Goal: Task Accomplishment & Management: Manage account settings

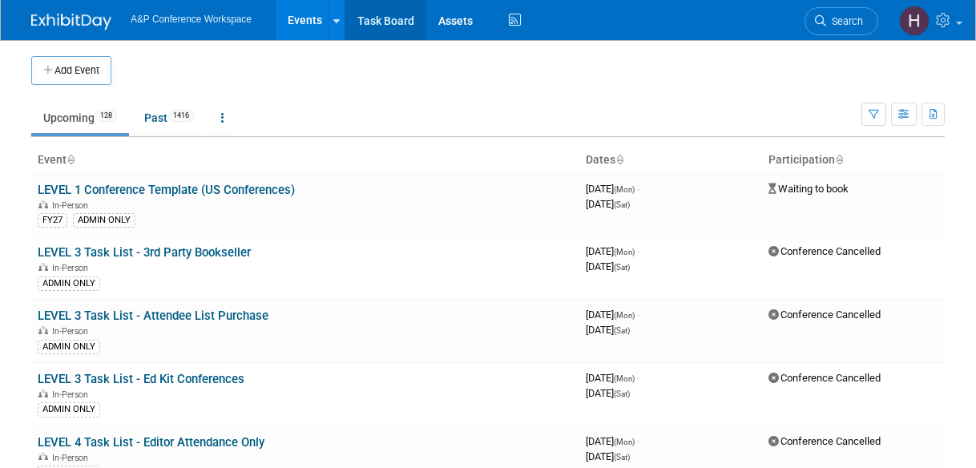
click at [389, 18] on link "Task Board" at bounding box center [385, 20] width 81 height 40
click at [844, 31] on link "Search" at bounding box center [841, 21] width 74 height 28
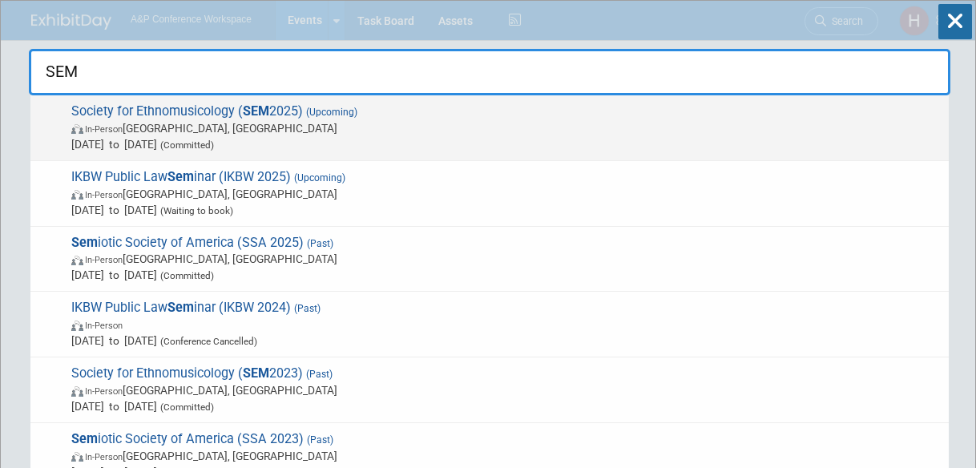
type input "SEM"
click at [644, 108] on span "Society for Ethnomusicology ( SEM 2025) (Upcoming) In-Person [GEOGRAPHIC_DATA],…" at bounding box center [503, 127] width 874 height 49
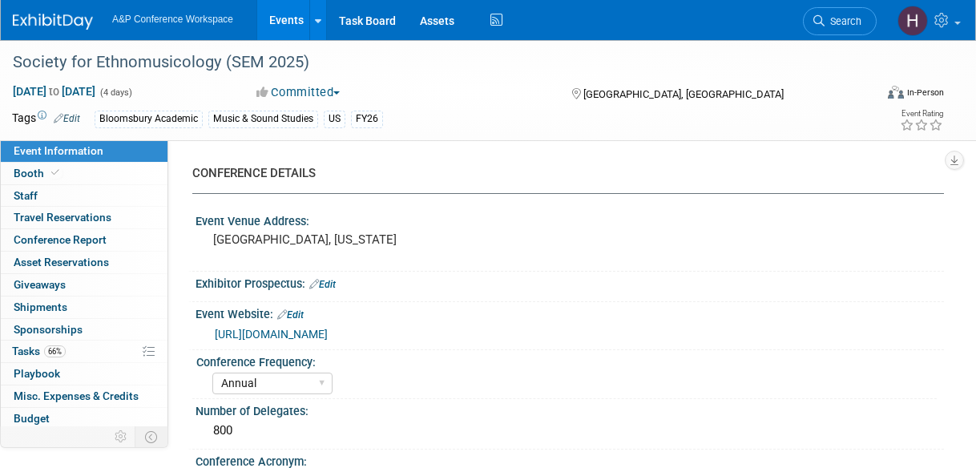
select select "Annual"
select select "Level 2"
select select "In-Person Booth"
select select "Music & Sound Studies"
select select "Bloomsbury Academic"
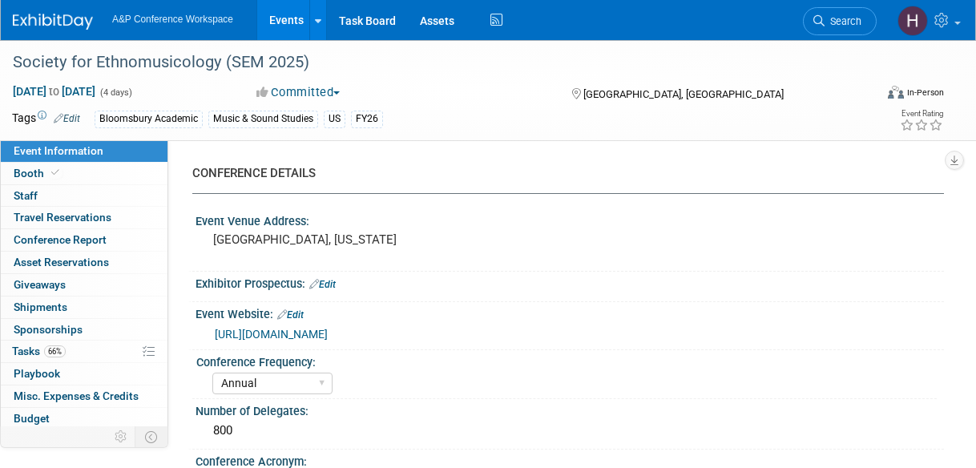
select select "Amanda Oney"
select select "Brenna Akerman"
select select "Anna Roberts"
select select "Brand/Subject Presence​"
click at [84, 180] on link "Booth" at bounding box center [84, 174] width 167 height 22
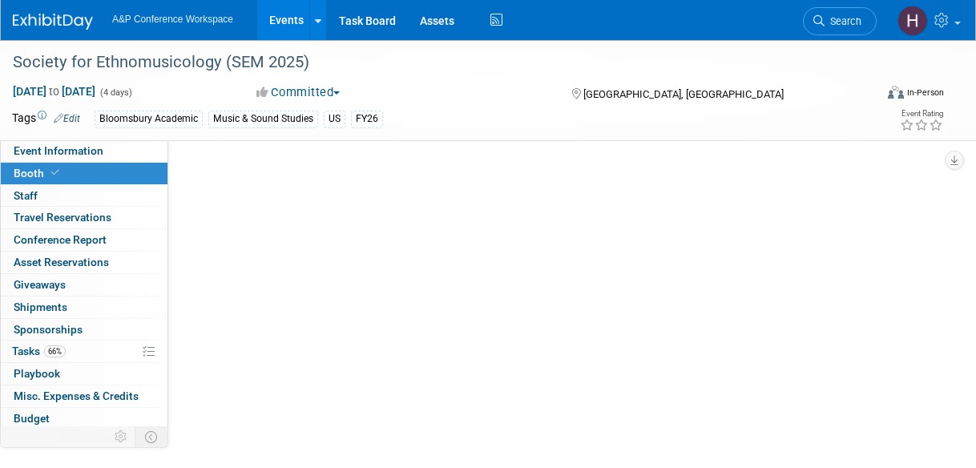
select select "CUAP"
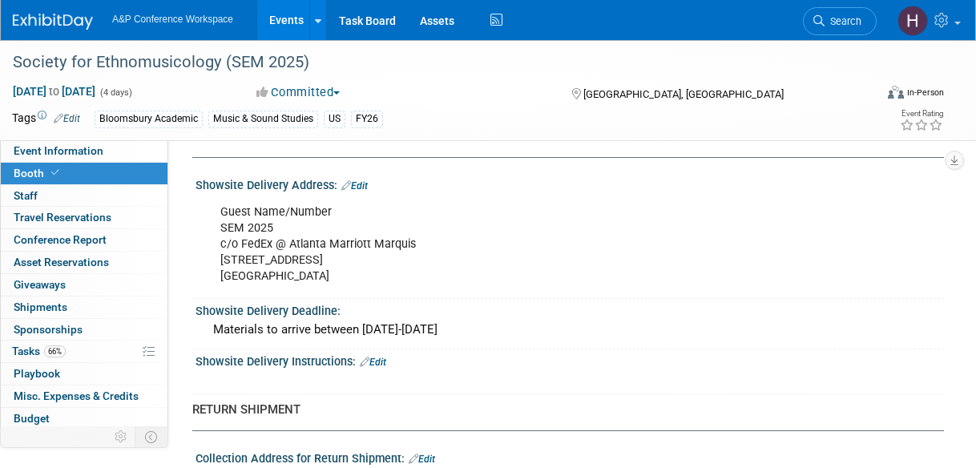
scroll to position [1053, 0]
click at [441, 272] on div "Guest Name/Number SEM 2025 c/o FedEx @ Atlanta Marriott Marquis 265 Peachtree C…" at bounding box center [501, 245] width 585 height 96
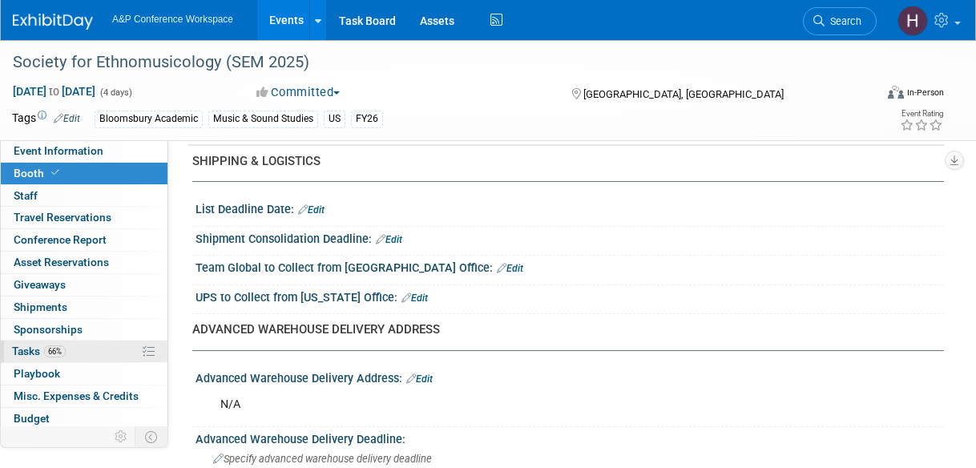
click at [91, 340] on link "66% Tasks 66%" at bounding box center [84, 351] width 167 height 22
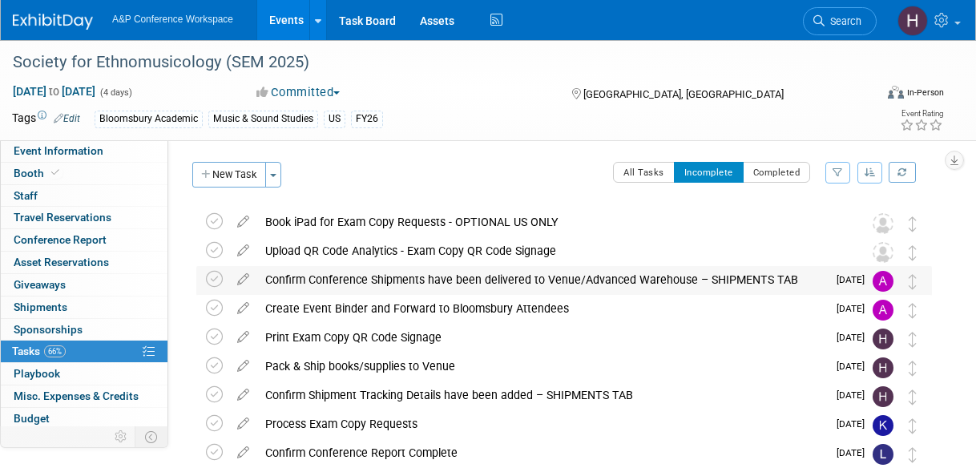
click at [388, 283] on div "Confirm Conference Shipments have been delivered to Venue/Advanced Warehouse – …" at bounding box center [541, 279] width 569 height 27
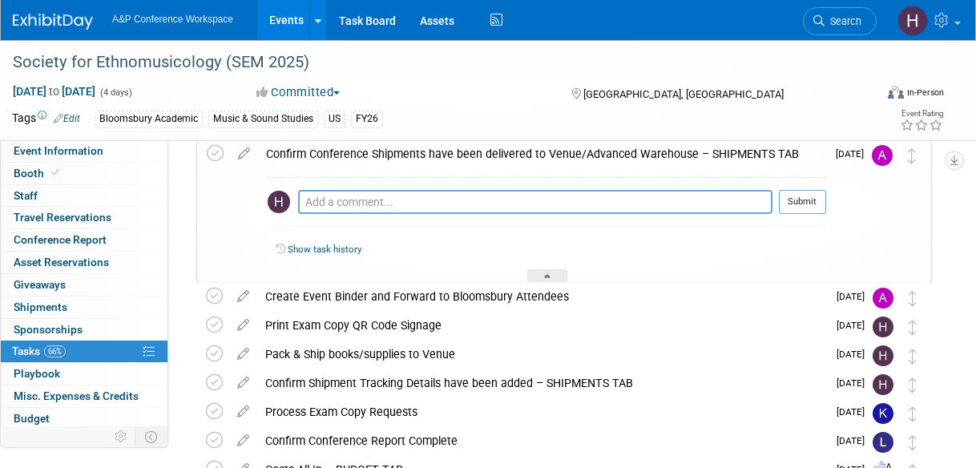
scroll to position [127, 0]
click at [862, 17] on link "Search" at bounding box center [840, 21] width 74 height 28
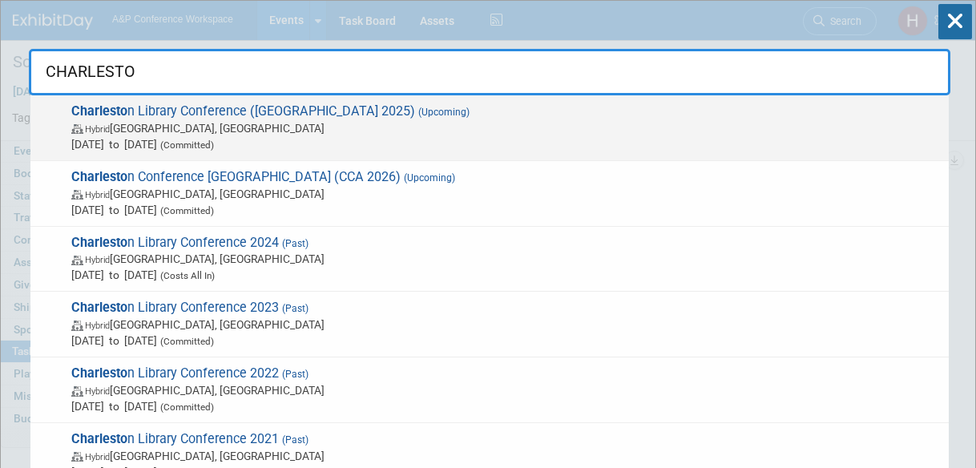
type input "CHARLESTO"
click at [694, 121] on span "Hybrid Charleston, SC" at bounding box center [505, 128] width 869 height 16
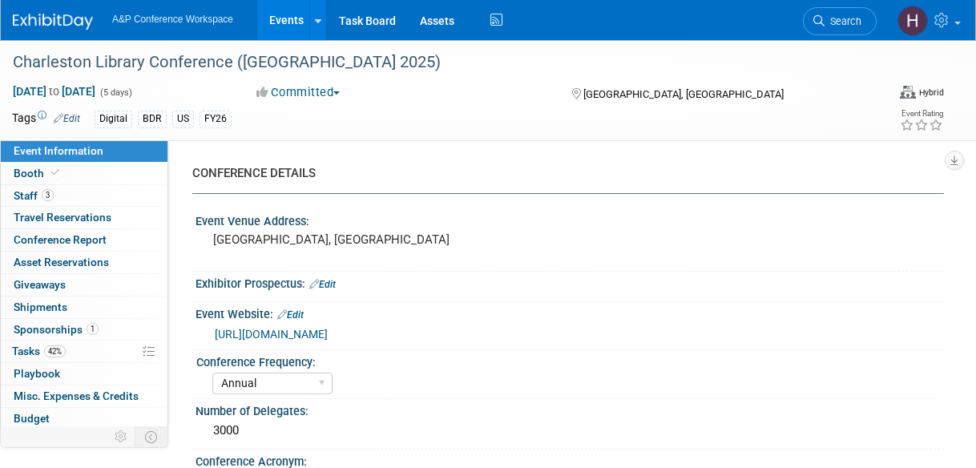
select select "Annual"
select select "Level 1"
select select "In-Person Booth"
select select "Libraries"
select select "Bloomsbury Digital Resources"
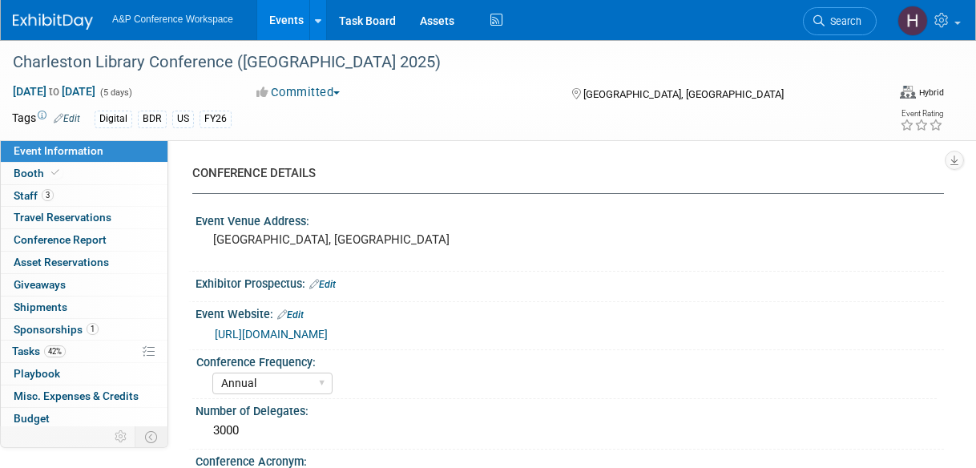
select select "Anne Weston"
select select "Michelle Kelly"
select select "BDR Product Awareness and Trial Generation​"
click at [86, 347] on link "42% Tasks 42%" at bounding box center [84, 351] width 167 height 22
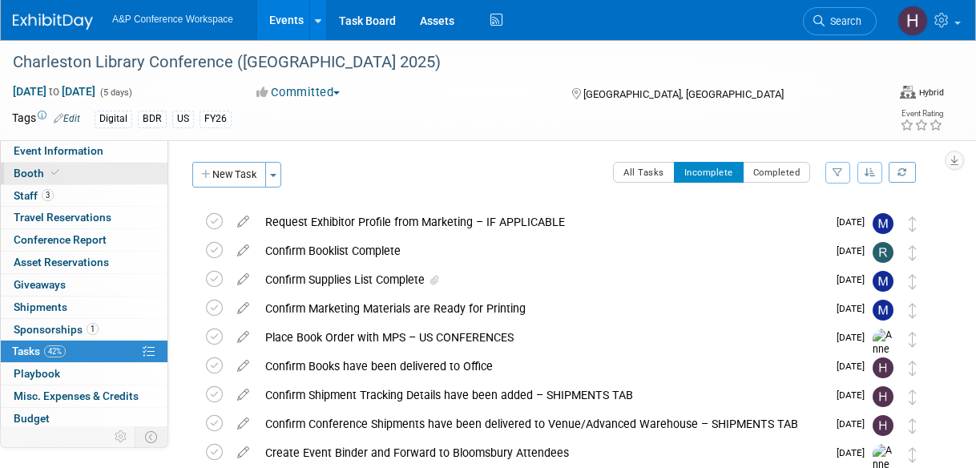
click at [75, 172] on link "Booth" at bounding box center [84, 174] width 167 height 22
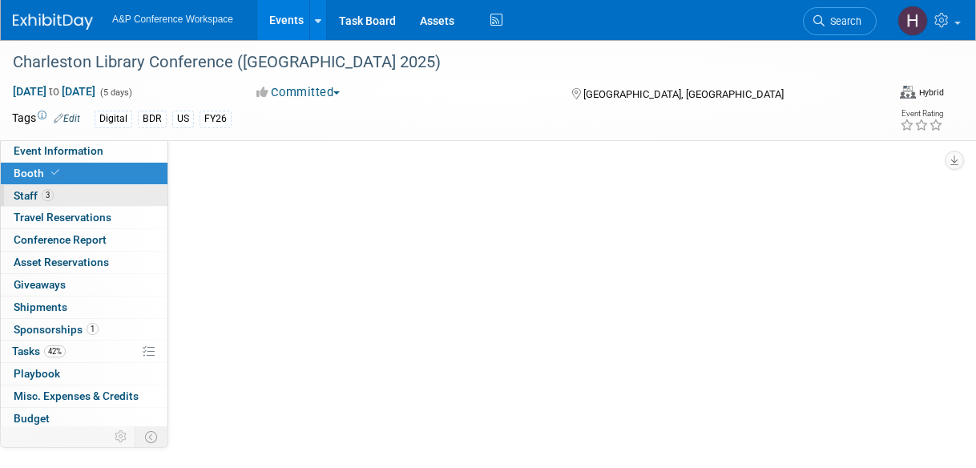
select select "DIGI"
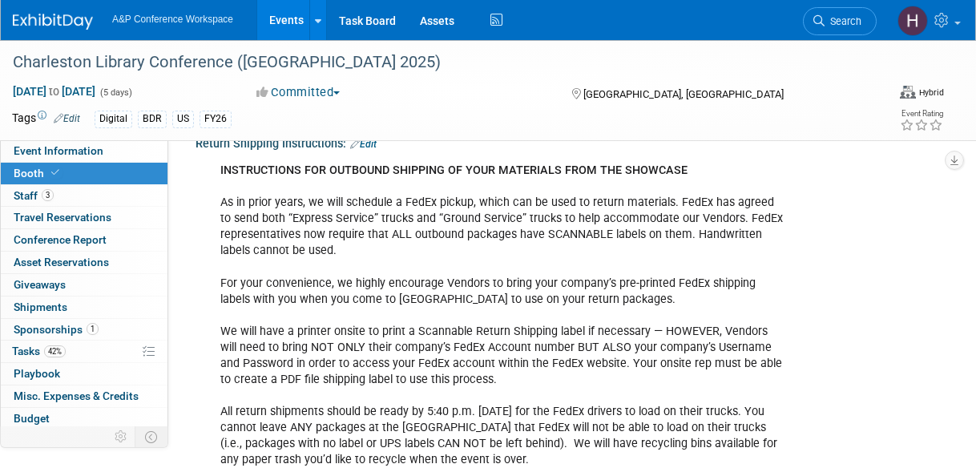
scroll to position [686, 0]
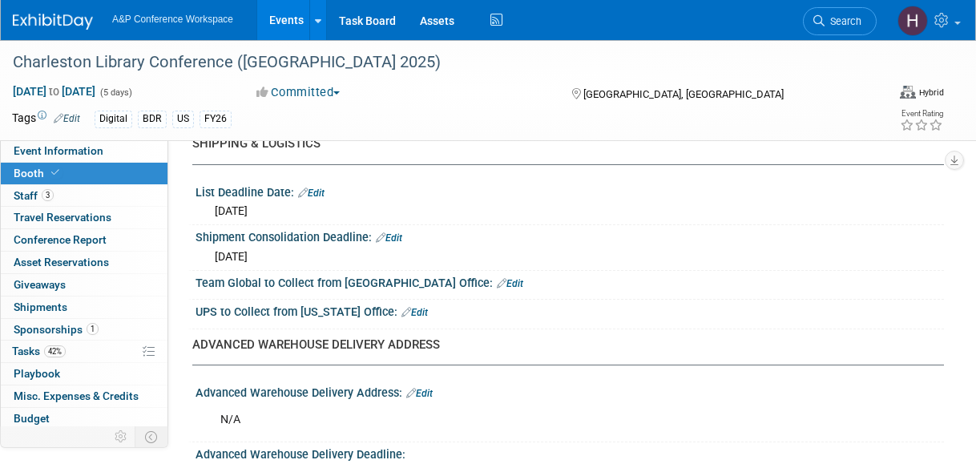
click at [803, 14] on li "Search" at bounding box center [840, 19] width 74 height 39
click at [816, 15] on icon at bounding box center [818, 20] width 11 height 11
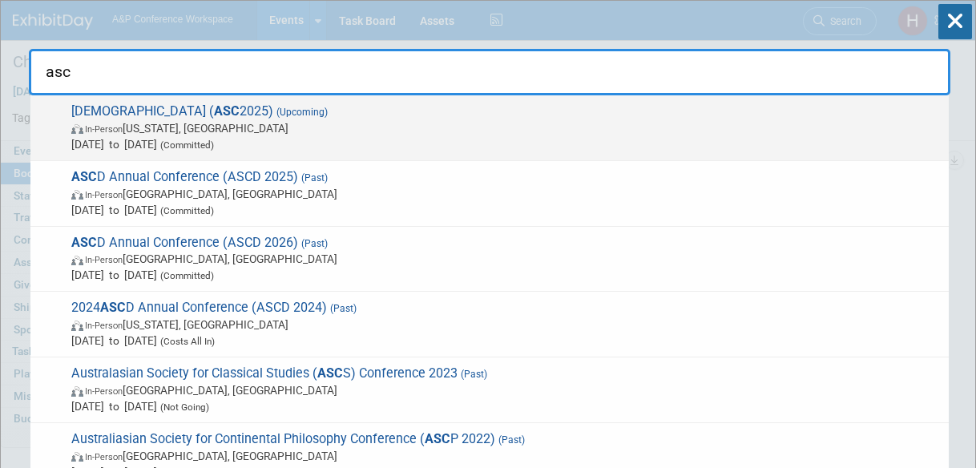
type input "asc"
click at [718, 103] on span "American Society of Criminology ( ASC 2025) (Upcoming) In-Person Washington, DC…" at bounding box center [503, 127] width 874 height 49
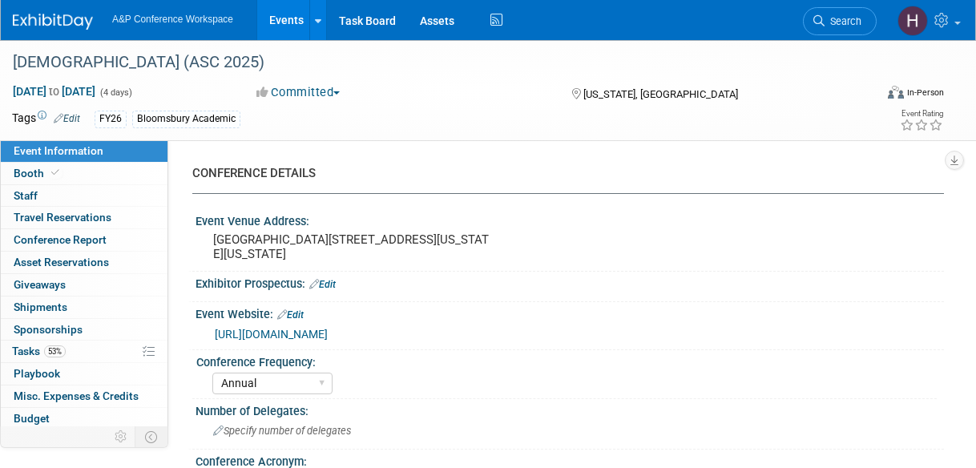
select select "Annual"
select select "Level 2"
select select "In-Person Booth"
select select "Criminology"
select select "Bloomsbury Academic"
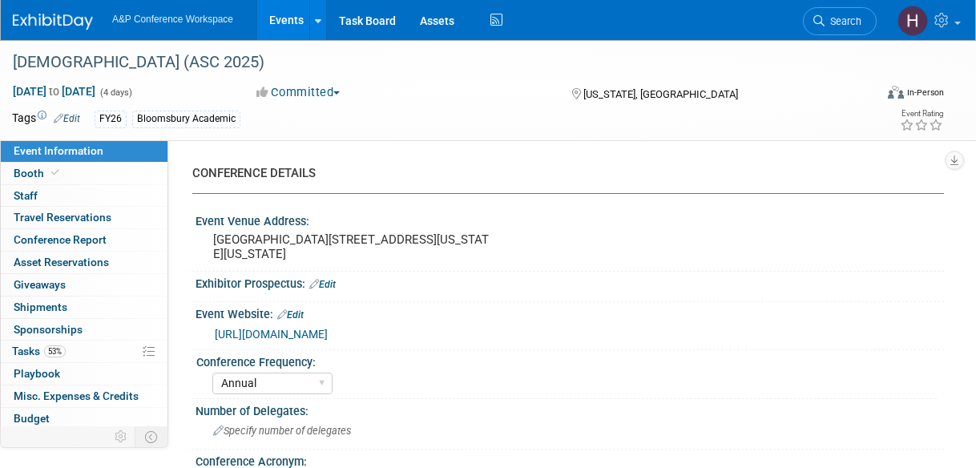
select select "[PERSON_NAME]"
select select "Networking/Commissioning"
click at [82, 342] on link "53% Tasks 53%" at bounding box center [84, 351] width 167 height 22
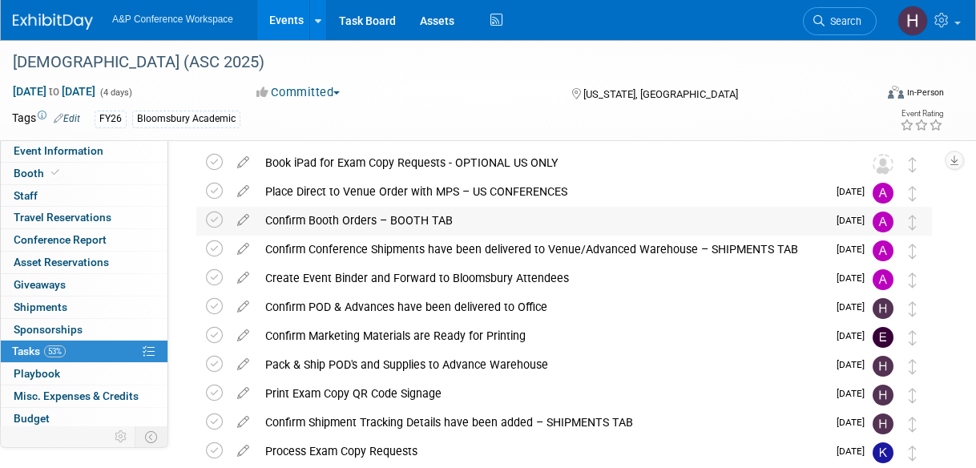
scroll to position [60, 0]
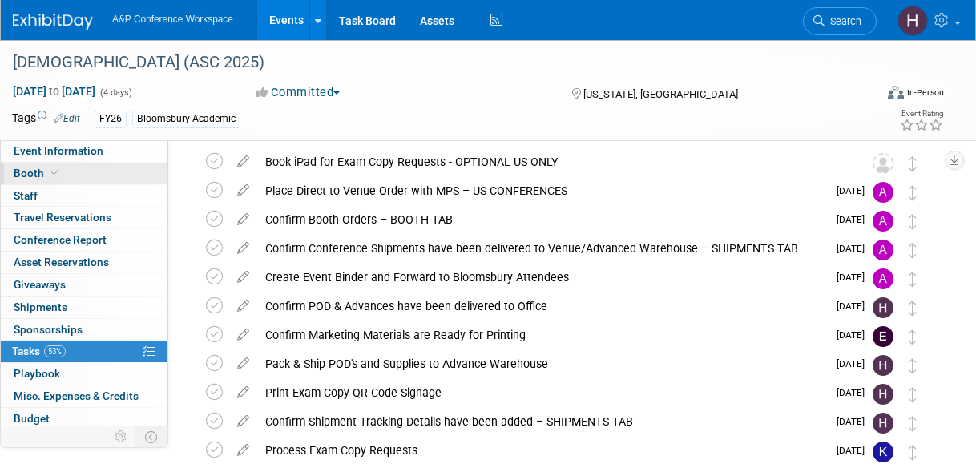
click at [45, 177] on span "Booth" at bounding box center [38, 173] width 49 height 13
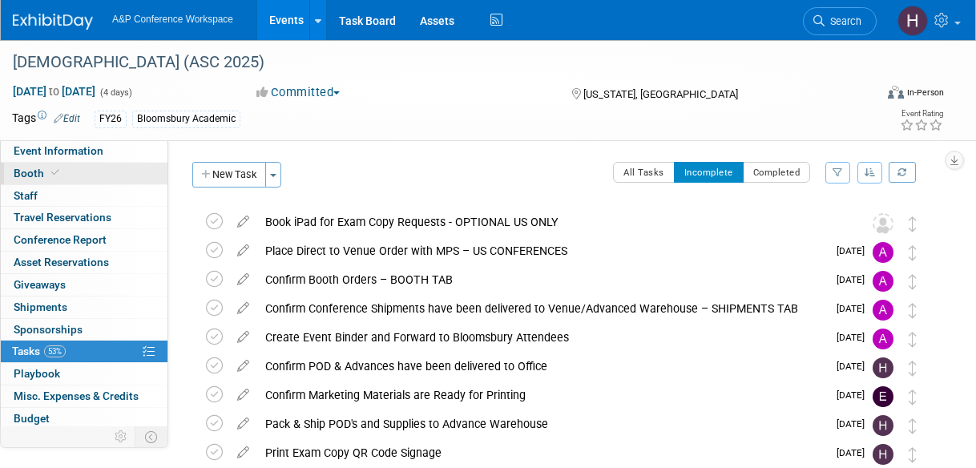
select select "RLKP"
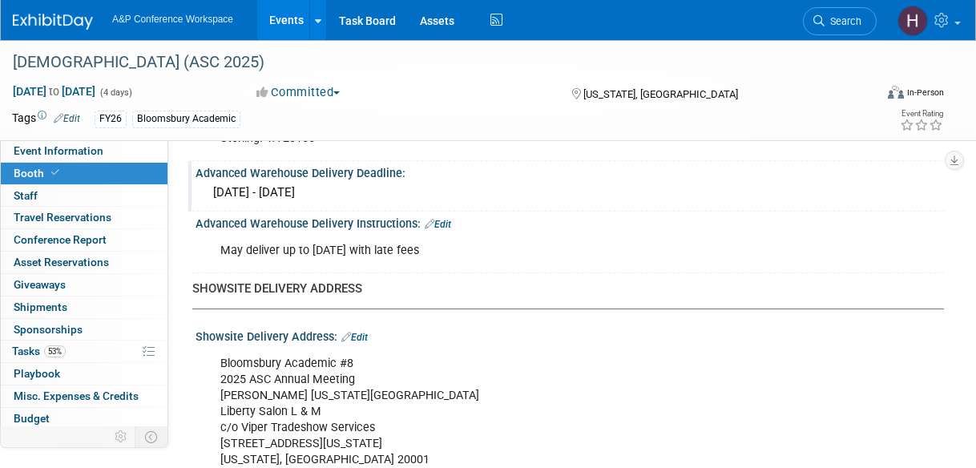
scroll to position [782, 0]
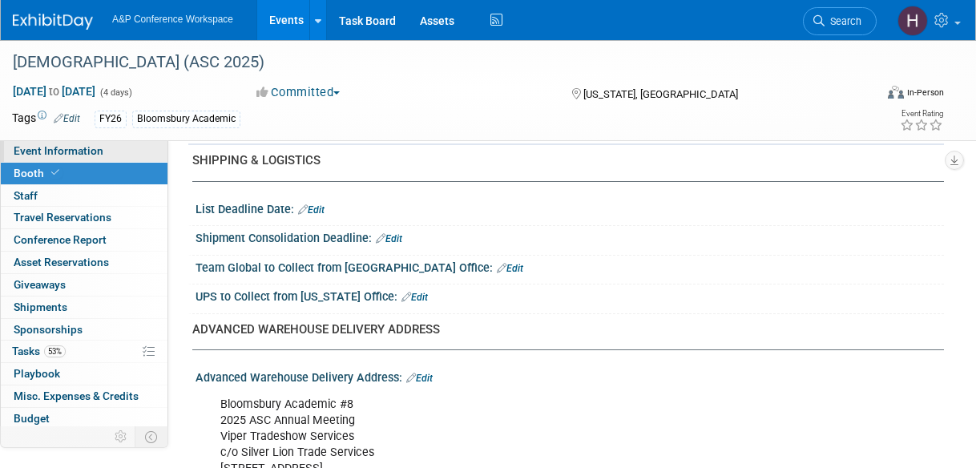
click at [74, 159] on link "Event Information" at bounding box center [84, 151] width 167 height 22
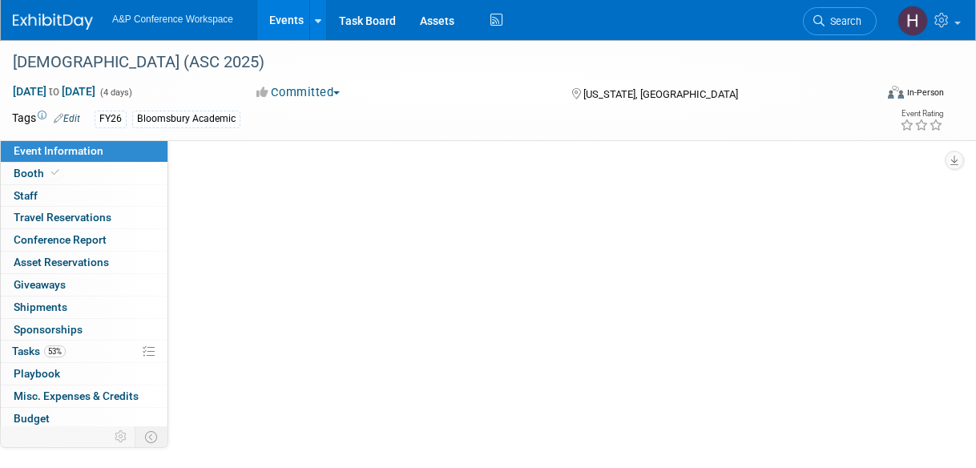
scroll to position [0, 0]
select select "Annual"
select select "Level 2"
select select "In-Person Booth"
select select "Criminology"
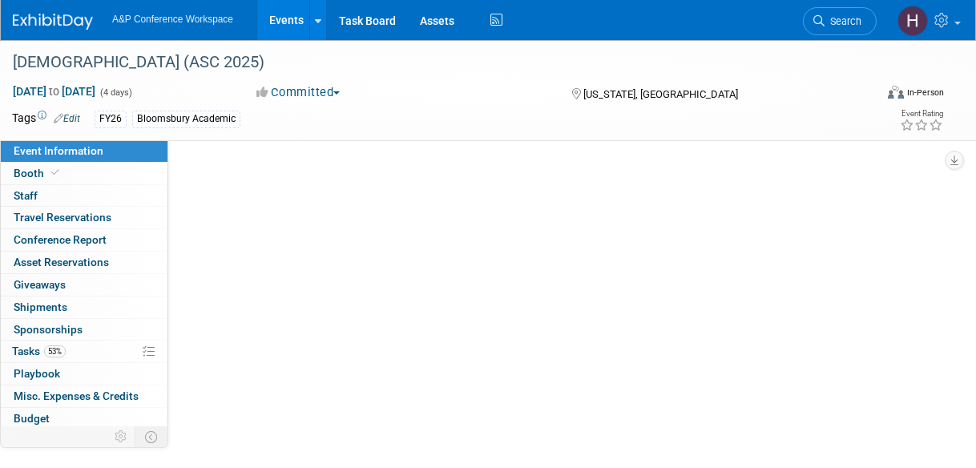
select select "Bloomsbury Academic"
select select "[PERSON_NAME]"
select select "Networking/Commissioning"
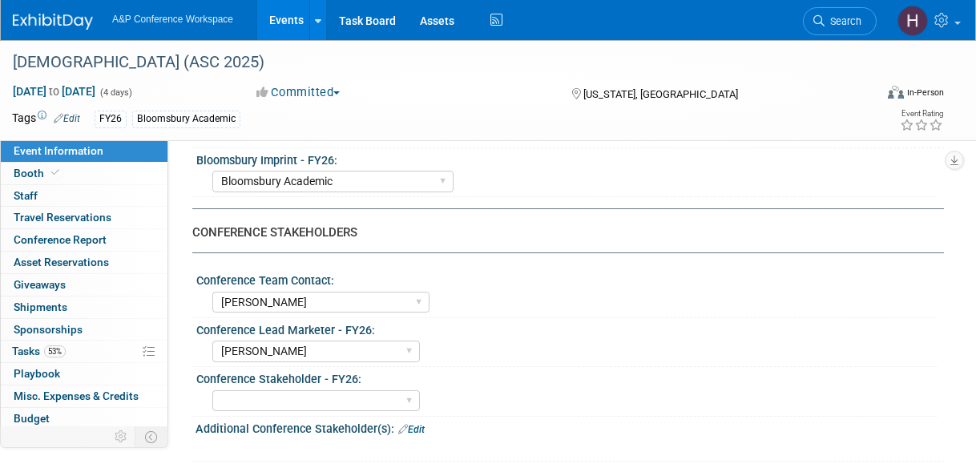
scroll to position [666, 0]
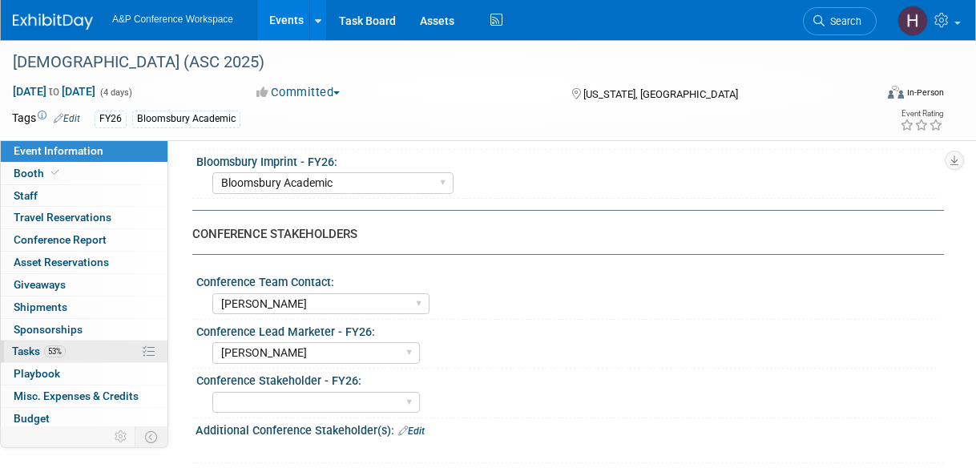
click at [57, 345] on span "53%" at bounding box center [55, 351] width 22 height 12
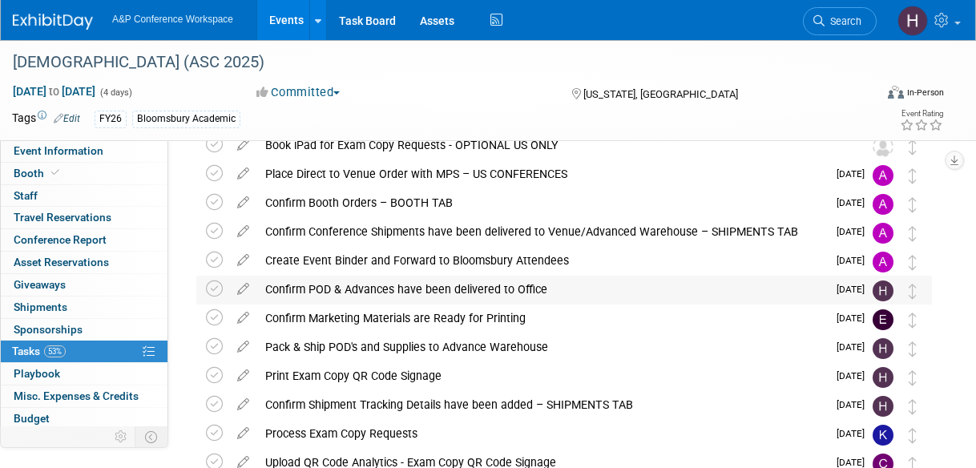
scroll to position [78, 0]
click at [867, 24] on link "Search" at bounding box center [840, 21] width 74 height 28
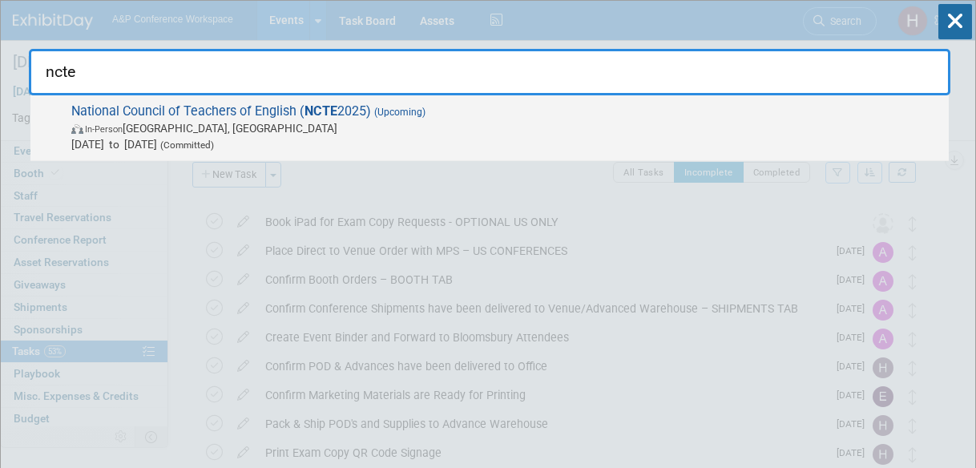
type input "ncte"
click at [771, 125] on span "In-Person Denver, CO" at bounding box center [505, 128] width 869 height 16
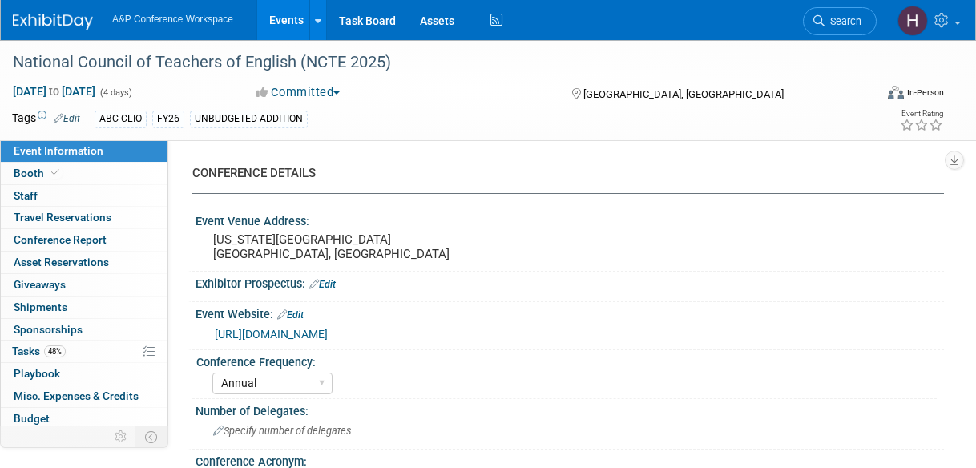
select select "Annual"
select select "Level 2"
select select "In-Person Booth"
select select "Schools"
select select "Bloomsbury Digital Resources"
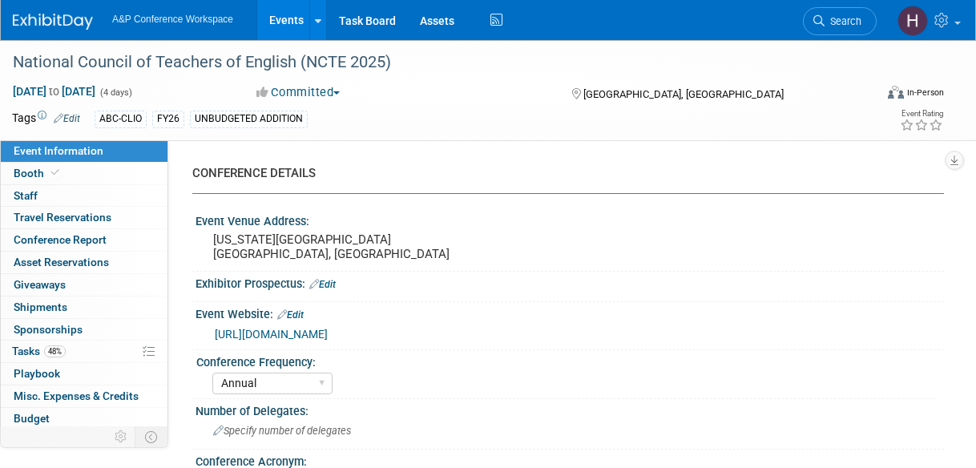
select select "[PERSON_NAME]"
select select "Brand/Subject Presence​"
click at [71, 348] on link "48% Tasks 48%" at bounding box center [84, 351] width 167 height 22
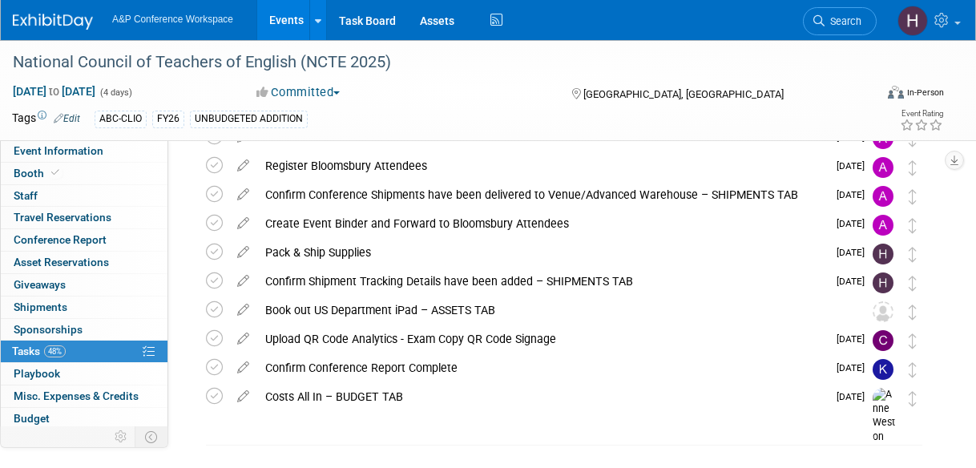
scroll to position [171, 0]
click at [843, 16] on span "Search" at bounding box center [842, 21] width 37 height 12
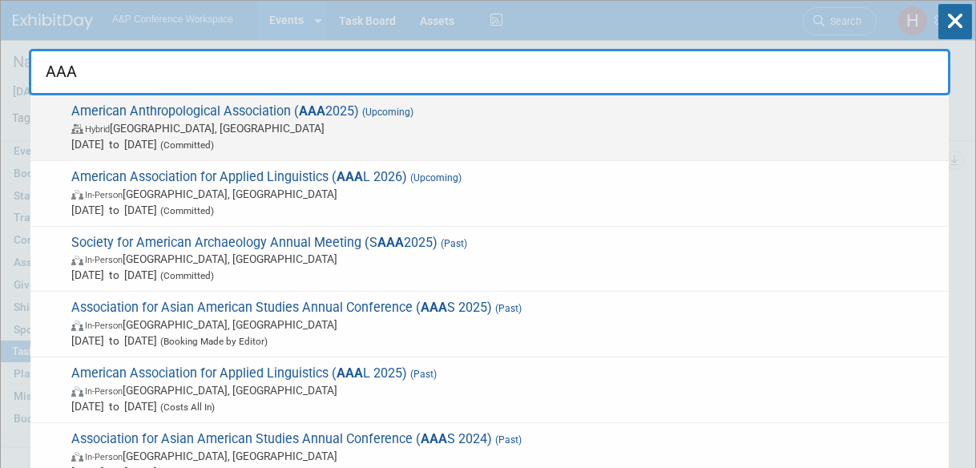
type input "AAA"
click at [429, 150] on span "[DATE] to [DATE] (Committed)" at bounding box center [505, 144] width 869 height 16
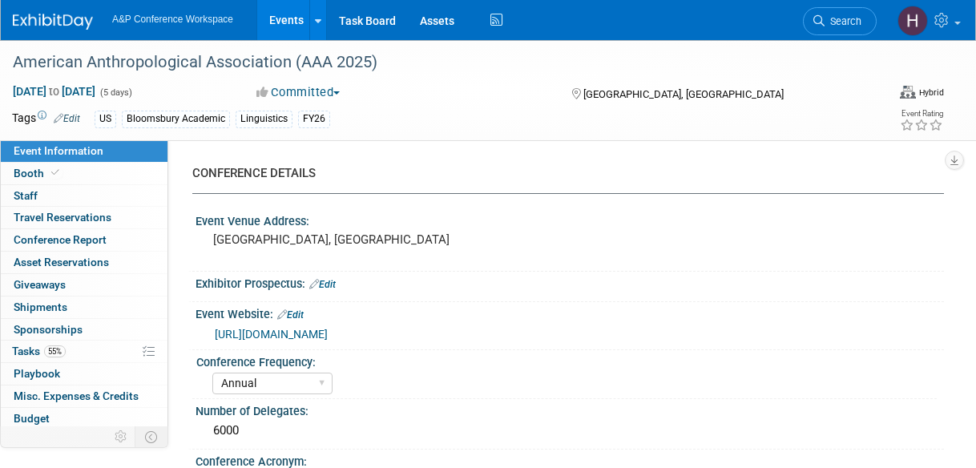
select select "Annual"
select select "Level 2"
select select "In-Person Booth"
select select "Anthropology"
select select "Bloomsbury Academic"
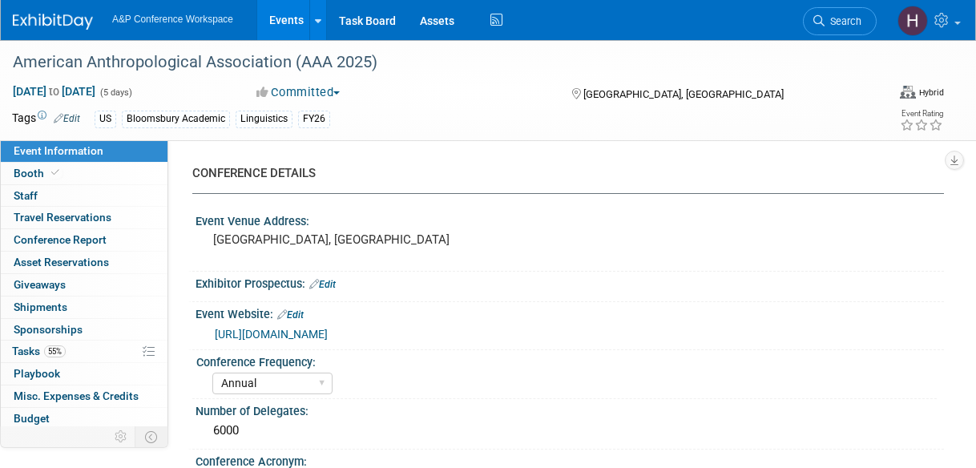
select select "[PERSON_NAME]"
select select "Networking/Commissioning"
click at [75, 166] on link "Booth" at bounding box center [84, 174] width 167 height 22
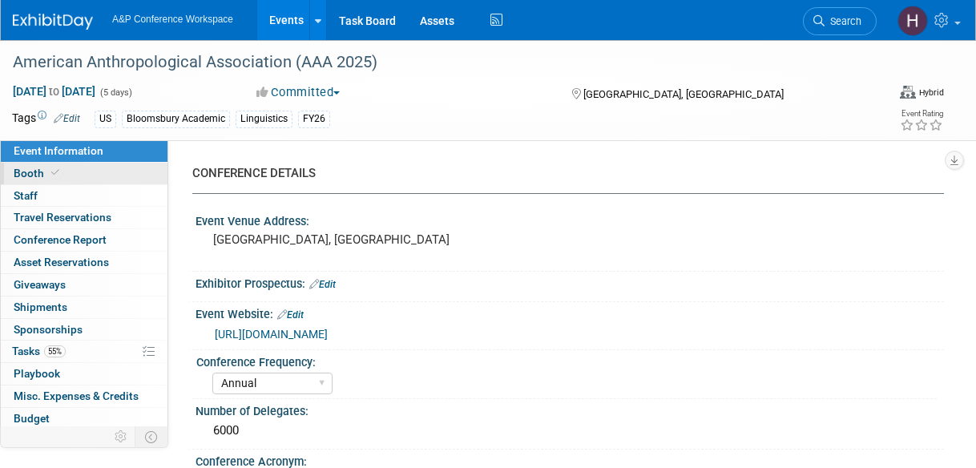
select select "RLKP"
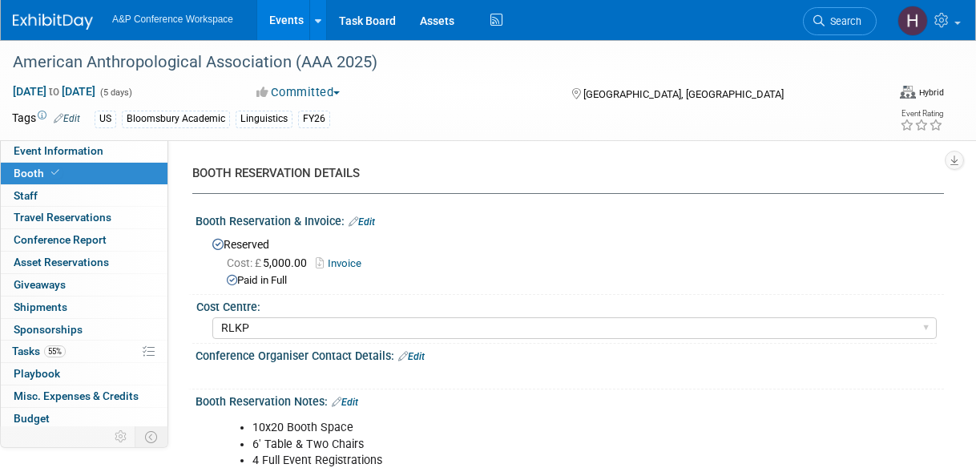
scroll to position [766, 0]
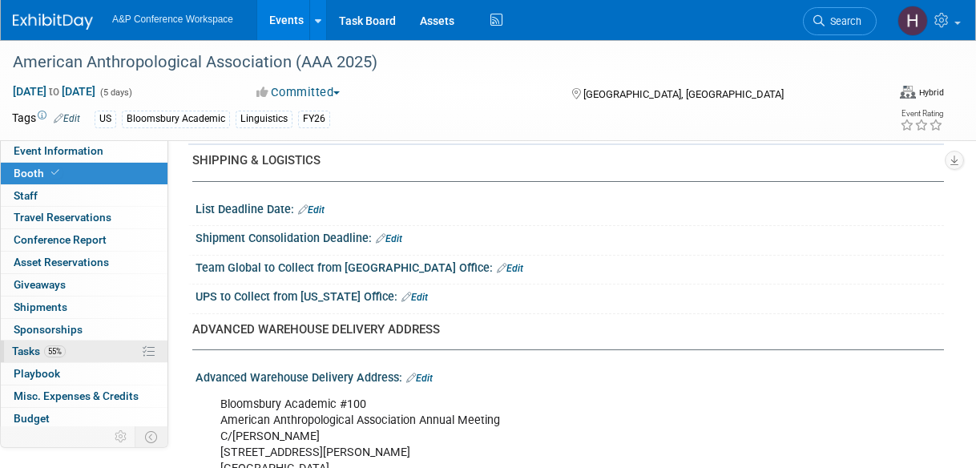
click at [42, 346] on span "Tasks 55%" at bounding box center [39, 350] width 54 height 13
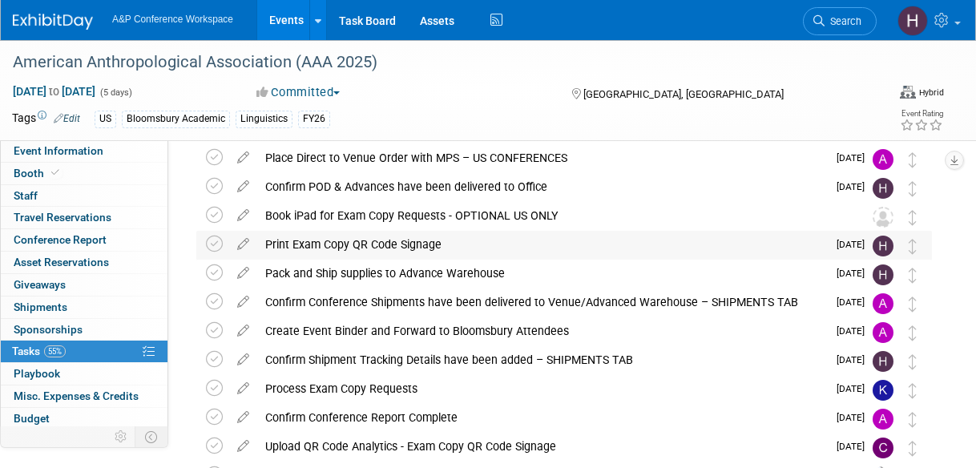
scroll to position [87, 0]
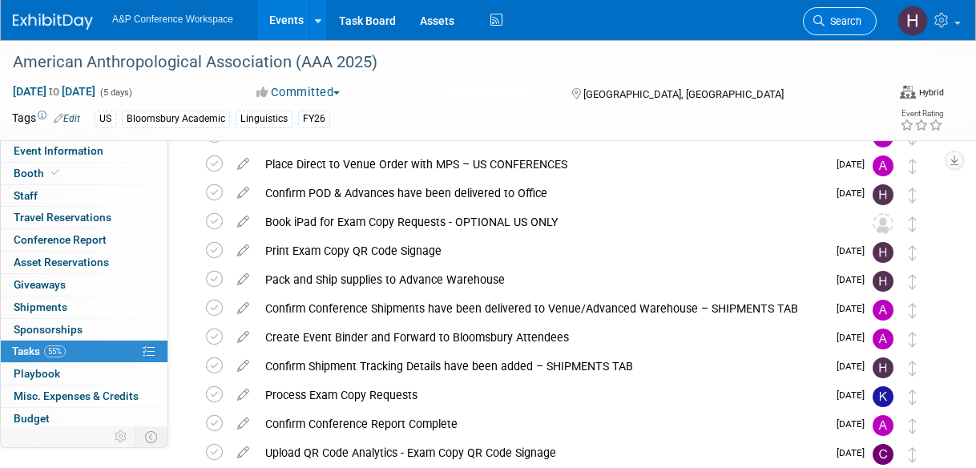
click at [849, 33] on link "Search" at bounding box center [840, 21] width 74 height 28
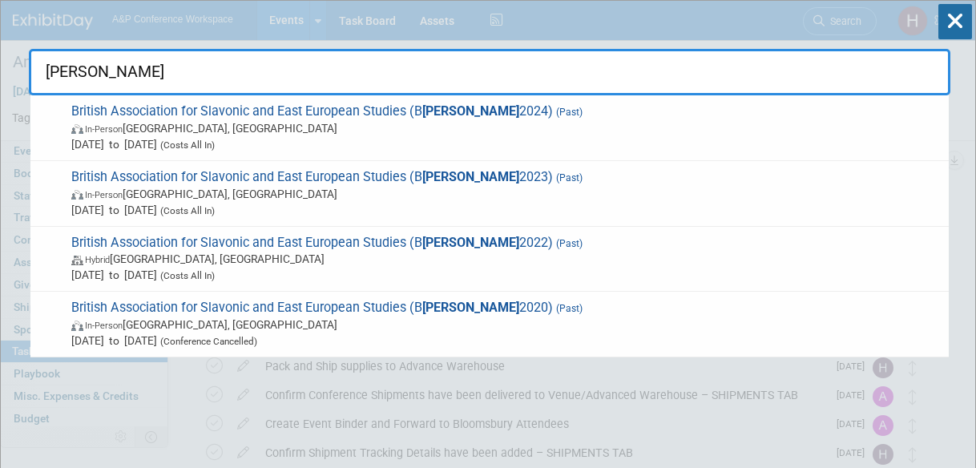
click at [70, 72] on input "asees" at bounding box center [489, 72] width 921 height 46
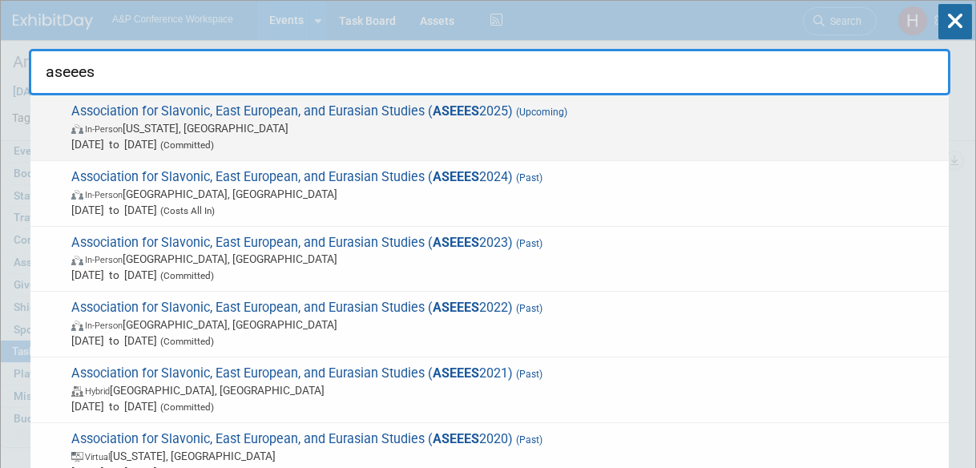
type input "aseees"
click at [167, 106] on span "Association for Slavonic, East European, and Eurasian Studies ( ASEEES 2025) (U…" at bounding box center [503, 127] width 874 height 49
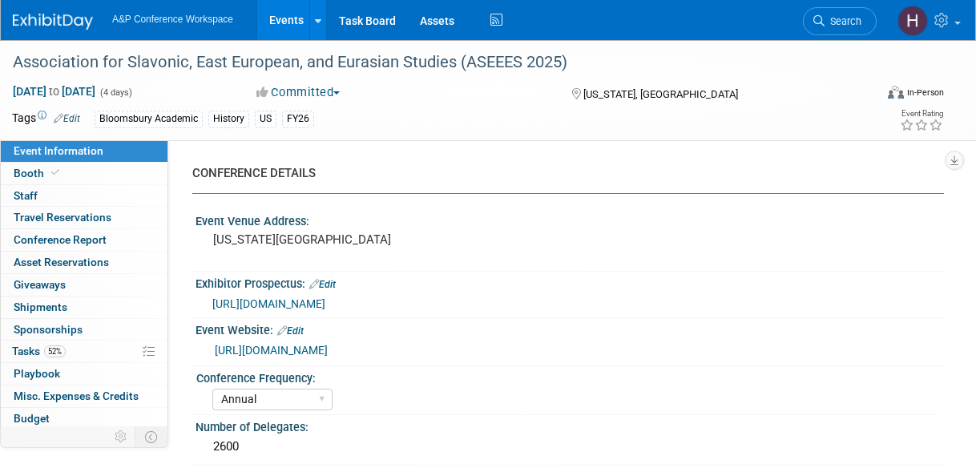
select select "Annual"
select select "Level 2"
select select "In-Person Booth"
select select "History"
select select "Bloomsbury Academic"
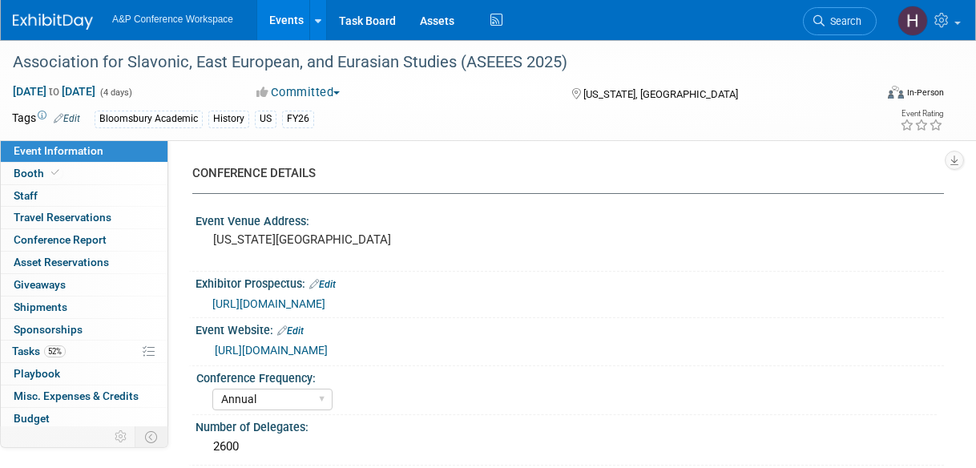
select select "[PERSON_NAME]"
select select "Networking/Commissioning"
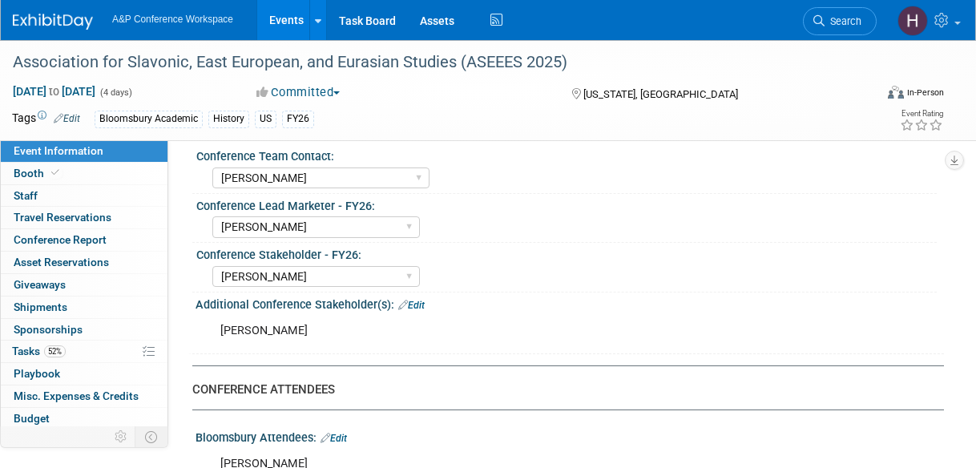
scroll to position [812, 0]
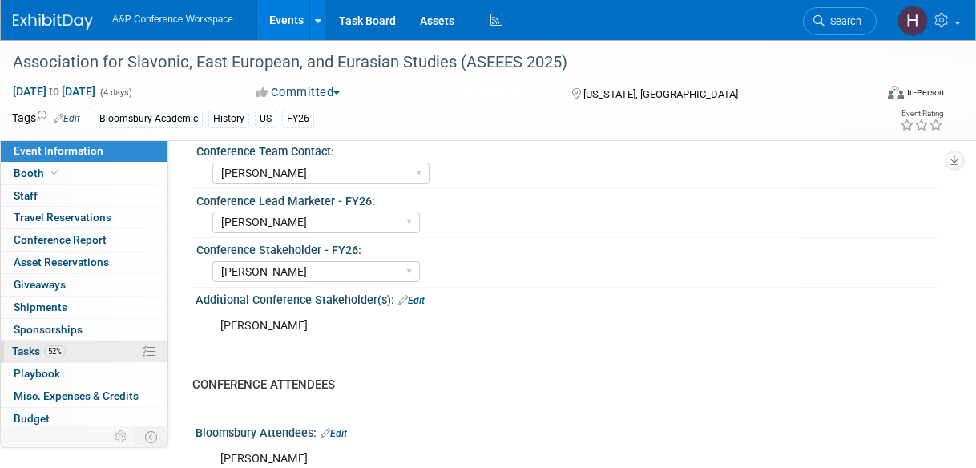
click at [115, 341] on link "52% Tasks 52%" at bounding box center [84, 351] width 167 height 22
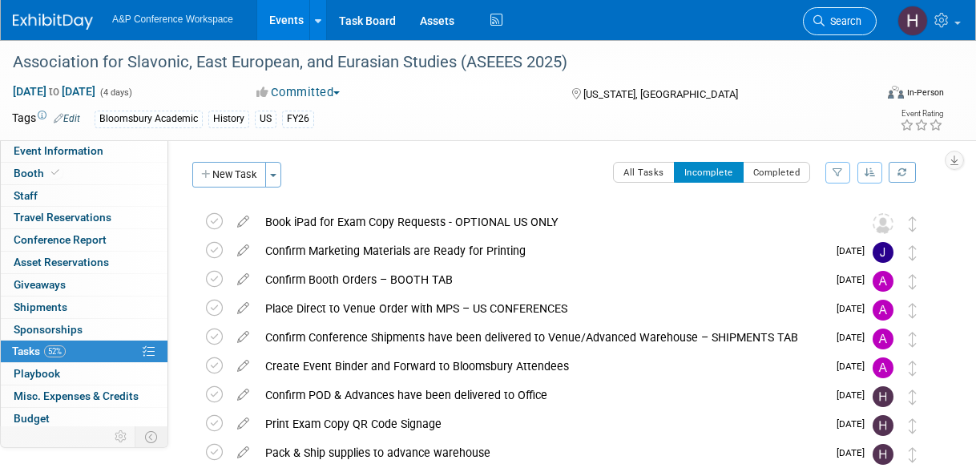
click at [843, 18] on span "Search" at bounding box center [842, 21] width 37 height 12
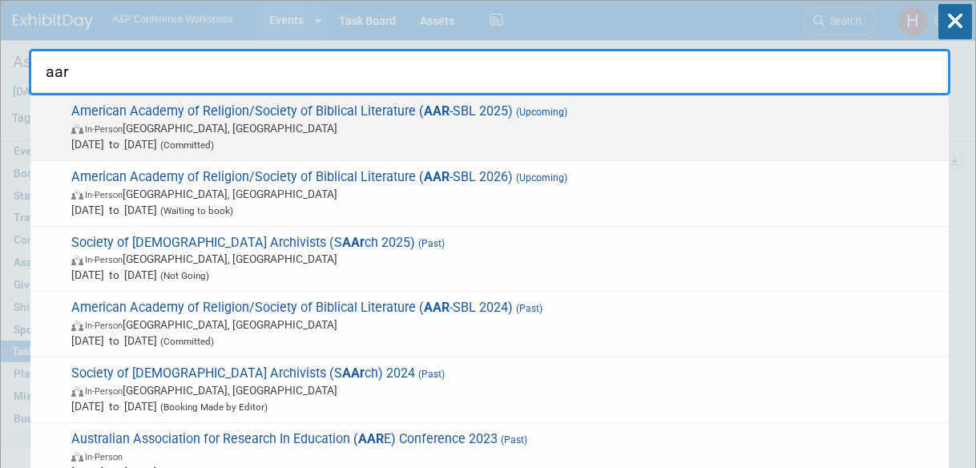
type input "aar"
click at [732, 95] on div "American Academy of Religion/Society of Biblical Literature ( AAR -SBL 2025) (U…" at bounding box center [489, 128] width 918 height 66
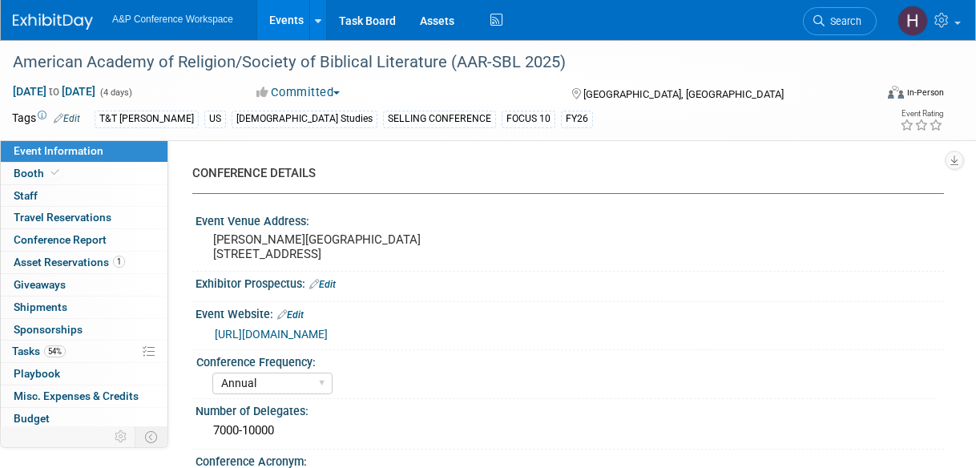
select select "Annual"
select select "Level 1"
select select "In-Person Booth"
select select "[DEMOGRAPHIC_DATA] Studies"
select select "T&T [PERSON_NAME]"
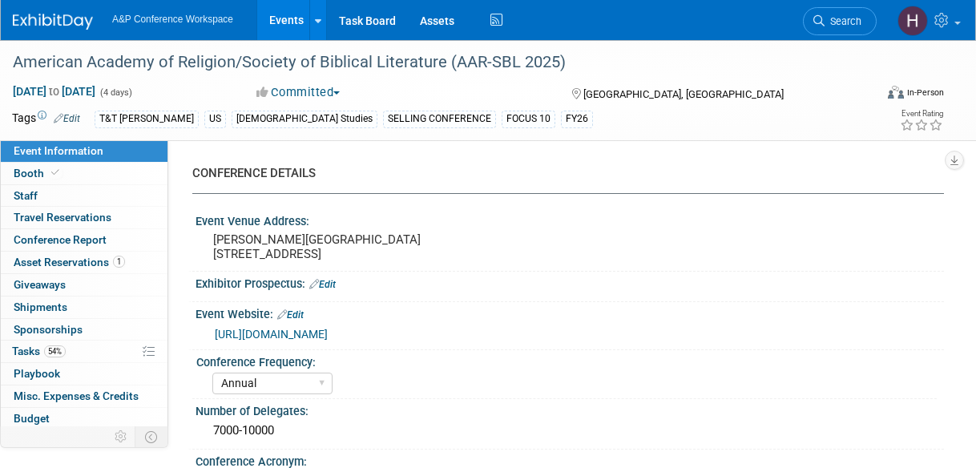
select select "[PERSON_NAME]"
select select "Networking/Commissioning"
click at [87, 343] on link "54% Tasks 54%" at bounding box center [84, 351] width 167 height 22
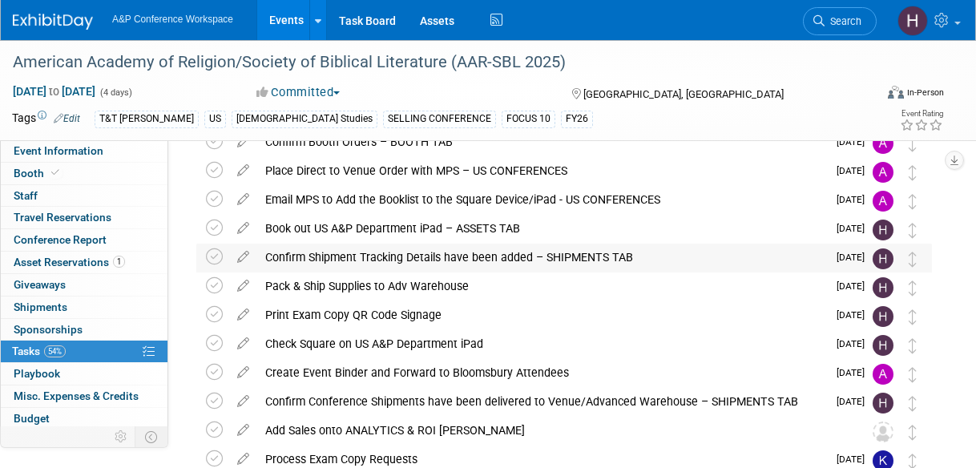
scroll to position [88, 0]
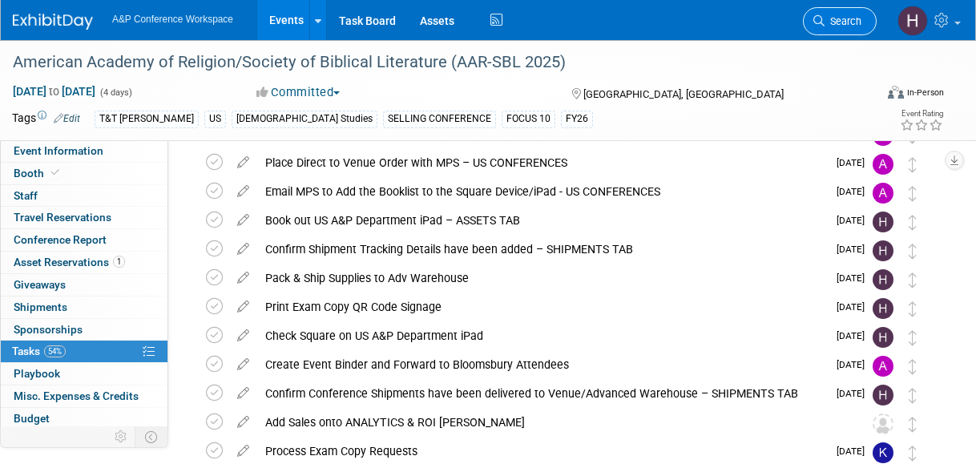
click at [827, 13] on link "Search" at bounding box center [840, 21] width 74 height 28
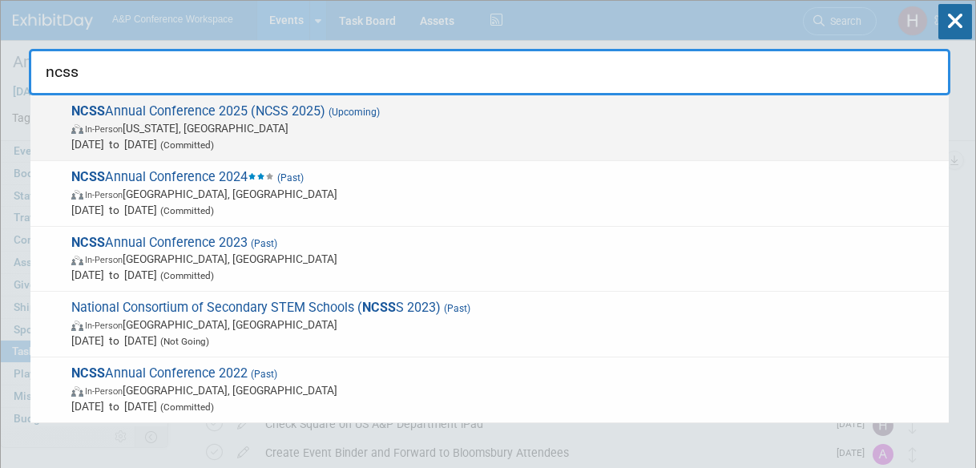
type input "ncss"
click at [784, 96] on div "NCSS Annual Conference 2025 (NCSS 2025) (Upcoming) In-Person Washington, DC Dec…" at bounding box center [489, 128] width 918 height 66
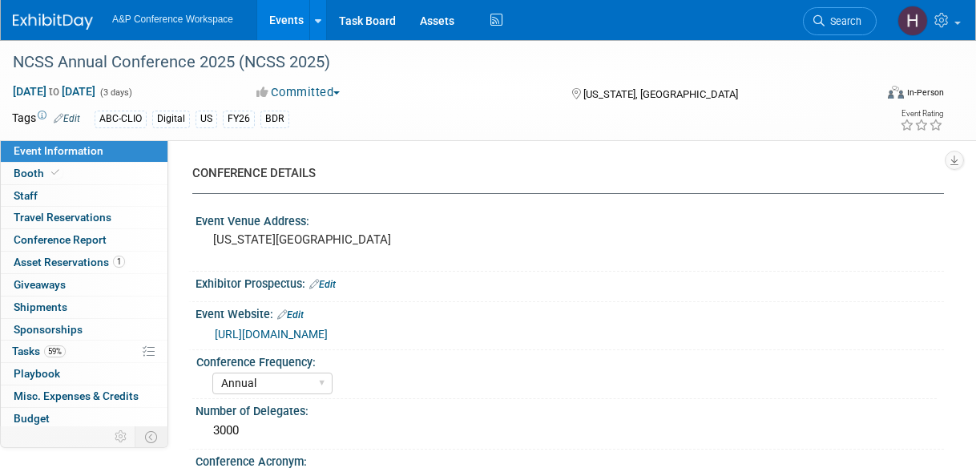
select select "Annual"
select select "Level 1"
select select "In-Person Booth"
select select "Schools"
select select "Bloomsbury Digital Resources"
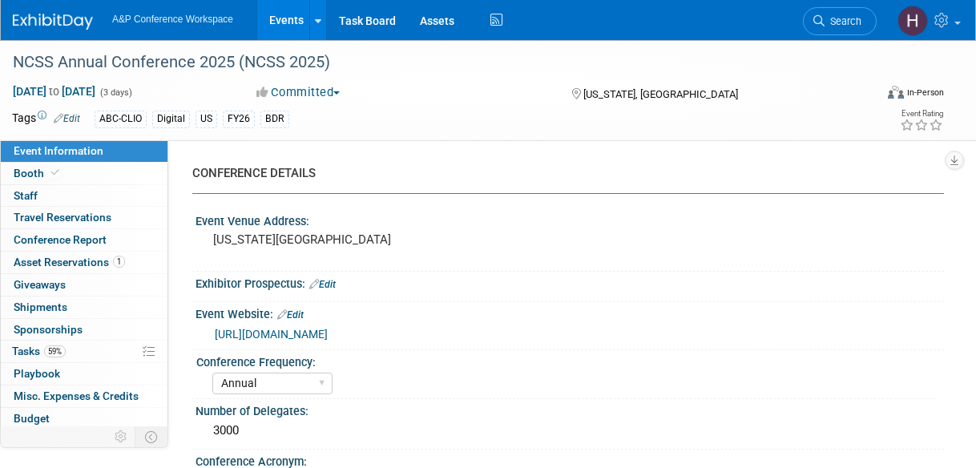
select select "[PERSON_NAME]"
select select "Brand/Subject Presence​"
click at [74, 170] on link "Booth" at bounding box center [84, 174] width 167 height 22
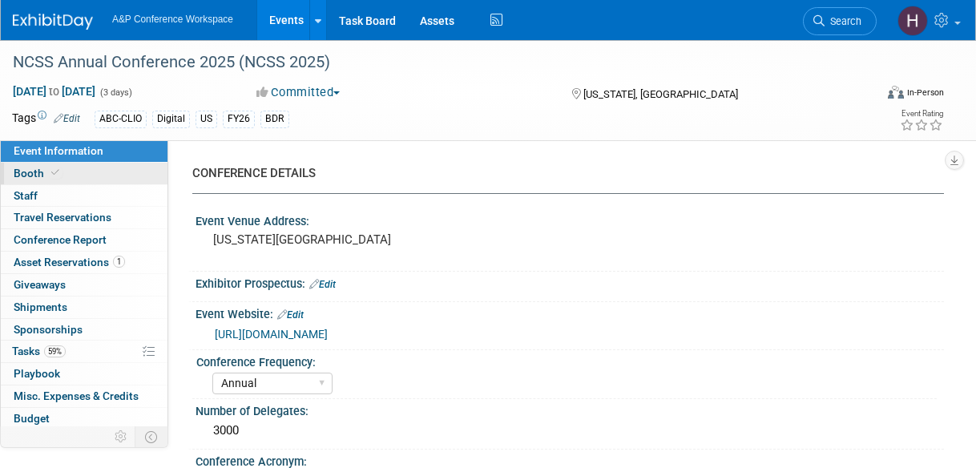
select select "CLDC - Digital/BDR"
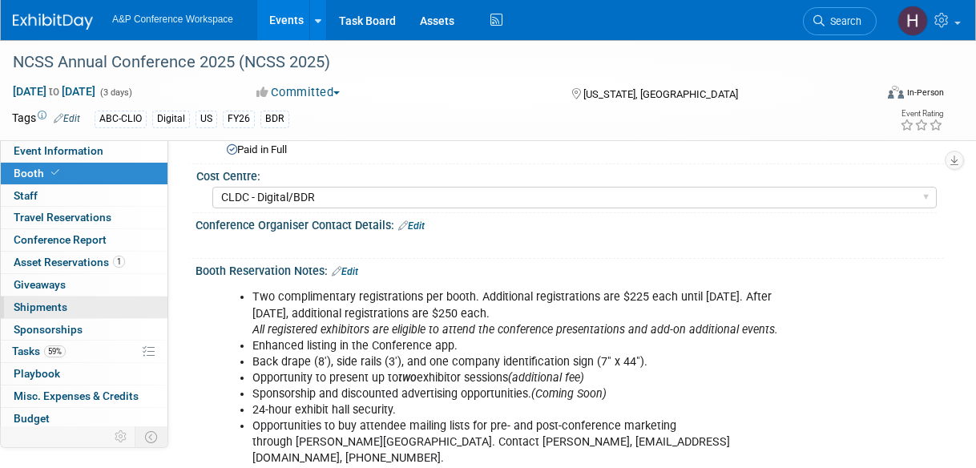
scroll to position [114, 0]
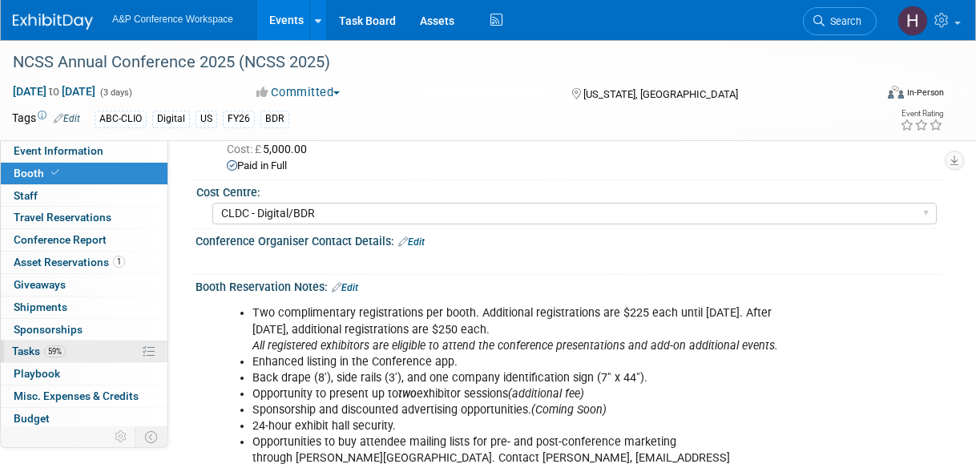
click at [89, 344] on link "59% Tasks 59%" at bounding box center [84, 351] width 167 height 22
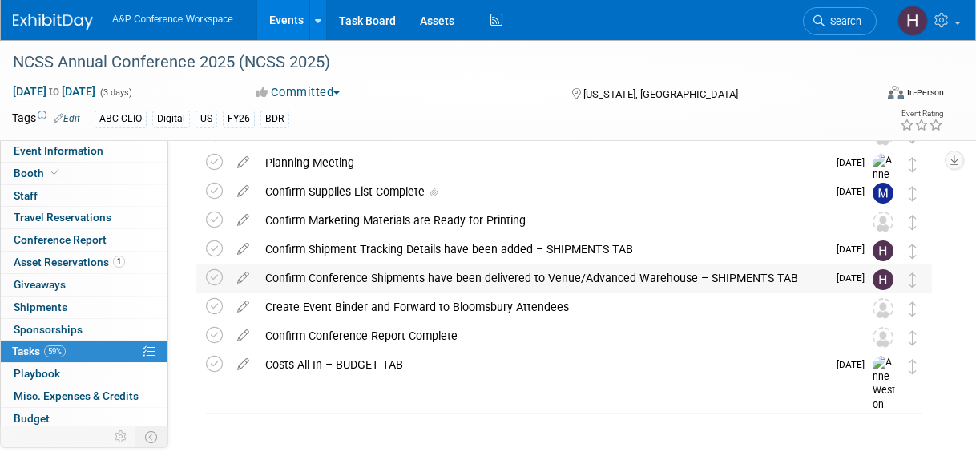
scroll to position [91, 0]
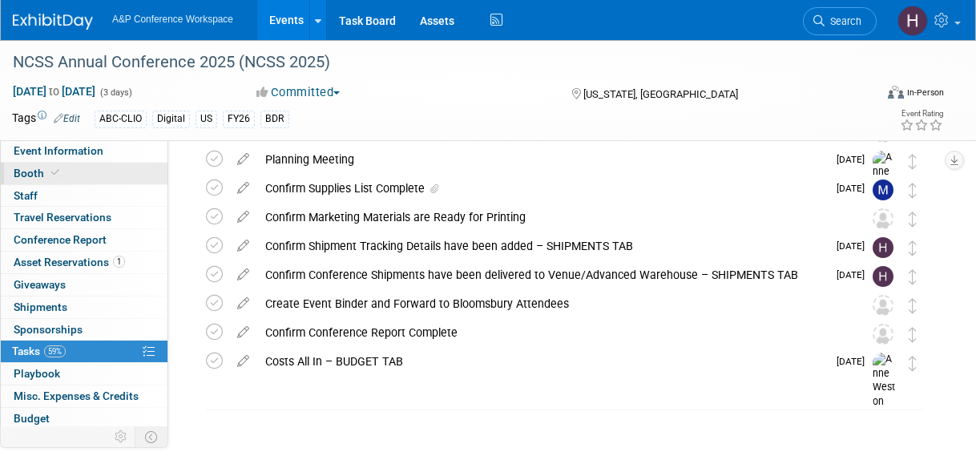
click at [82, 172] on link "Booth" at bounding box center [84, 174] width 167 height 22
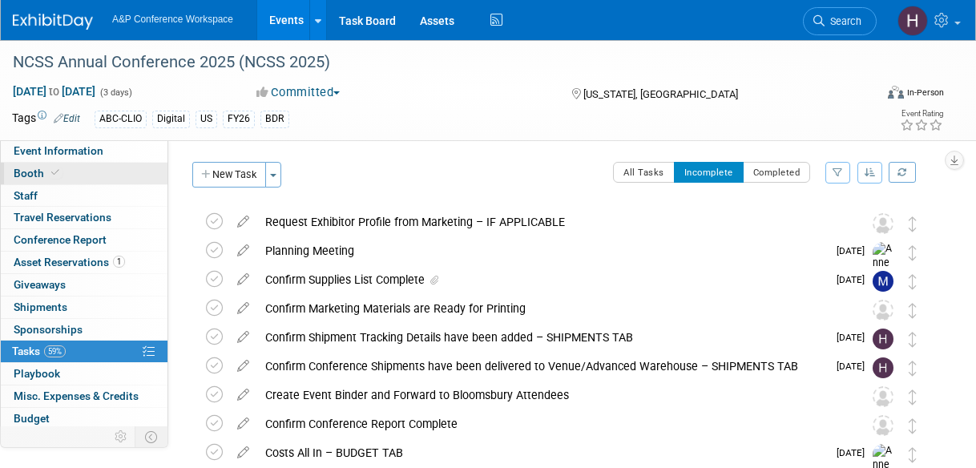
select select "CLDC - Digital/BDR"
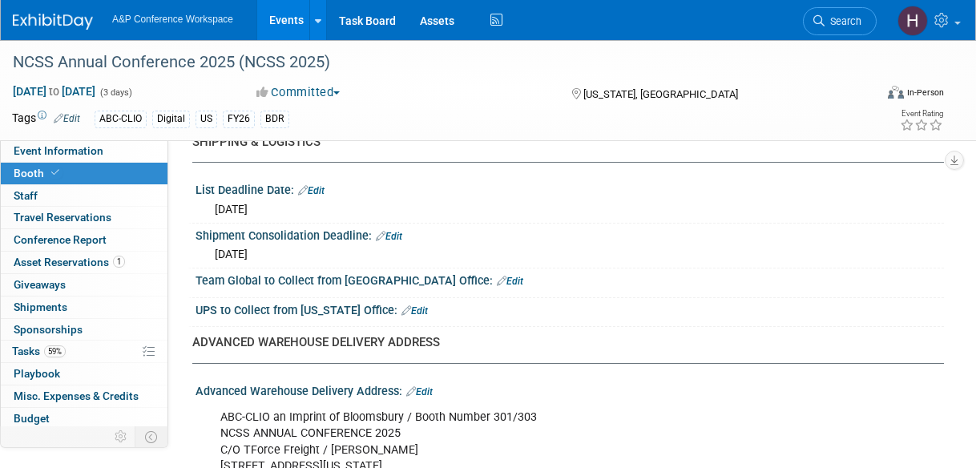
scroll to position [2175, 0]
click at [827, 13] on link "Search" at bounding box center [840, 21] width 74 height 28
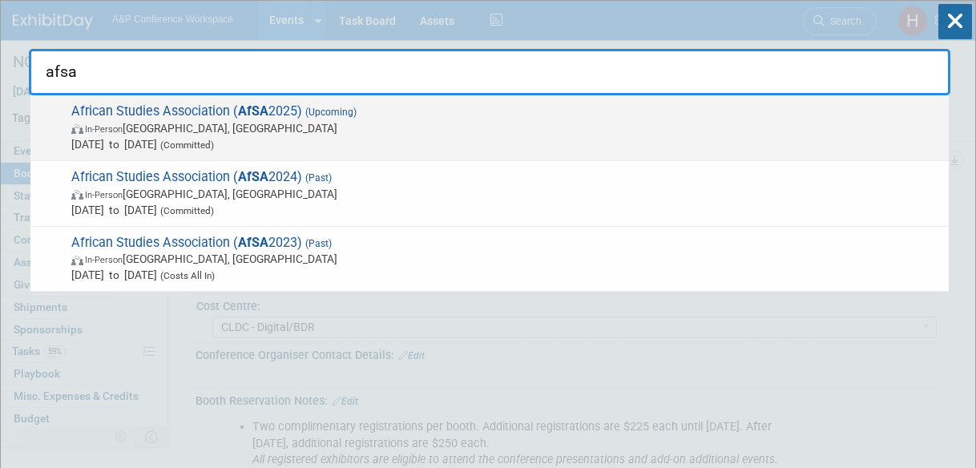
type input "afsa"
click at [718, 115] on span "African Studies Association ( AfSA 2025) (Upcoming) In-Person Atlanta, GA Nov 2…" at bounding box center [503, 127] width 874 height 49
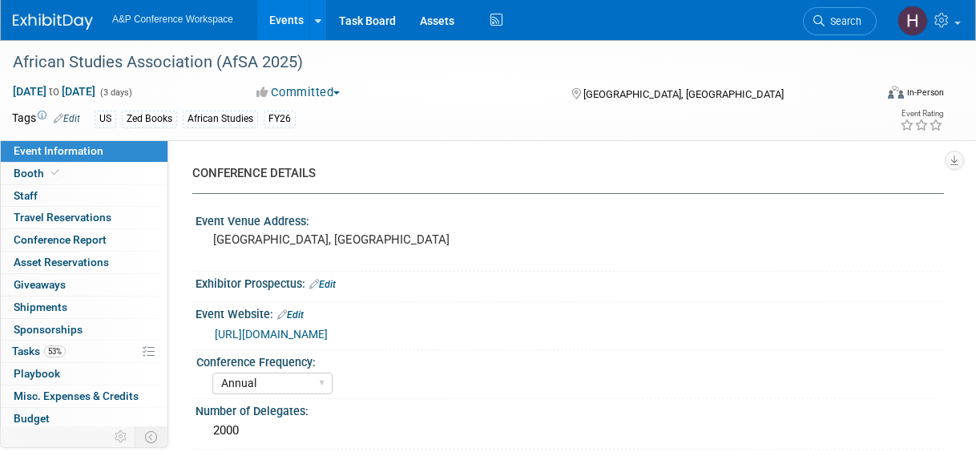
select select "Annual"
select select "Level 2"
select select "In-Person Booth"
select select "African Studies"
select select "Zed Books"
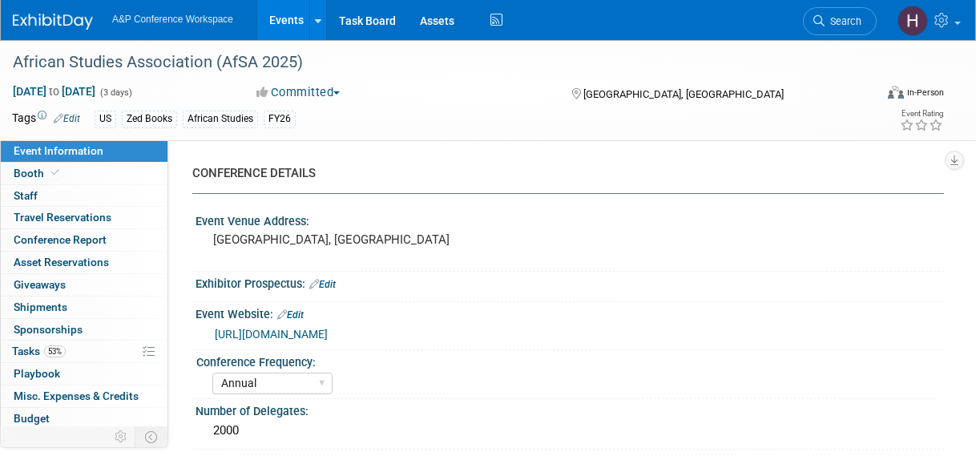
select select "[PERSON_NAME]"
select select "Networking/Commissioning"
click at [77, 340] on link "53% Tasks 53%" at bounding box center [84, 351] width 167 height 22
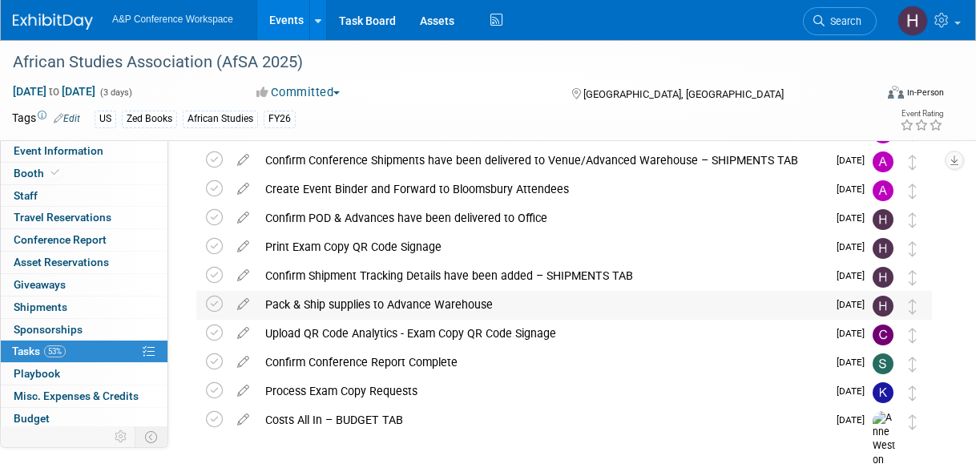
scroll to position [176, 0]
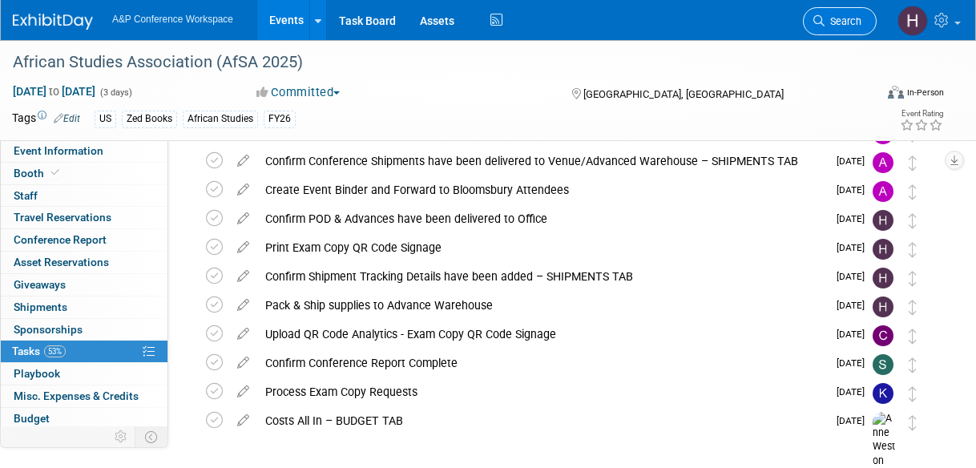
click at [835, 18] on span "Search" at bounding box center [842, 21] width 37 height 12
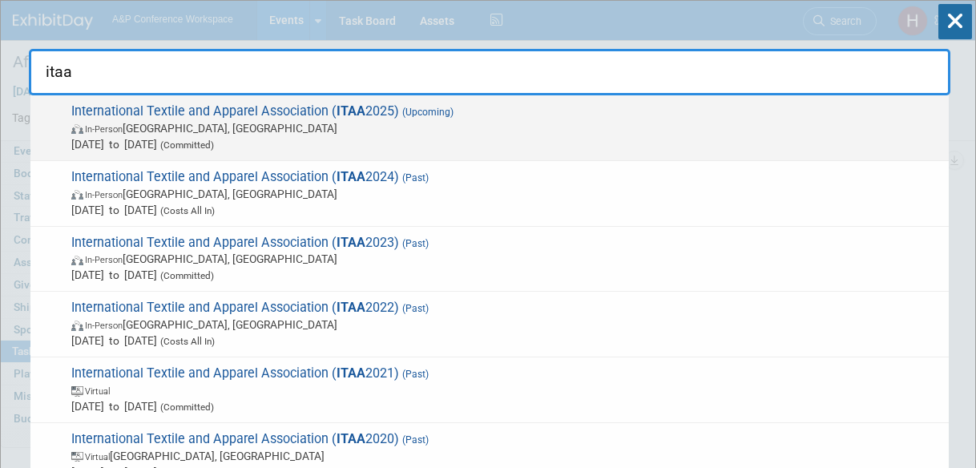
type input "itaa"
click at [741, 113] on span "International Textile and Apparel Association ( ITAA 2025) (Upcoming) In-Person…" at bounding box center [503, 127] width 874 height 49
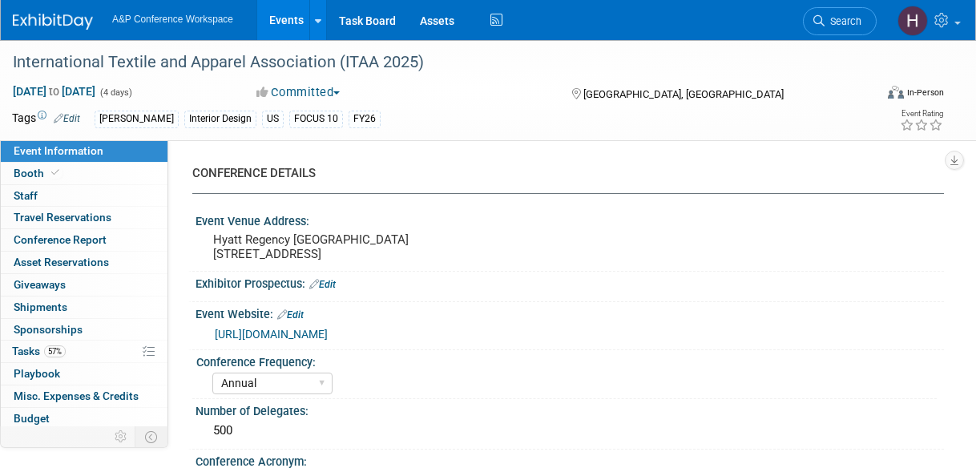
select select "Annual"
select select "Level 1"
select select "In-Person Booth"
select select "Fashion"
select select "[PERSON_NAME] Books"
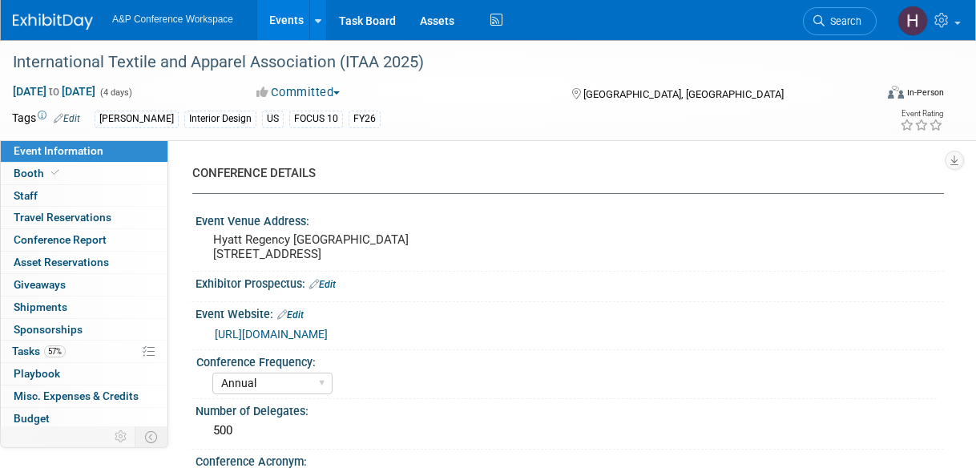
select select "[PERSON_NAME]"
select select "Brand/Subject Presence​"
click at [83, 340] on link "57% Tasks 57%" at bounding box center [84, 351] width 167 height 22
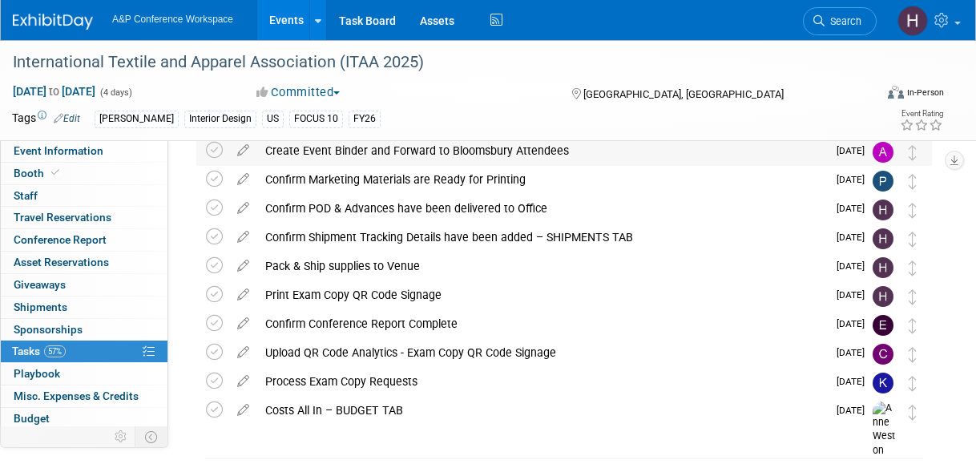
scroll to position [128, 0]
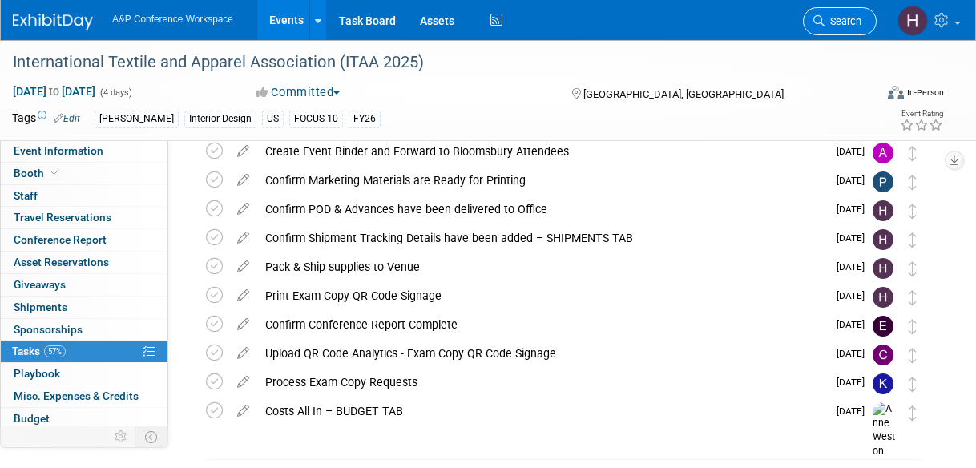
click at [836, 15] on span "Search" at bounding box center [842, 21] width 37 height 12
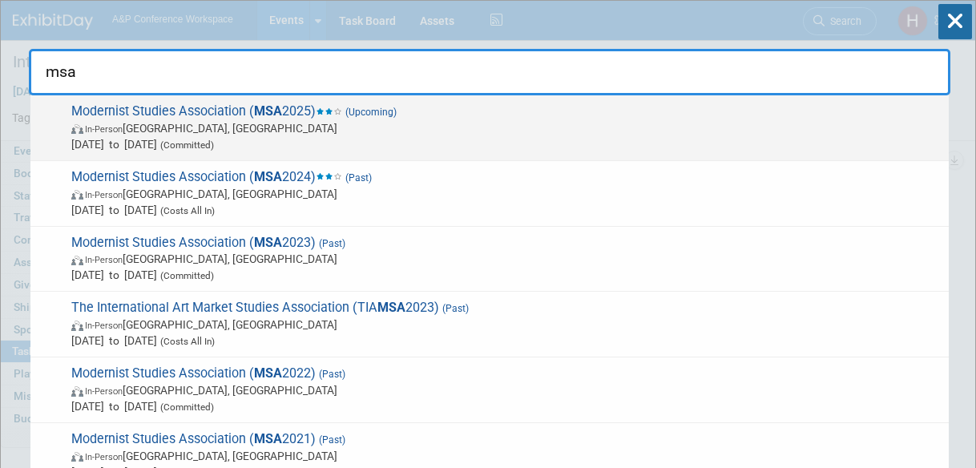
type input "msa"
click at [750, 120] on span "In-Person Boston, MA" at bounding box center [505, 128] width 869 height 16
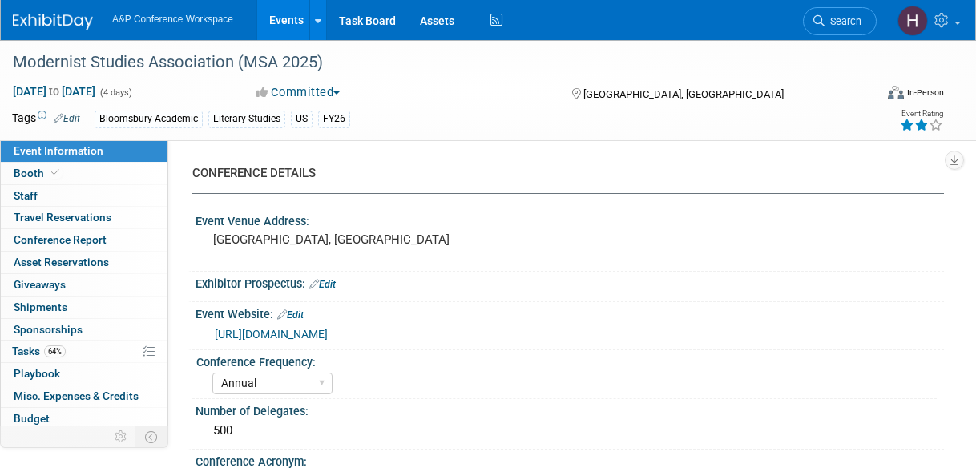
select select "Annual"
select select "Level 2"
select select "In-Person Booth"
select select "Literary Studies"
select select "Bloomsbury Academic"
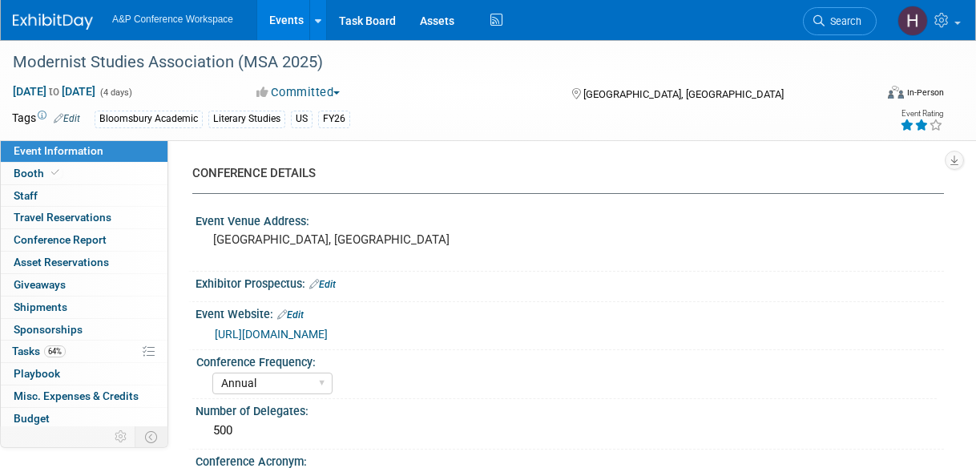
select select "[PERSON_NAME]"
select select "Brand/Subject Presence​"
click at [98, 345] on link "64% Tasks 64%" at bounding box center [84, 351] width 167 height 22
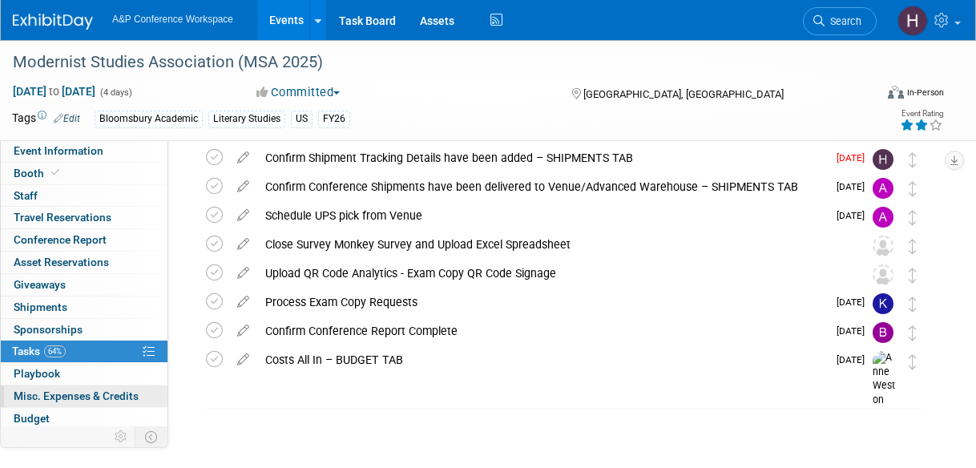
scroll to position [66, 0]
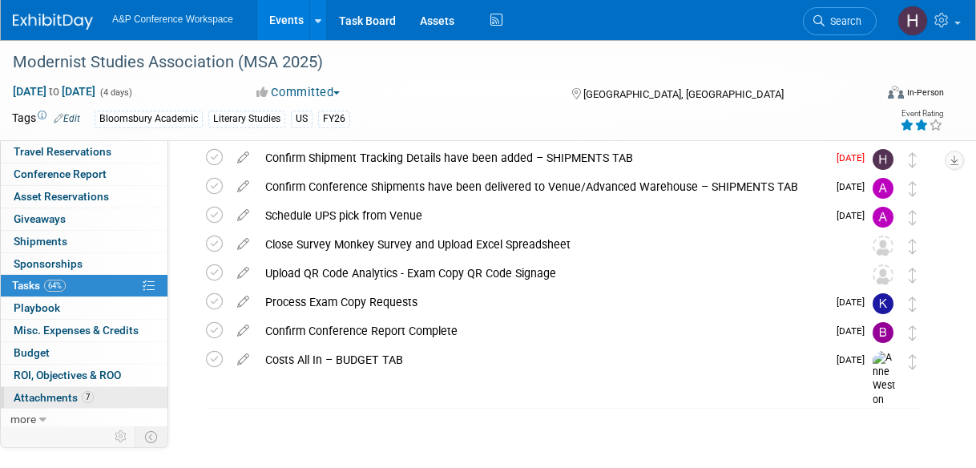
click at [75, 396] on span "Attachments 7" at bounding box center [54, 397] width 80 height 13
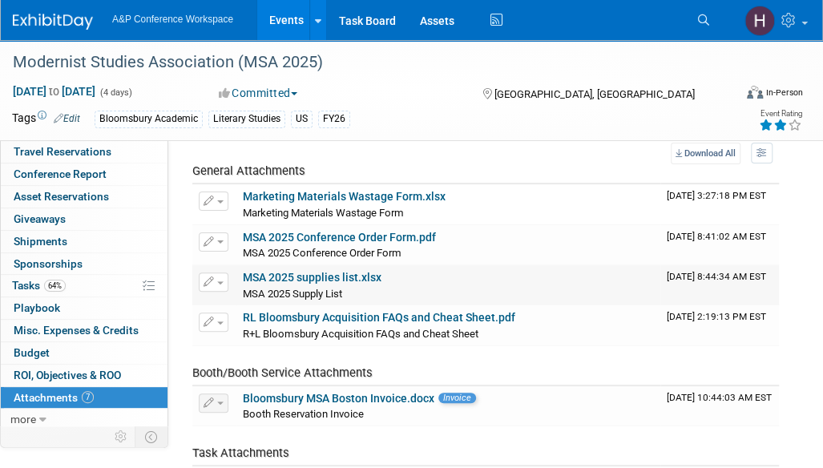
scroll to position [51, 0]
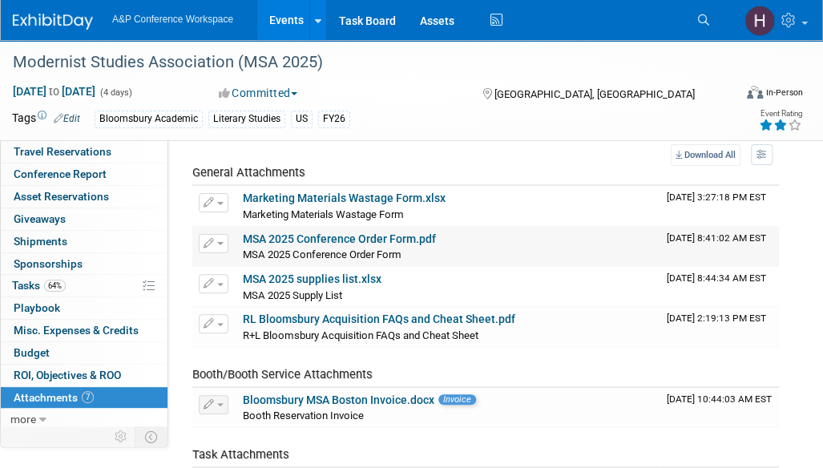
click at [372, 238] on link "MSA 2025 Conference Order Form.pdf" at bounding box center [339, 238] width 193 height 13
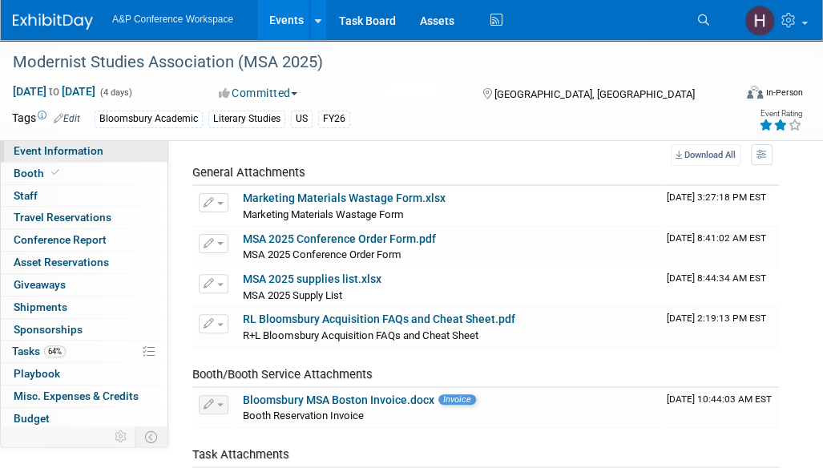
click at [53, 153] on span "Event Information" at bounding box center [59, 150] width 90 height 13
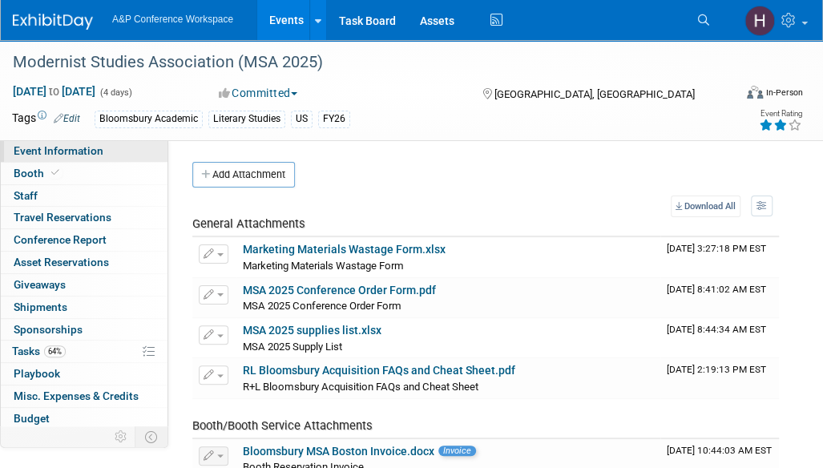
select select "Annual"
select select "Level 2"
select select "In-Person Booth"
select select "Literary Studies"
select select "Bloomsbury Academic"
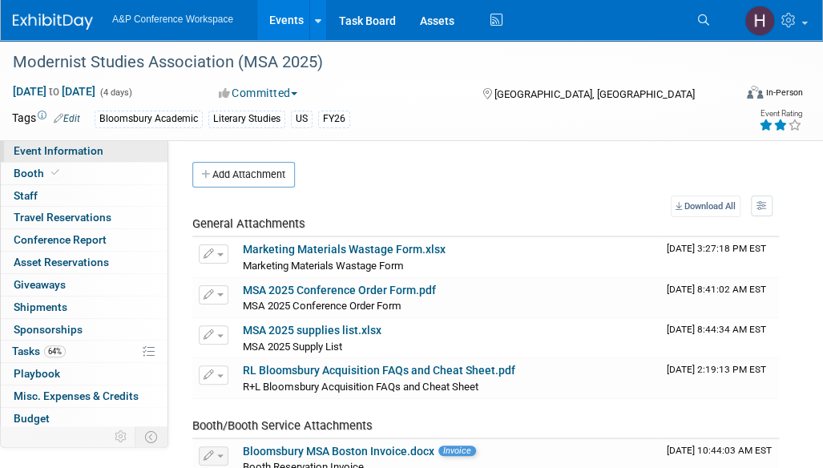
select select "Amanda Oney"
select select "Paige Papandrea"
select select "[PERSON_NAME]"
select select "Brand/Subject Presence​"
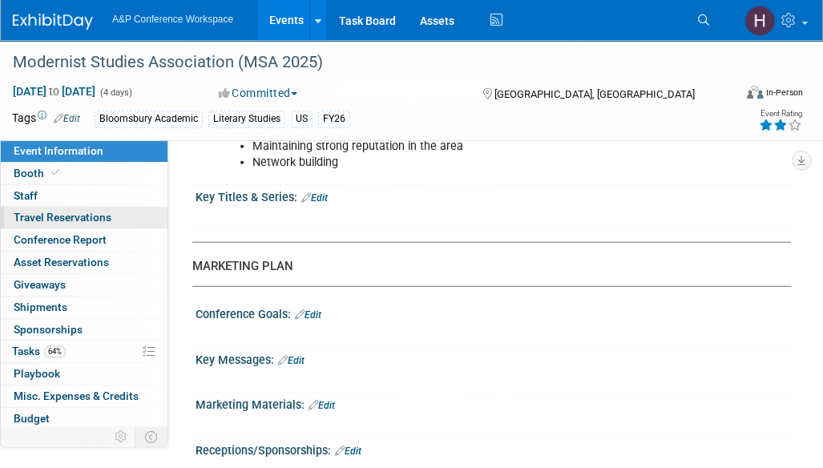
scroll to position [1563, 0]
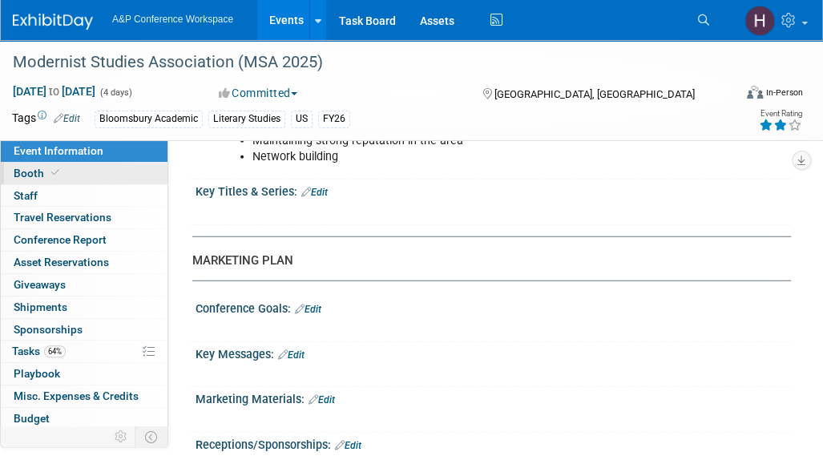
click at [88, 171] on link "Booth" at bounding box center [84, 174] width 167 height 22
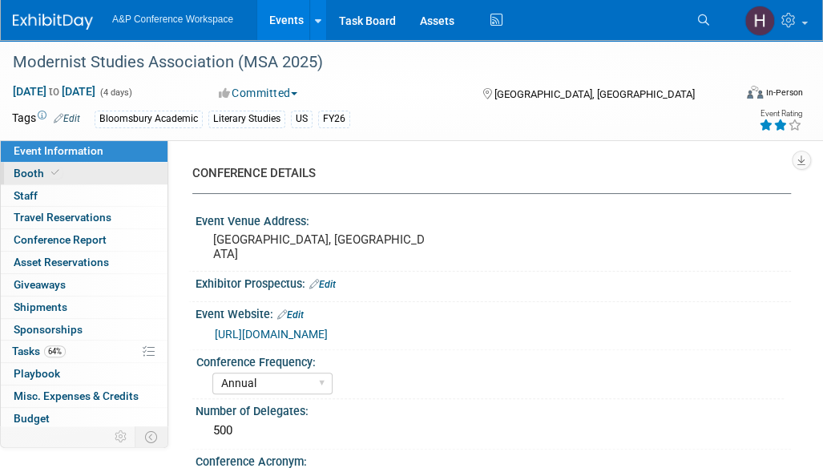
select select "CUAP"
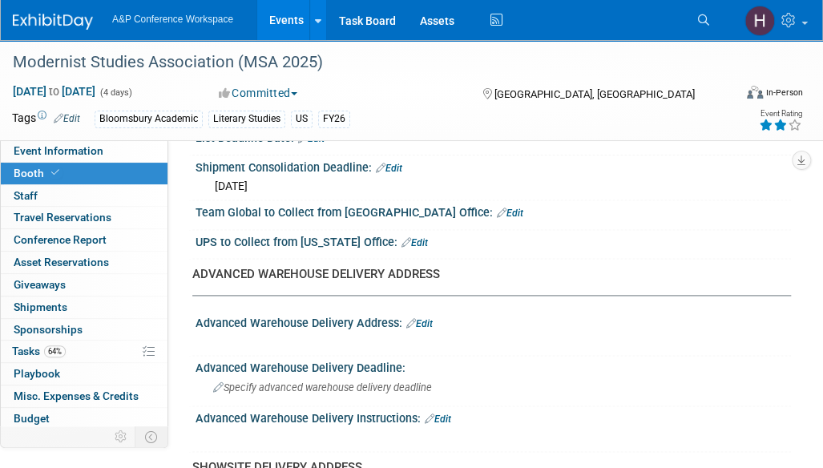
scroll to position [741, 0]
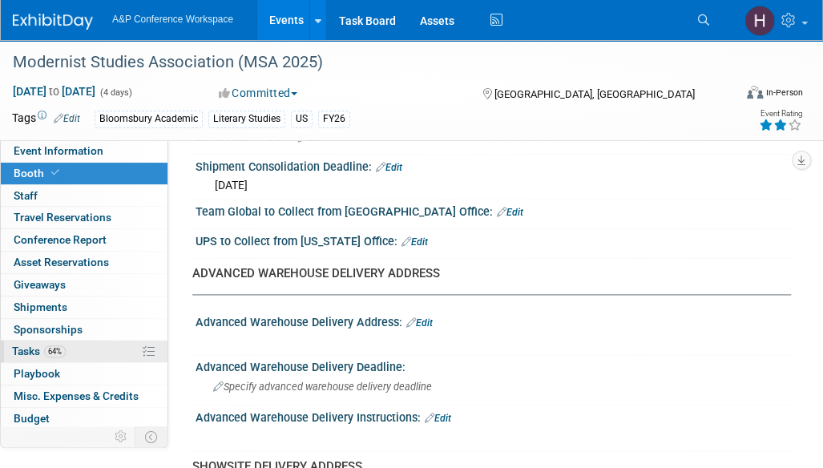
click at [87, 340] on link "64% Tasks 64%" at bounding box center [84, 351] width 167 height 22
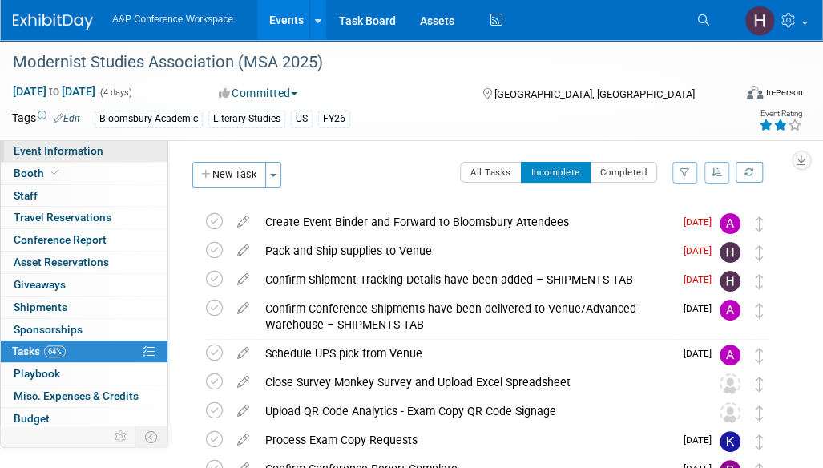
click at [72, 144] on span "Event Information" at bounding box center [59, 150] width 90 height 13
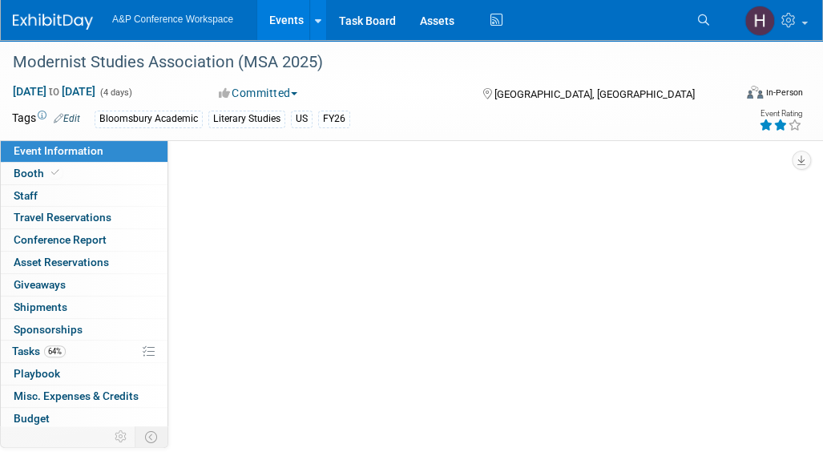
select select "Annual"
select select "Level 2"
select select "In-Person Booth"
select select "Literary Studies"
select select "Bloomsbury Academic"
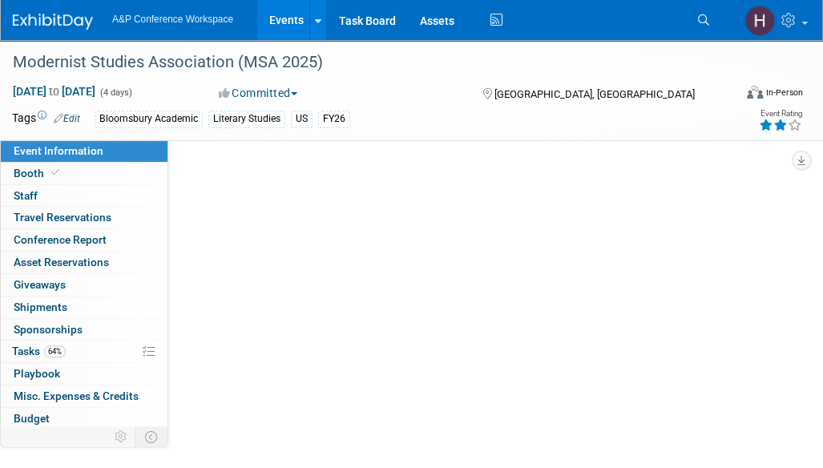
select select "Amanda Oney"
select select "Paige Papandrea"
select select "[PERSON_NAME]"
select select "Brand/Subject Presence​"
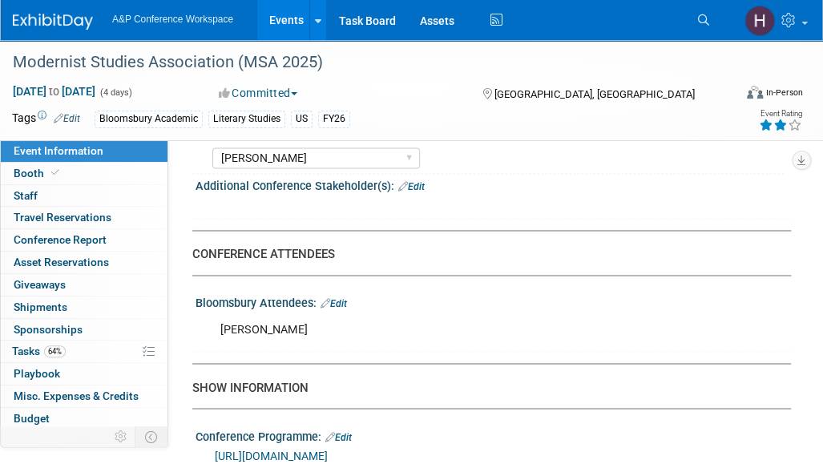
scroll to position [911, 0]
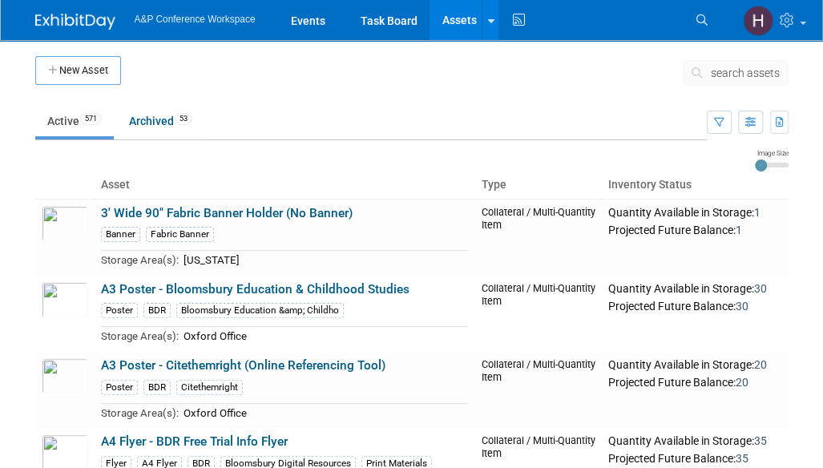
click at [747, 66] on span "search assets" at bounding box center [744, 72] width 69 height 13
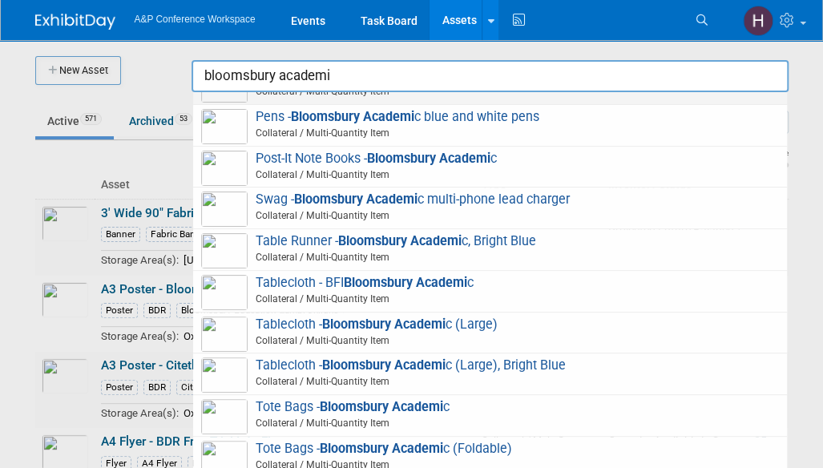
scroll to position [356, 0]
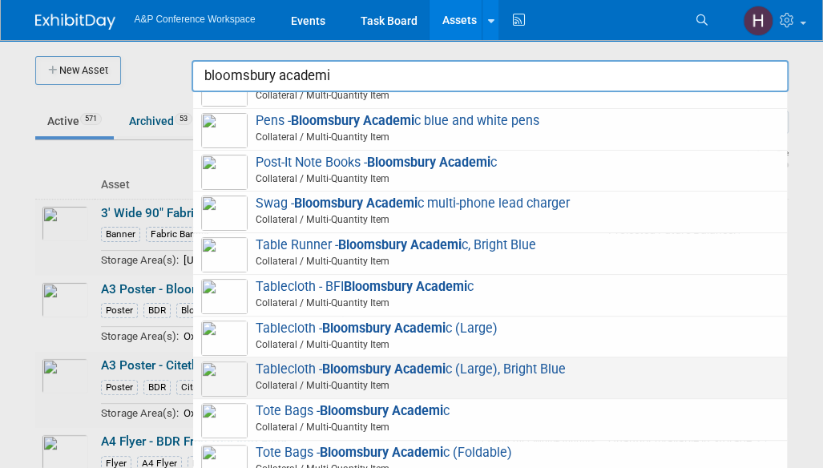
click at [417, 363] on strong "Bloomsbury Academi" at bounding box center [383, 368] width 123 height 15
type input "Tablecloth - Bloomsbury Academic (Large), Bright Blue"
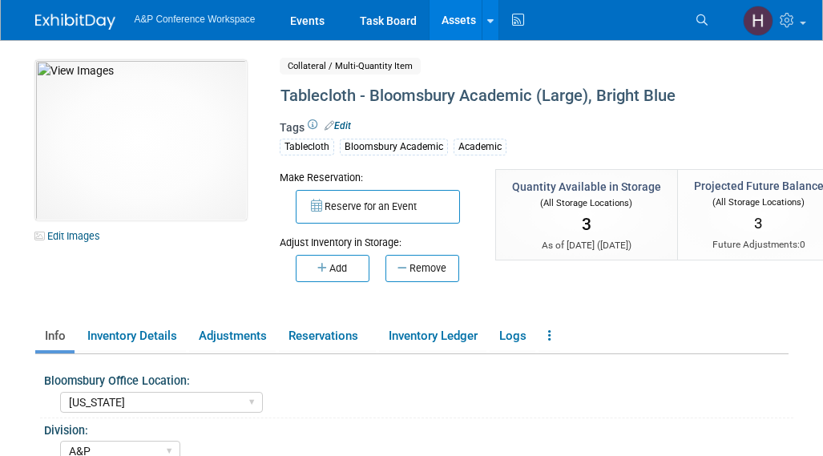
select select "[US_STATE]"
select select "A&P"
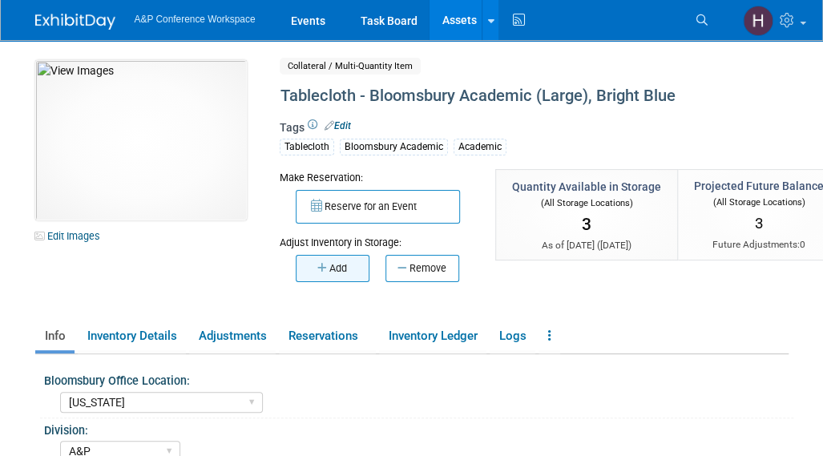
click at [354, 270] on button "Add" at bounding box center [333, 268] width 74 height 27
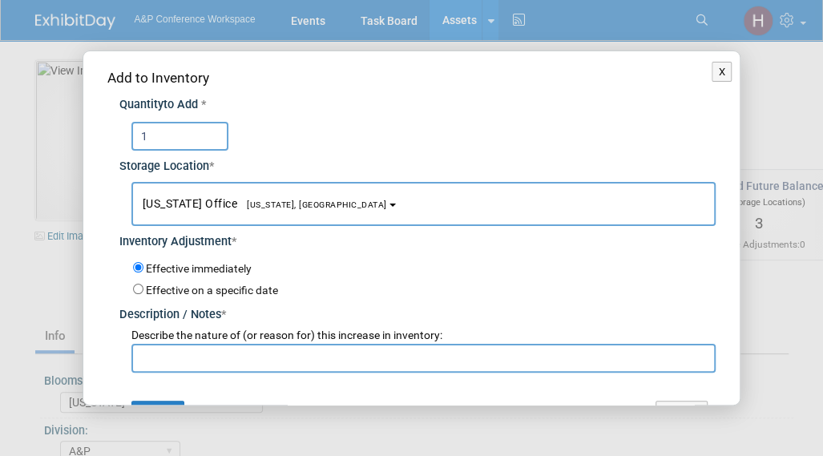
type input "1"
click at [320, 350] on input "text" at bounding box center [423, 358] width 585 height 29
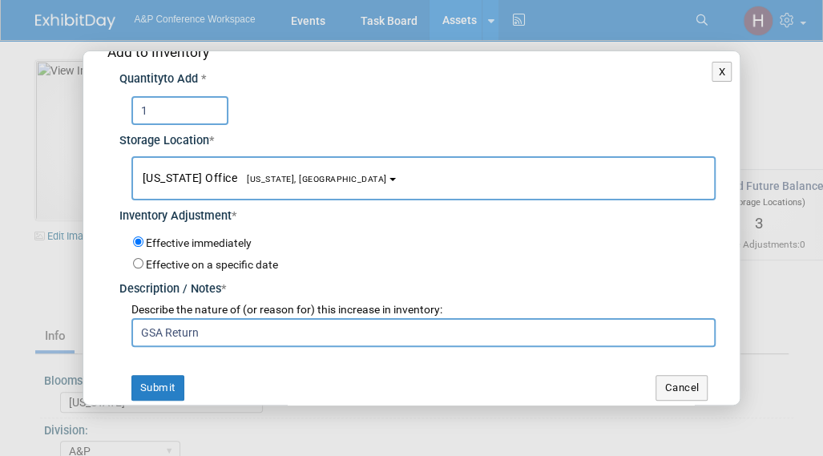
scroll to position [24, 0]
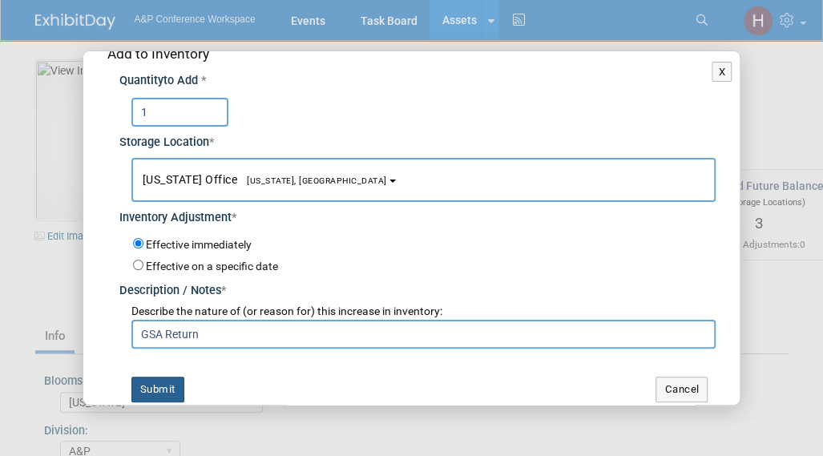
type input "GSA Return"
click at [152, 384] on button "Submit" at bounding box center [157, 389] width 53 height 26
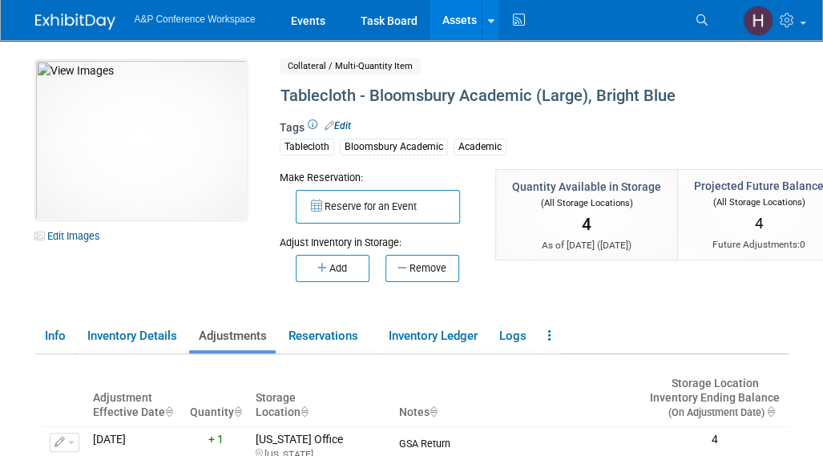
click at [468, 15] on link "Assets" at bounding box center [458, 20] width 58 height 40
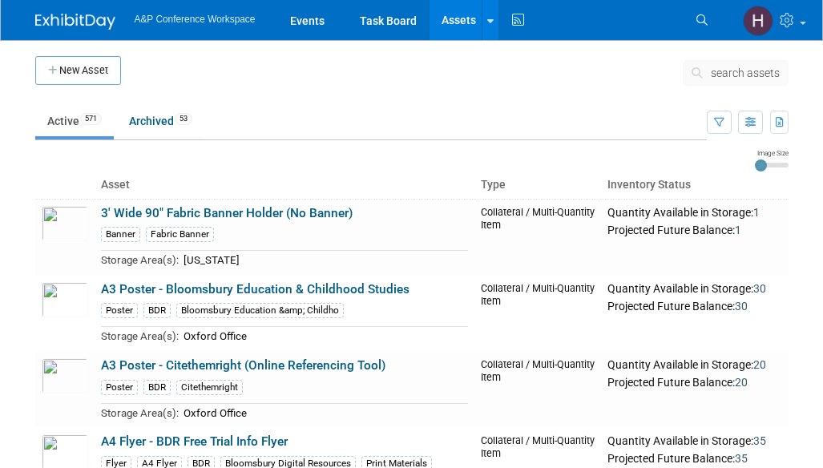
click at [717, 68] on span "search assets" at bounding box center [744, 72] width 69 height 13
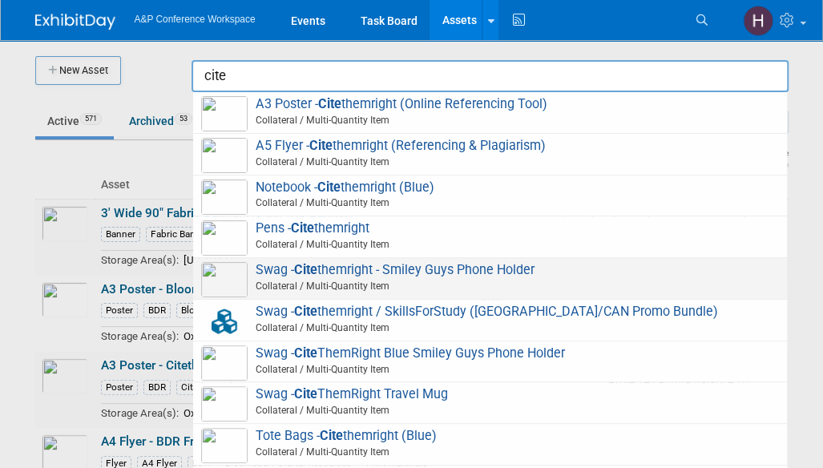
click at [302, 283] on span "Collateral / Multi-Quantity Item" at bounding box center [492, 286] width 573 height 14
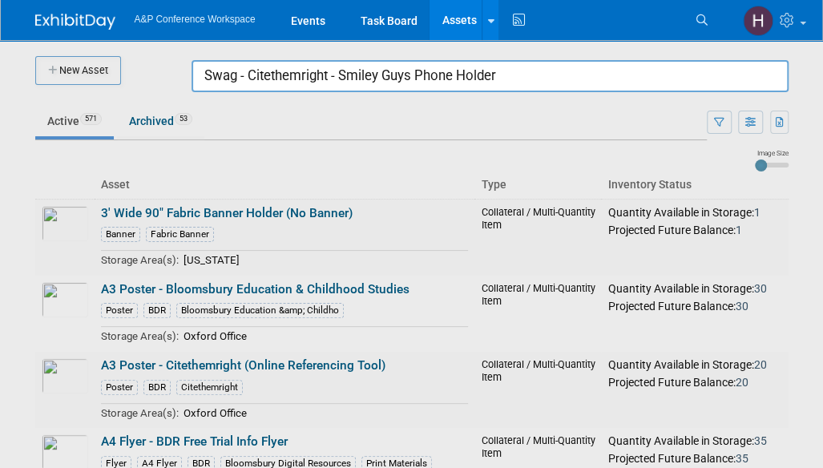
drag, startPoint x: 512, startPoint y: 76, endPoint x: 147, endPoint y: 66, distance: 364.6
click body "A&P Conference Workspace Events Task Board Assets New Asset Search Assets Bulk …"
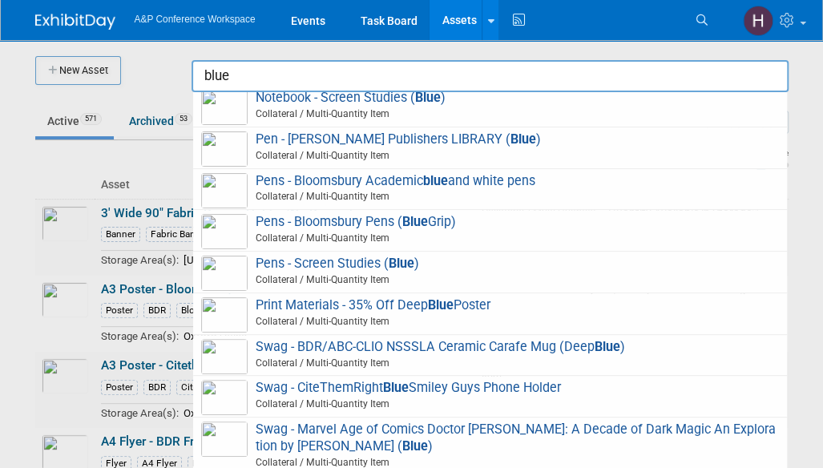
scroll to position [455, 0]
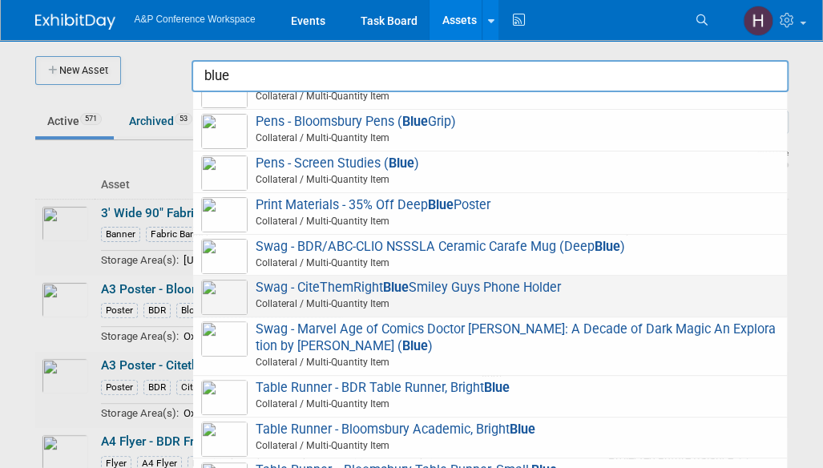
click span "Collateral / Multi-Quantity Item"
type input "Swag - CiteThemRight Blue Smiley Guys Phone Holder"
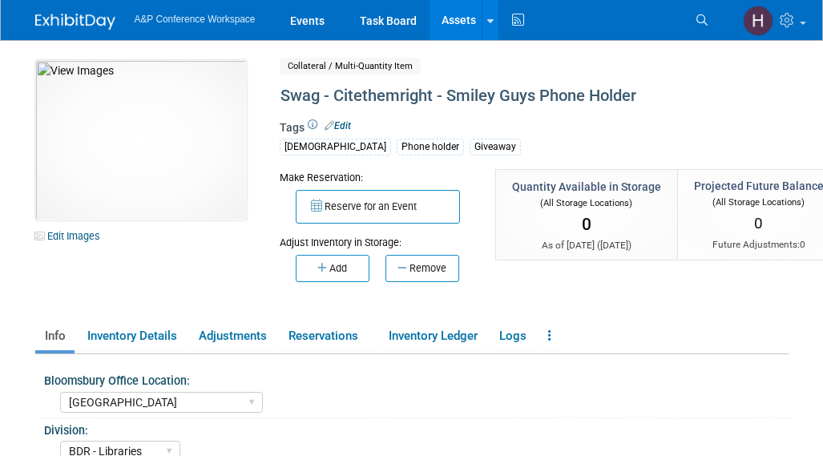
select select "[GEOGRAPHIC_DATA]"
select select "BDR - Libraries"
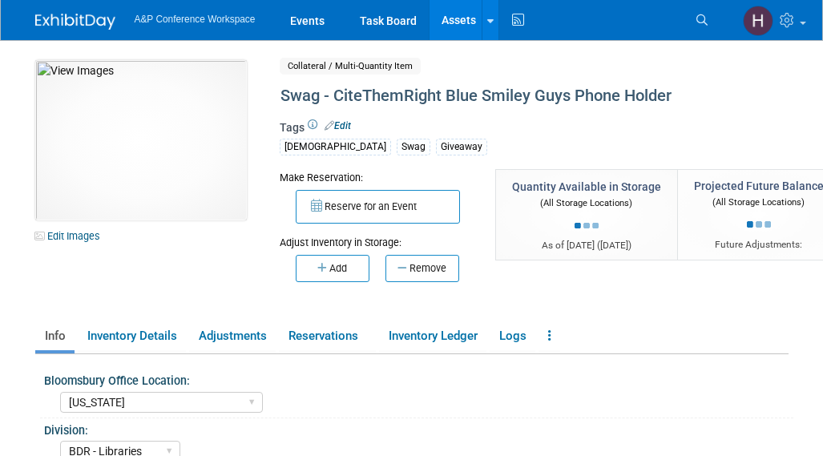
select select "[US_STATE]"
select select "BDR - Libraries"
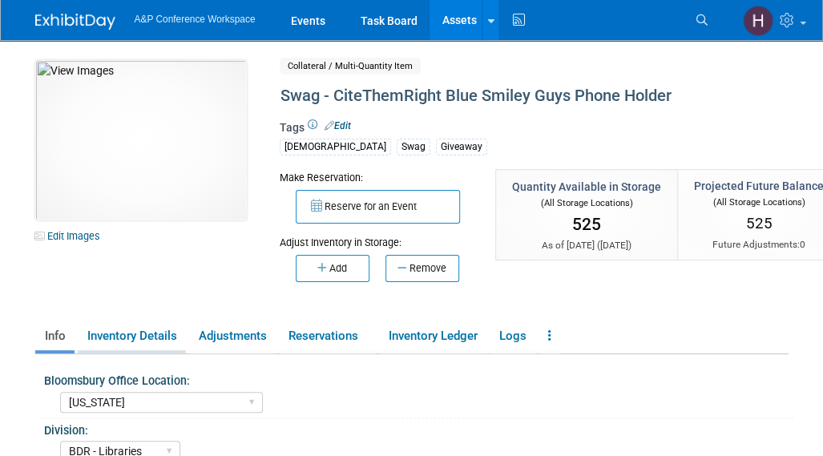
click at [103, 340] on link "Inventory Details" at bounding box center [132, 336] width 108 height 28
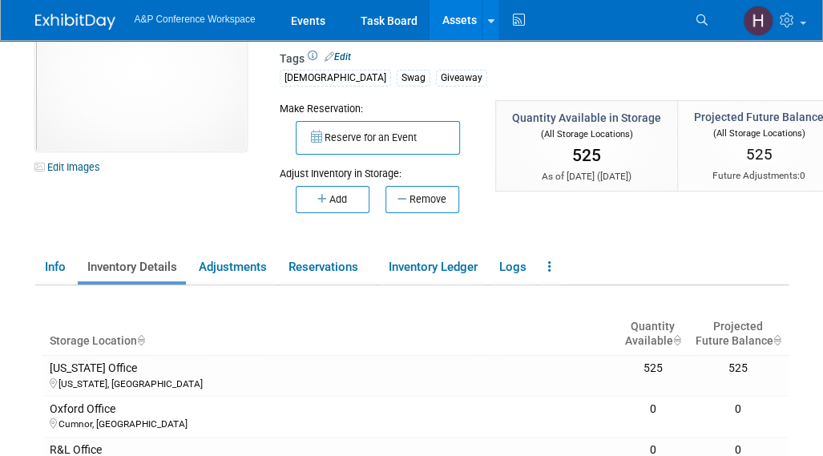
scroll to position [67, 0]
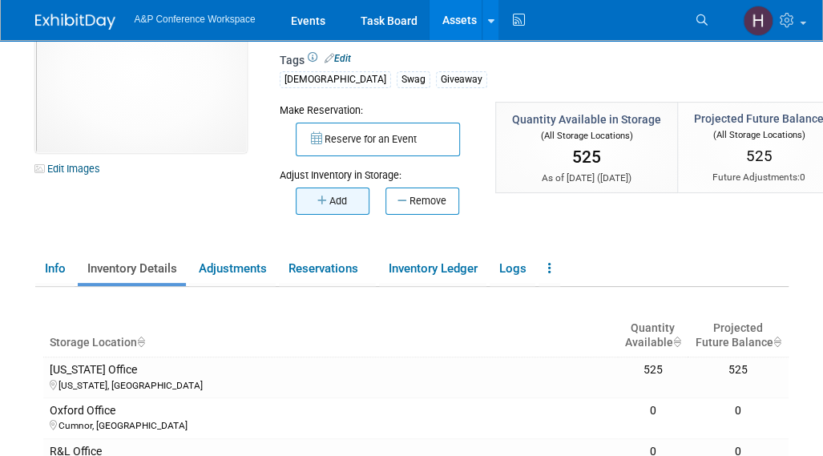
click at [335, 194] on button "Add" at bounding box center [333, 200] width 74 height 27
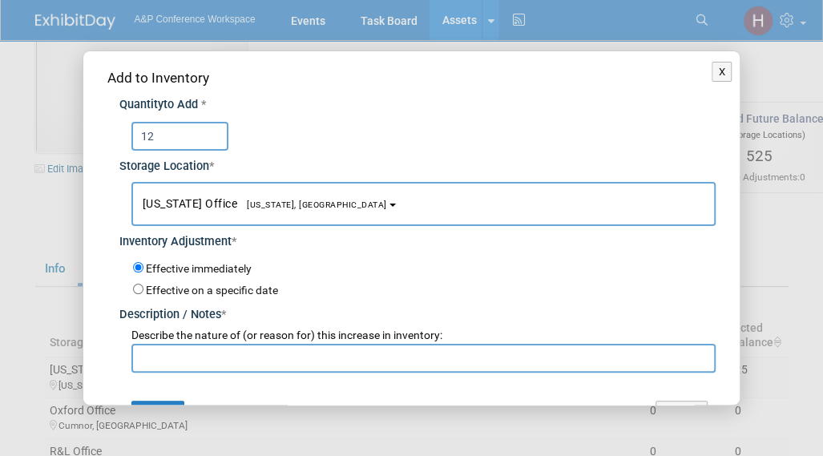
type input "12"
click at [280, 353] on input "text" at bounding box center [423, 358] width 585 height 29
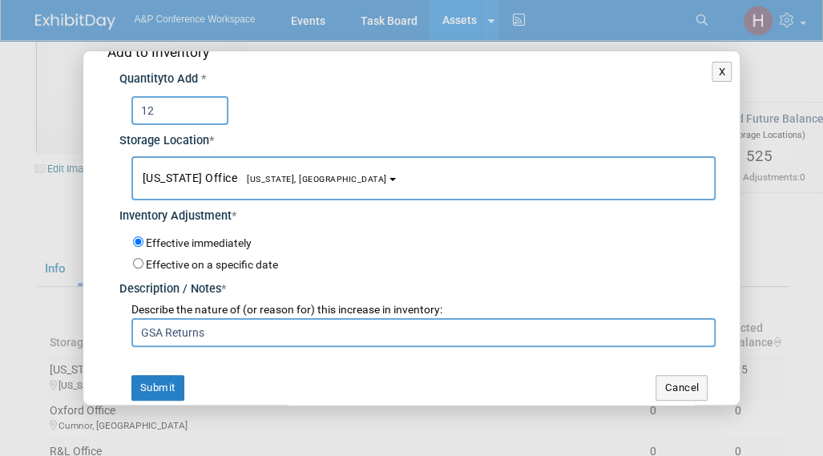
scroll to position [26, 0]
type input "GSA Returns"
click at [159, 382] on button "Submit" at bounding box center [157, 388] width 53 height 26
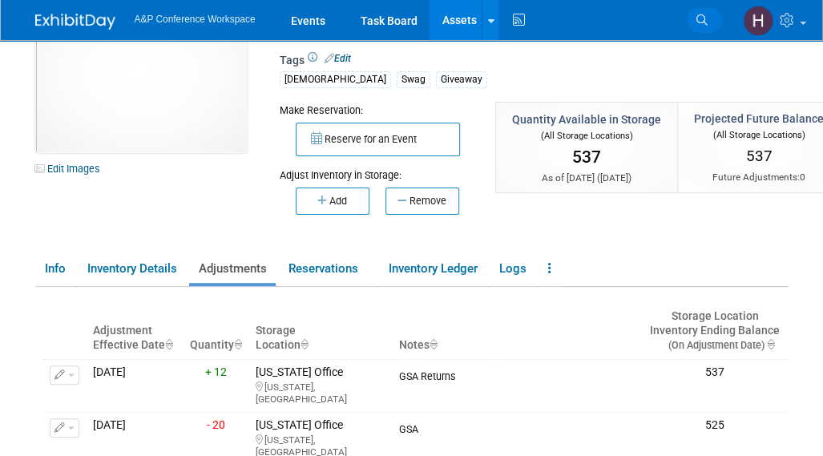
click at [690, 26] on link "Search" at bounding box center [703, 20] width 35 height 26
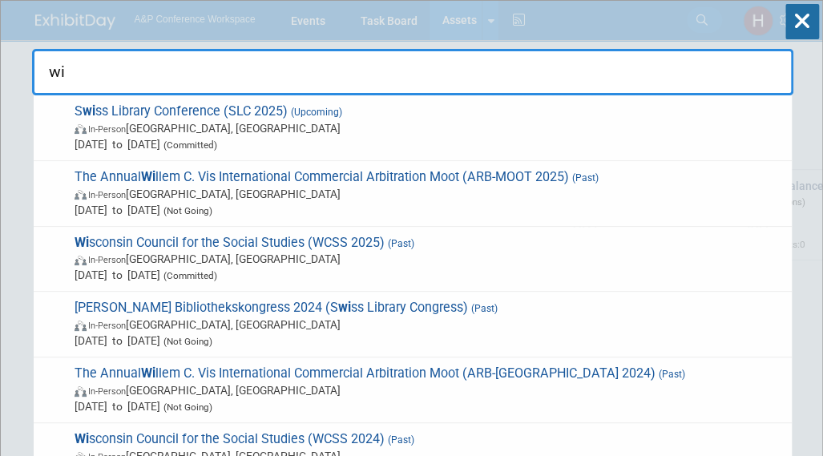
type input "w"
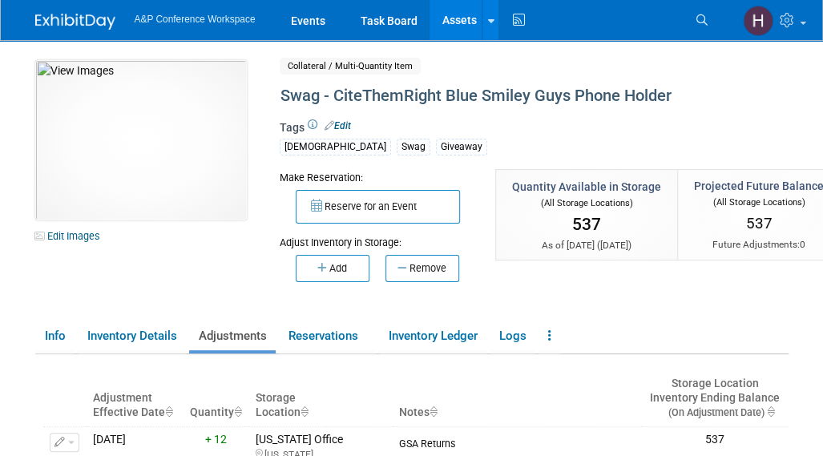
drag, startPoint x: 452, startPoint y: 28, endPoint x: 467, endPoint y: 16, distance: 19.4
drag, startPoint x: 467, startPoint y: 16, endPoint x: 450, endPoint y: 18, distance: 17.0
click at [450, 18] on link "Assets" at bounding box center [458, 20] width 58 height 40
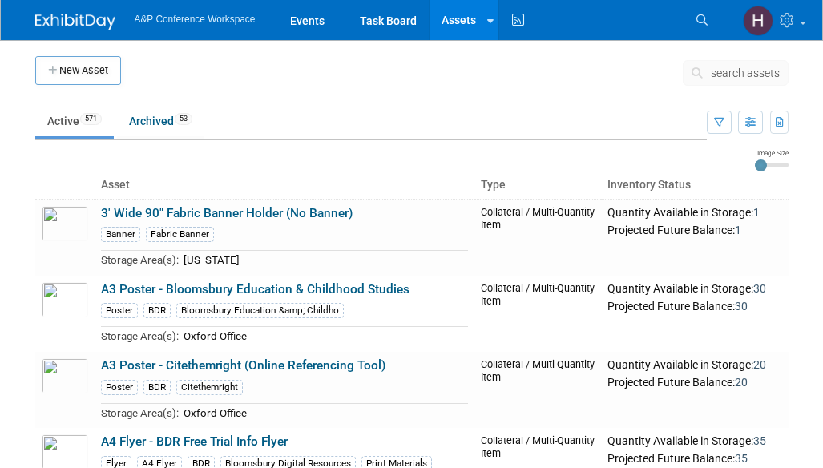
click at [730, 75] on span "search assets" at bounding box center [744, 72] width 69 height 13
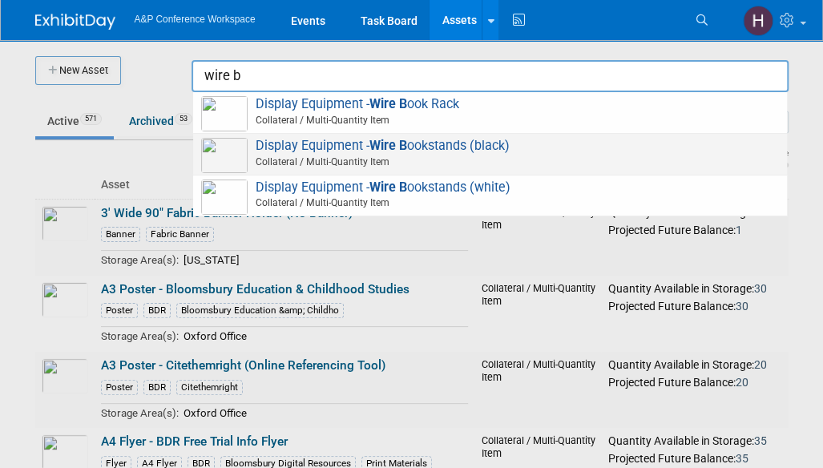
click at [543, 141] on span "Display Equipment - Wire B ookstands (black) Collateral / Multi-Quantity Item" at bounding box center [489, 154] width 577 height 33
type input "Display Equipment - Wire Bookstands (black)"
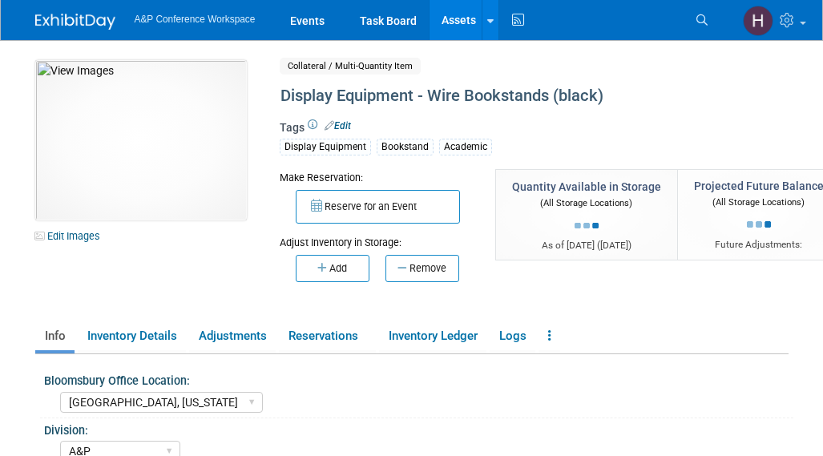
select select "[GEOGRAPHIC_DATA], [US_STATE]"
select select "A&P"
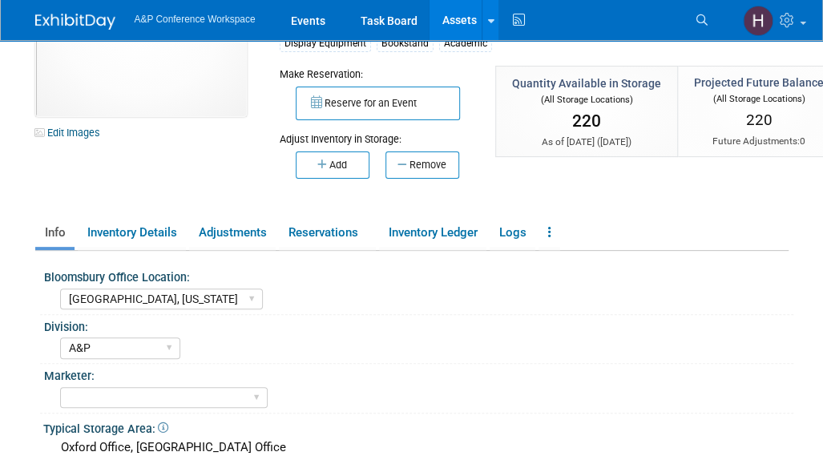
scroll to position [97, 0]
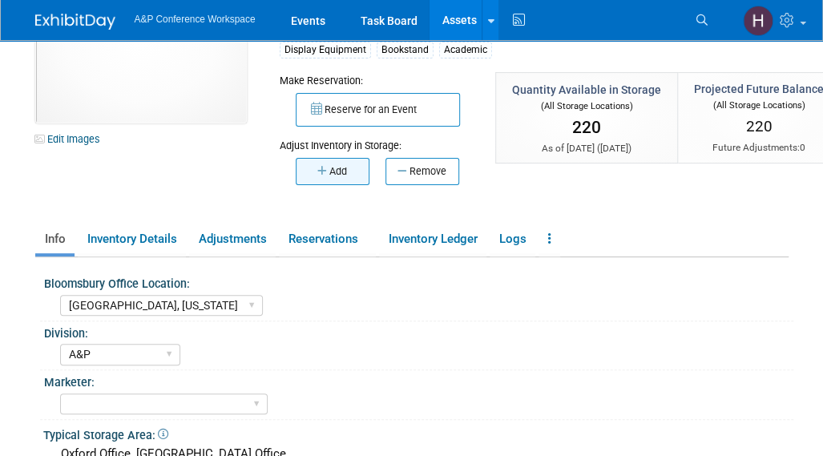
click at [340, 165] on button "Add" at bounding box center [333, 171] width 74 height 27
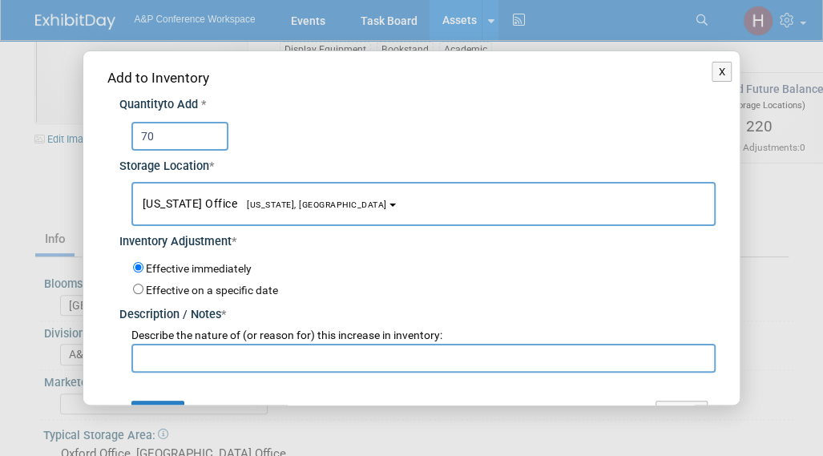
type input "70"
click at [278, 350] on input "text" at bounding box center [423, 358] width 585 height 29
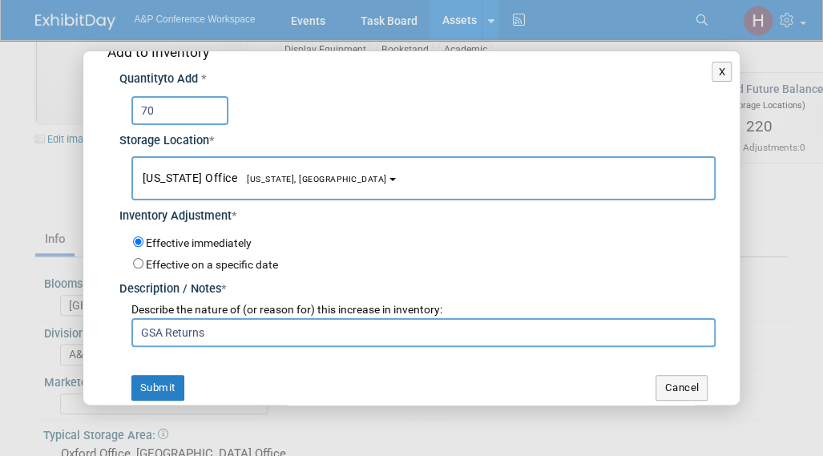
scroll to position [26, 0]
type input "GSA Returns"
click at [159, 376] on button "Submit" at bounding box center [157, 388] width 53 height 26
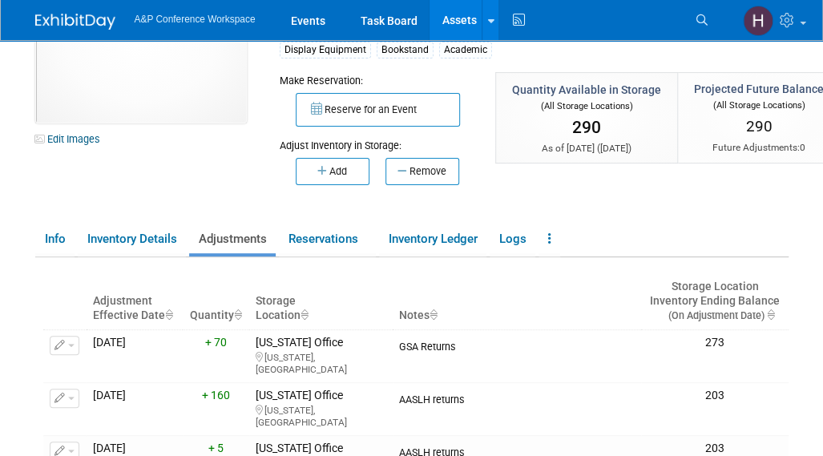
click at [452, 36] on link "Assets" at bounding box center [458, 20] width 58 height 40
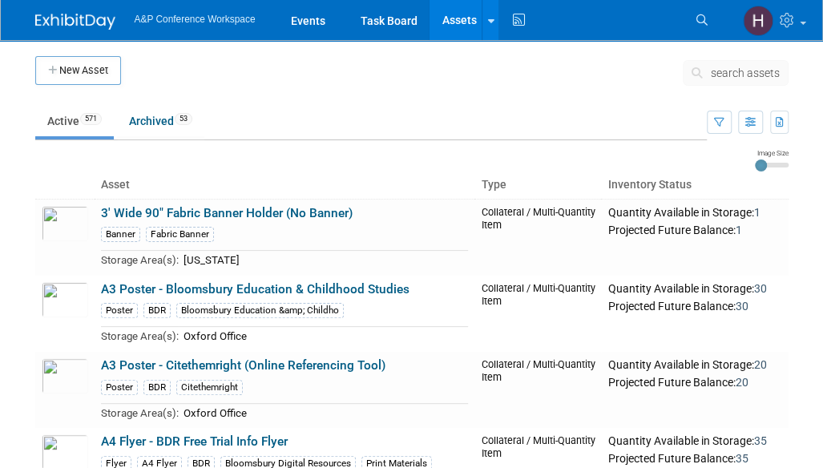
click at [727, 76] on span "search assets" at bounding box center [744, 72] width 69 height 13
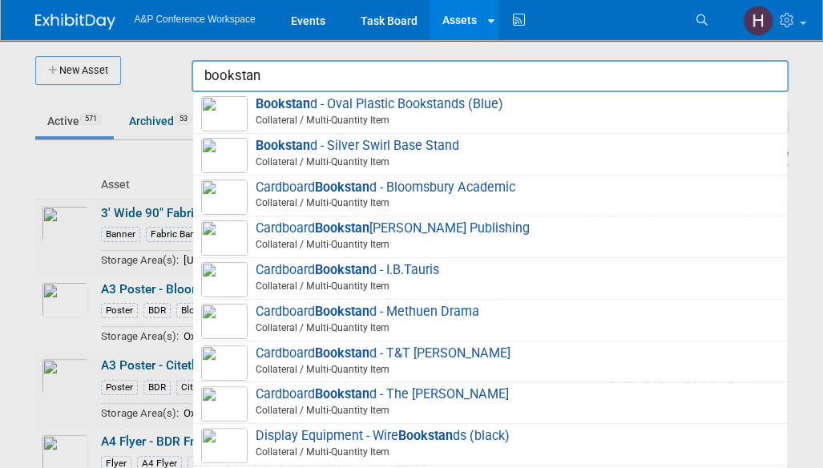
drag, startPoint x: 275, startPoint y: 76, endPoint x: 143, endPoint y: 79, distance: 131.4
click at [143, 79] on body "A&P Conference Workspace Events Task Board Assets New Asset Search Assets Bulk …" at bounding box center [411, 234] width 823 height 468
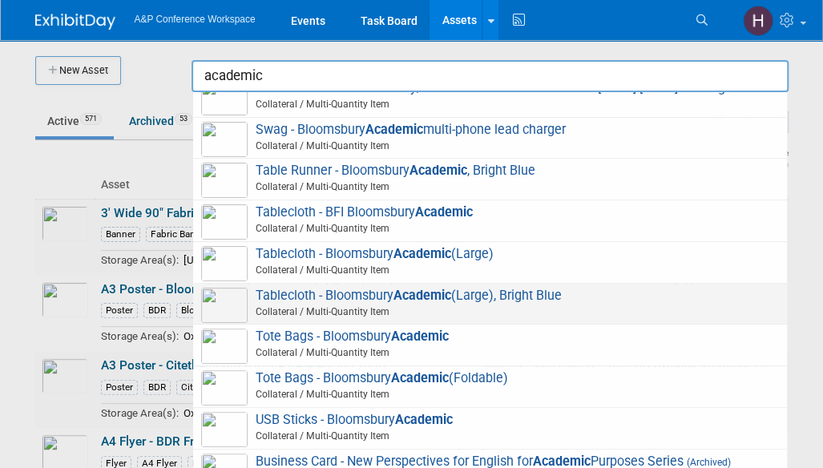
scroll to position [573, 0]
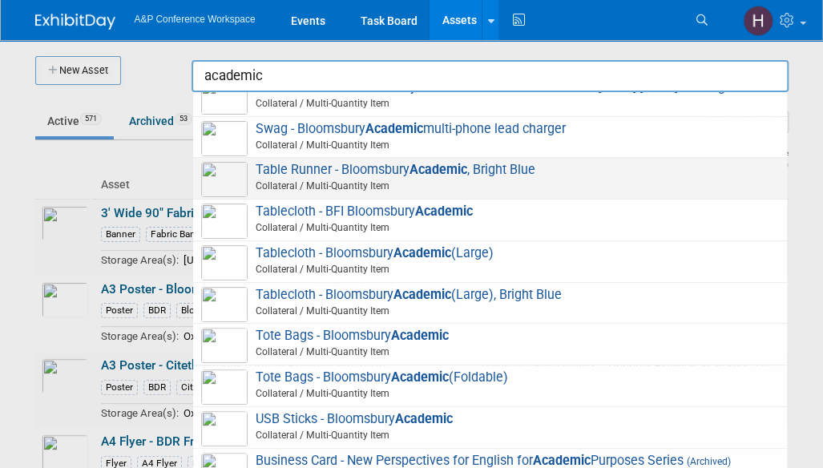
click at [252, 163] on span "Table Runner - Bloomsbury Academic , Bright Blue Collateral / Multi-Quantity It…" at bounding box center [489, 178] width 577 height 33
type input "Table Runner - Bloomsbury Academic, Bright Blue"
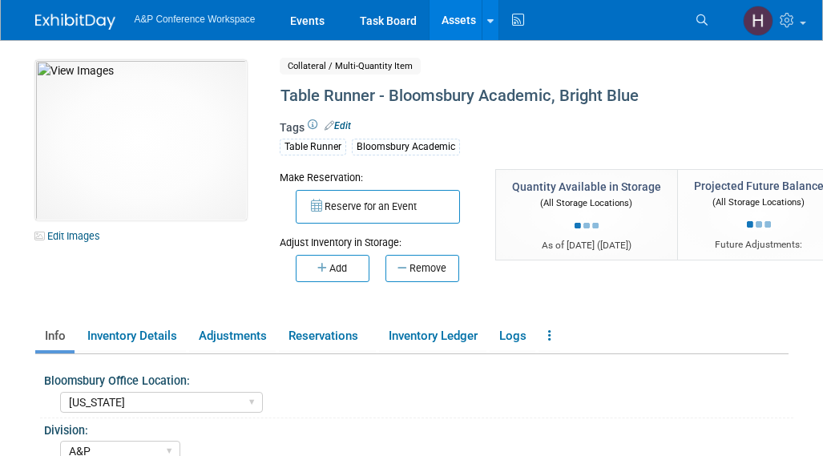
select select "[US_STATE]"
select select "A&P"
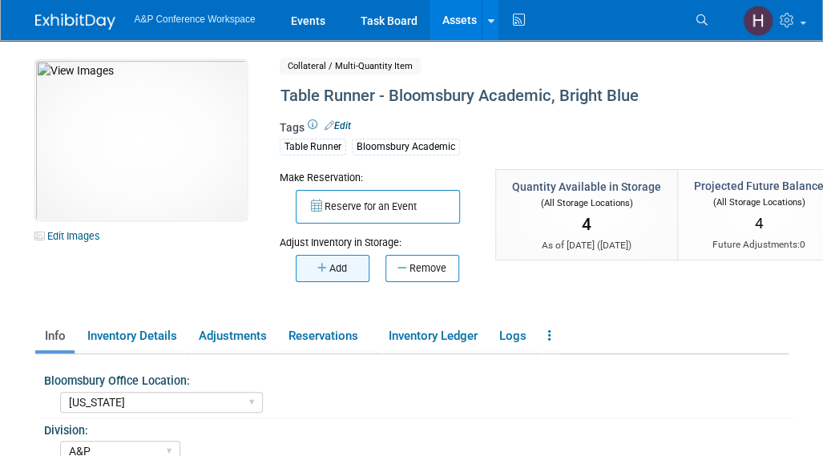
click at [324, 265] on icon "button" at bounding box center [323, 268] width 12 height 10
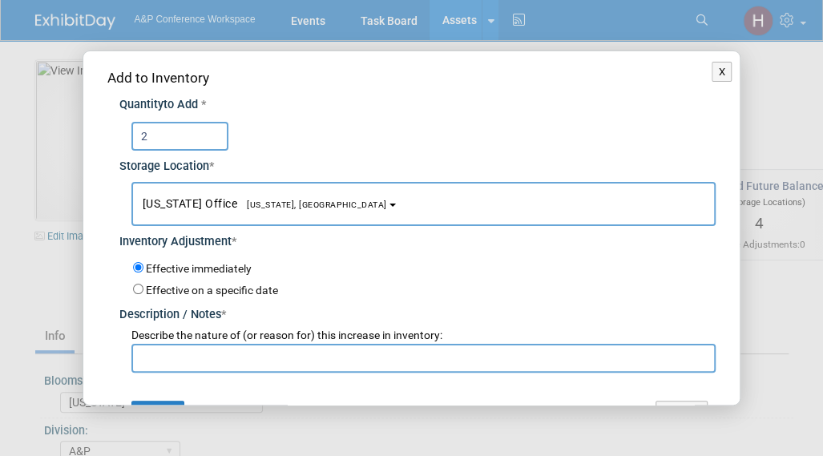
type input "2"
click at [284, 346] on input "text" at bounding box center [423, 358] width 585 height 29
type input "GSA Returns"
click at [186, 392] on div "Add to Inventory Quantity to Add * 2 Storage Location * [US_STATE] Office<span …" at bounding box center [411, 247] width 657 height 392
click at [166, 400] on button "Submit" at bounding box center [157, 413] width 53 height 26
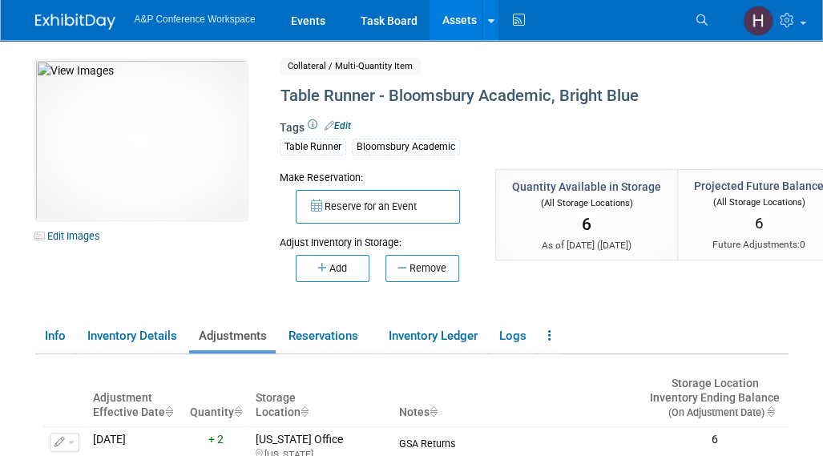
click at [449, 22] on link "Assets" at bounding box center [458, 20] width 58 height 40
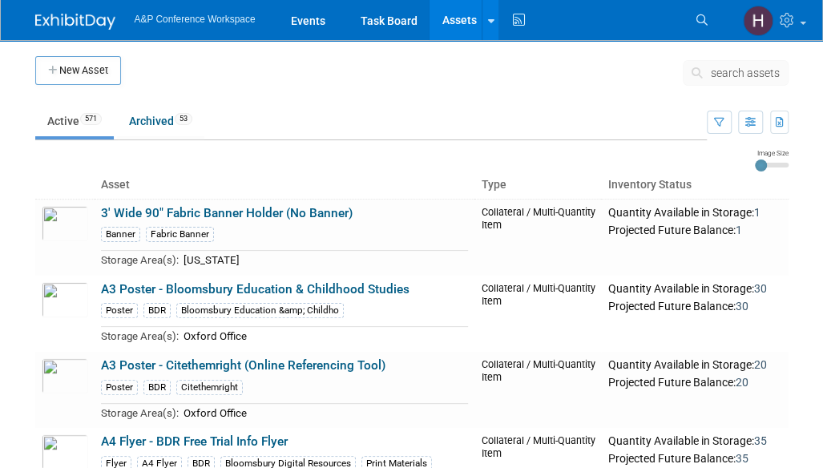
click at [709, 68] on button "search assets" at bounding box center [735, 73] width 106 height 26
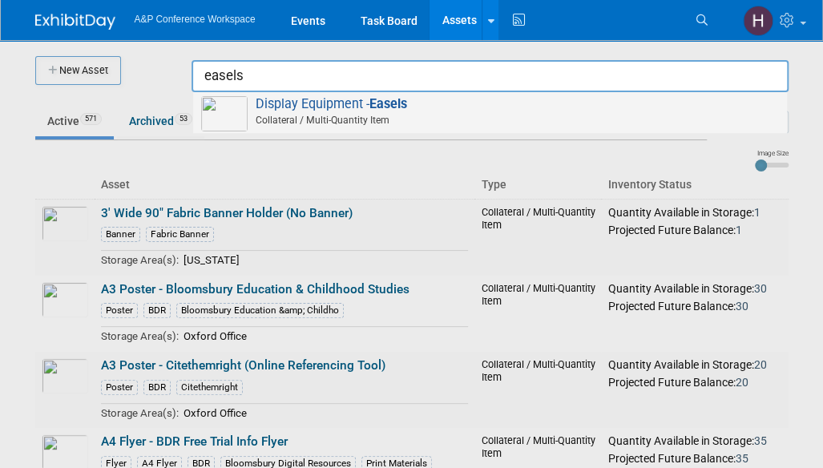
click at [642, 115] on span "Collateral / Multi-Quantity Item" at bounding box center [492, 120] width 573 height 14
type input "Display Equipment - Easels"
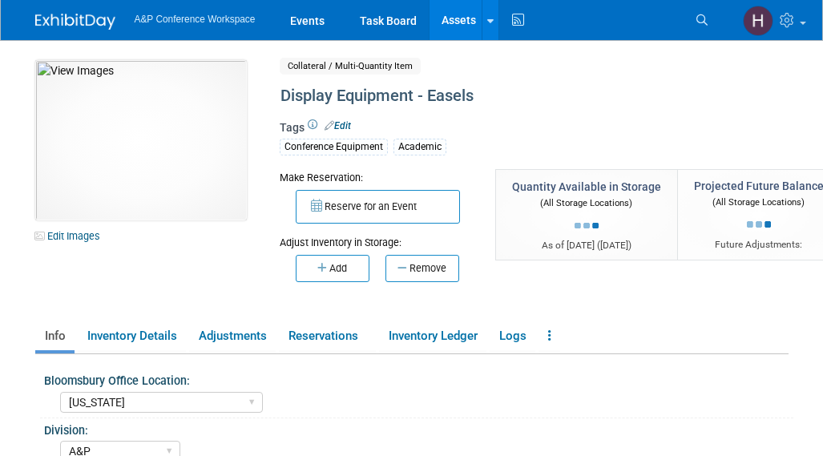
select select "[US_STATE]"
select select "A&P"
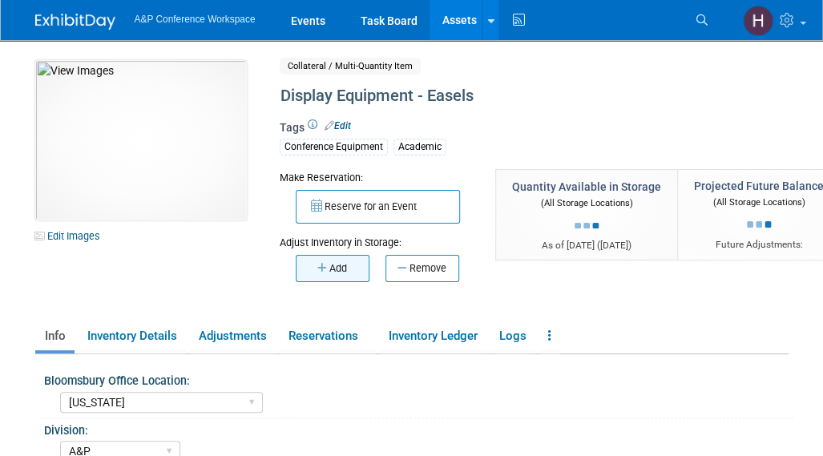
click at [352, 269] on button "Add" at bounding box center [333, 268] width 74 height 27
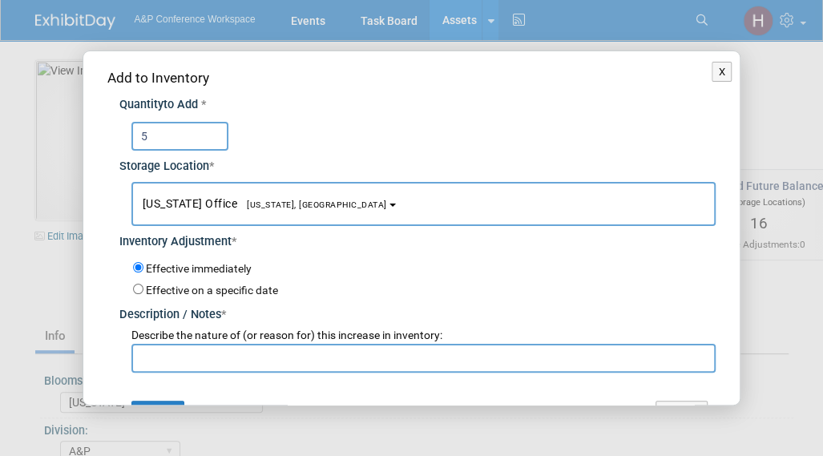
type input "5"
click at [293, 363] on input "text" at bounding box center [423, 358] width 585 height 29
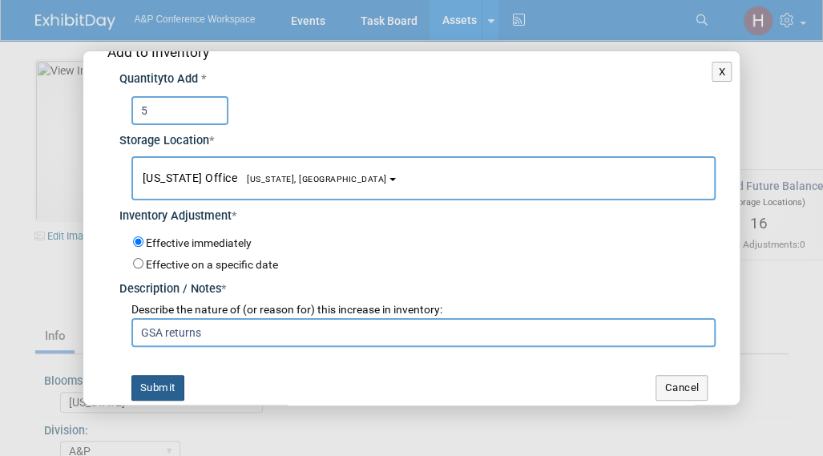
type input "GSA returns"
click at [161, 375] on button "Submit" at bounding box center [157, 388] width 53 height 26
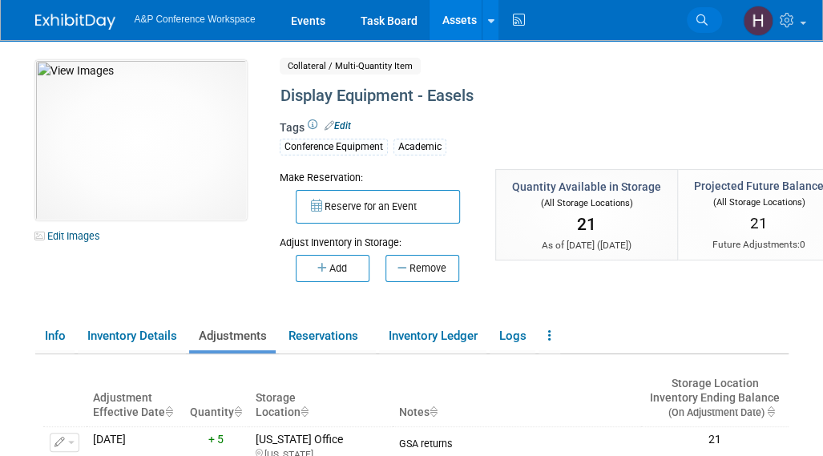
click at [698, 32] on link "Search" at bounding box center [703, 20] width 35 height 26
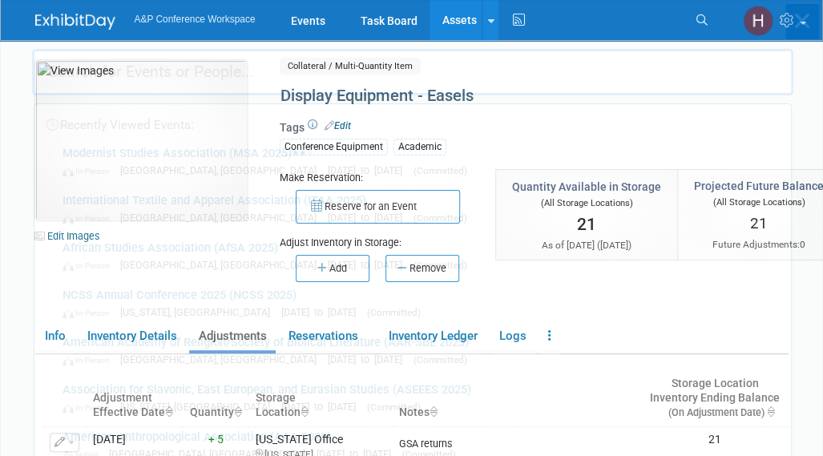
drag, startPoint x: 436, startPoint y: 20, endPoint x: 465, endPoint y: 19, distance: 28.8
click at [465, 19] on body "A&P Conference Workspace Events Task Board Assets New Asset" at bounding box center [411, 228] width 823 height 456
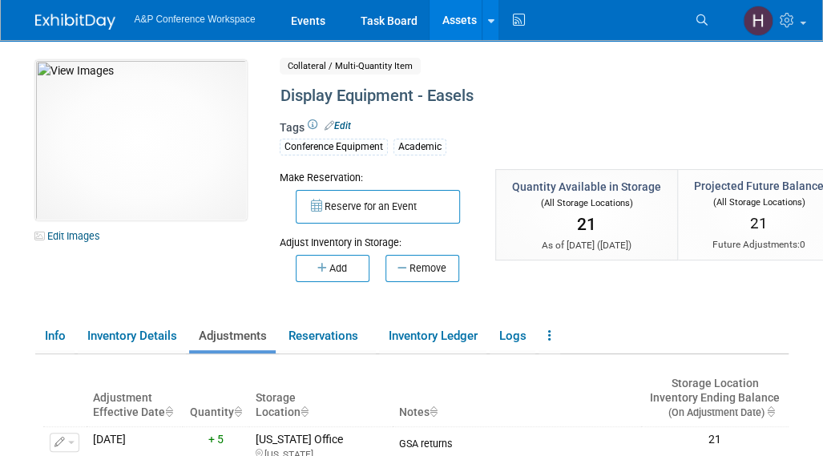
click at [454, 24] on link "Assets" at bounding box center [458, 20] width 58 height 40
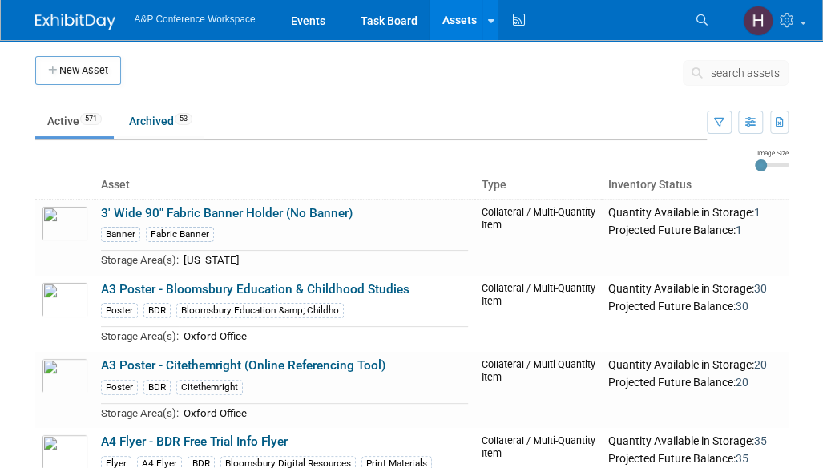
click at [710, 66] on button "search assets" at bounding box center [735, 73] width 106 height 26
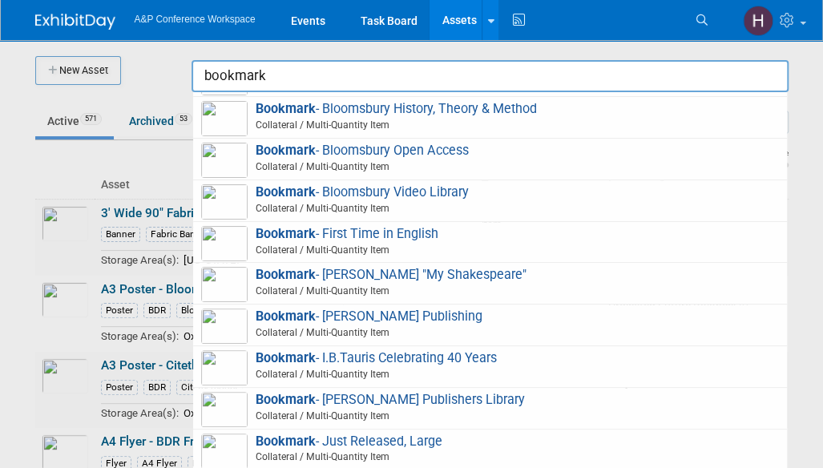
scroll to position [461, 0]
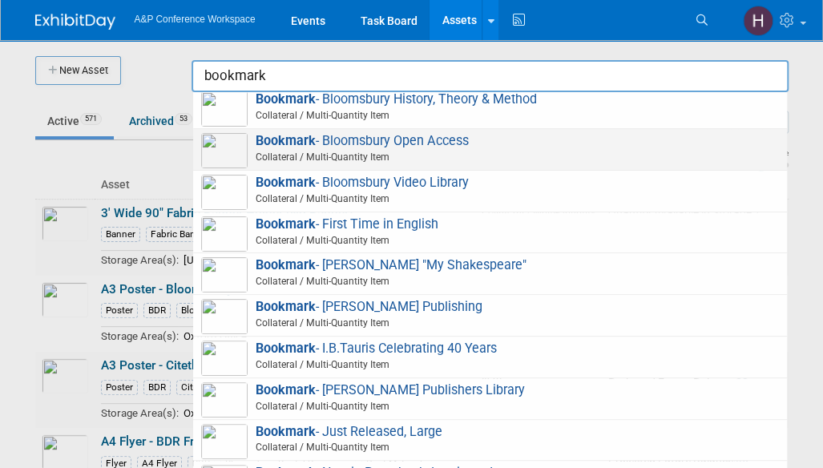
click at [338, 164] on span "Collateral / Multi-Quantity Item" at bounding box center [492, 157] width 573 height 14
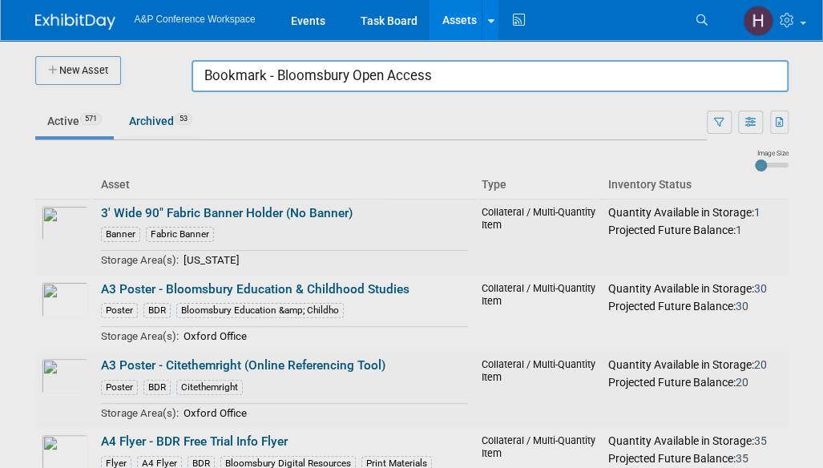
drag, startPoint x: 493, startPoint y: 81, endPoint x: 144, endPoint y: 48, distance: 350.0
click at [144, 48] on body "A&P Conference Workspace Events Task Board Assets New Asset Search Assets Bulk …" at bounding box center [411, 234] width 823 height 468
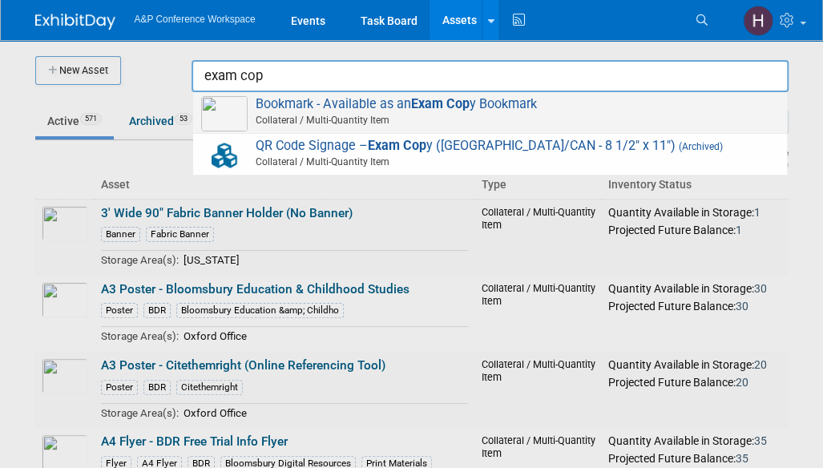
click at [271, 109] on span "Bookmark - Available as an Exam Cop y Bookmark Collateral / Multi-Quantity Item" at bounding box center [489, 112] width 577 height 33
type input "Bookmark - Available as an Exam Copy Bookmark"
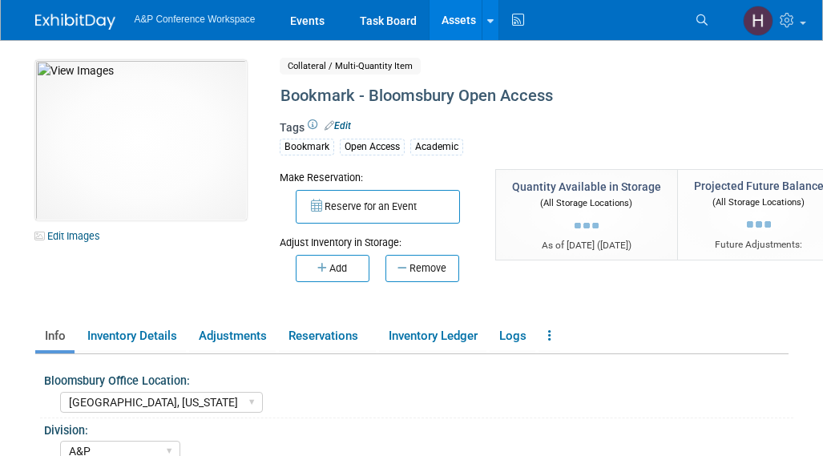
select select "[GEOGRAPHIC_DATA], [US_STATE]"
select select "A&P"
select select "[PERSON_NAME]"
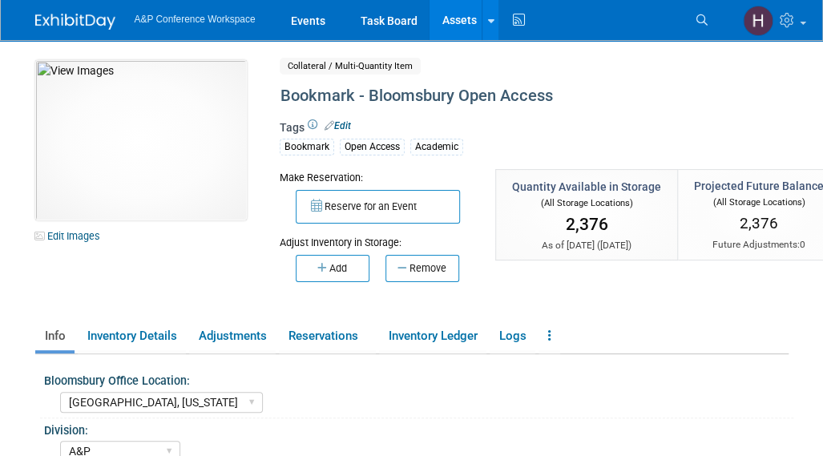
drag, startPoint x: 331, startPoint y: 275, endPoint x: 322, endPoint y: 282, distance: 11.4
click at [322, 282] on div "Make Reservation: Reserve for an Event Adjust Inventory in Storage:" at bounding box center [527, 239] width 518 height 140
click at [339, 262] on button "Add" at bounding box center [333, 268] width 74 height 27
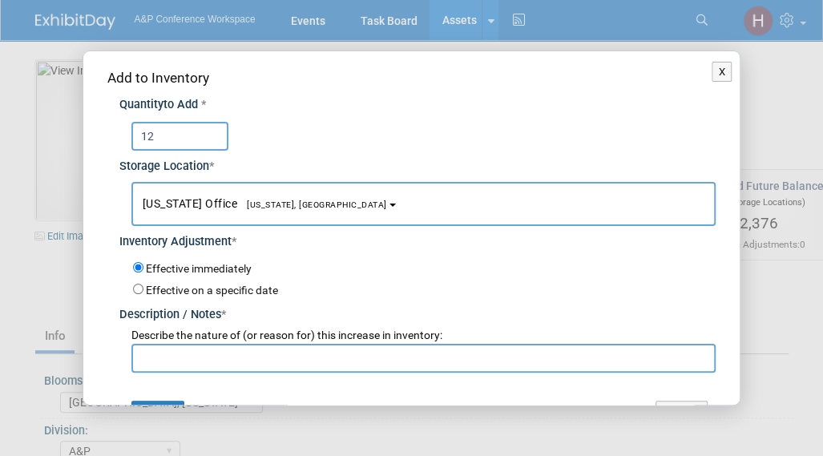
type input "12"
click at [272, 363] on input "text" at bounding box center [423, 358] width 585 height 29
type input "g"
type input "GSA returns"
click at [155, 402] on button "Submit" at bounding box center [157, 413] width 53 height 26
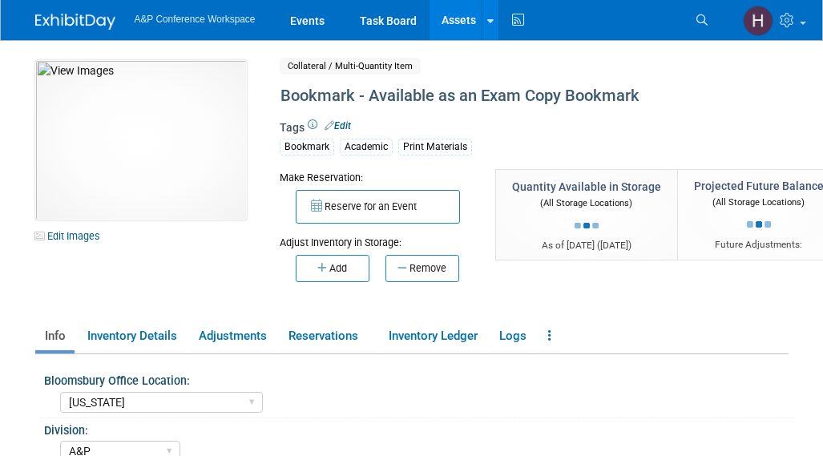
select select "[US_STATE]"
select select "A&P"
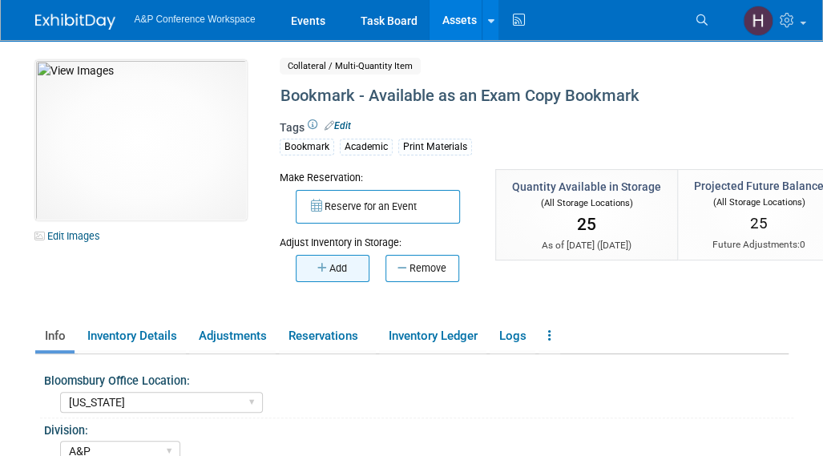
click at [348, 276] on button "Add" at bounding box center [333, 268] width 74 height 27
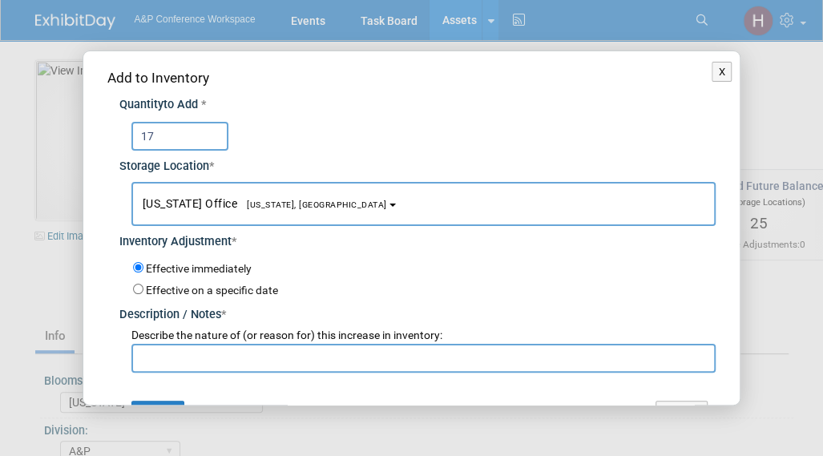
type input "17"
click at [316, 345] on input "text" at bounding box center [423, 358] width 585 height 29
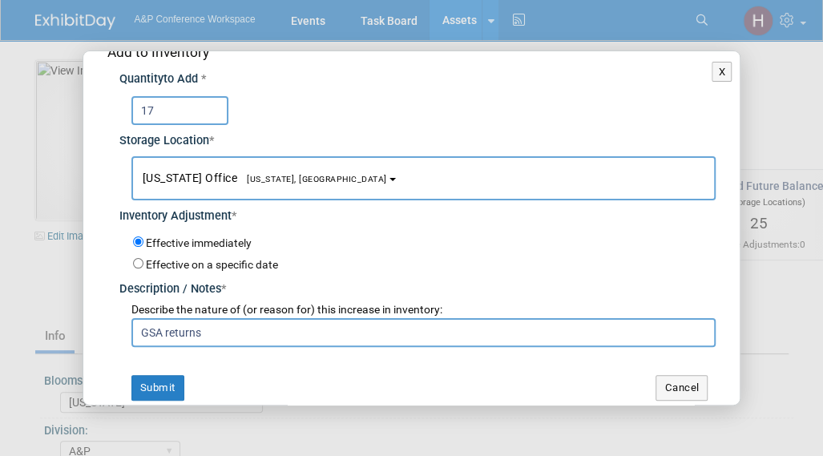
type input "GSA returns"
click at [163, 366] on div "Add to Inventory Quantity to Add * 17 Storage Location * New York Office<span s…" at bounding box center [411, 222] width 657 height 392
click at [163, 390] on button "Submit" at bounding box center [157, 388] width 53 height 26
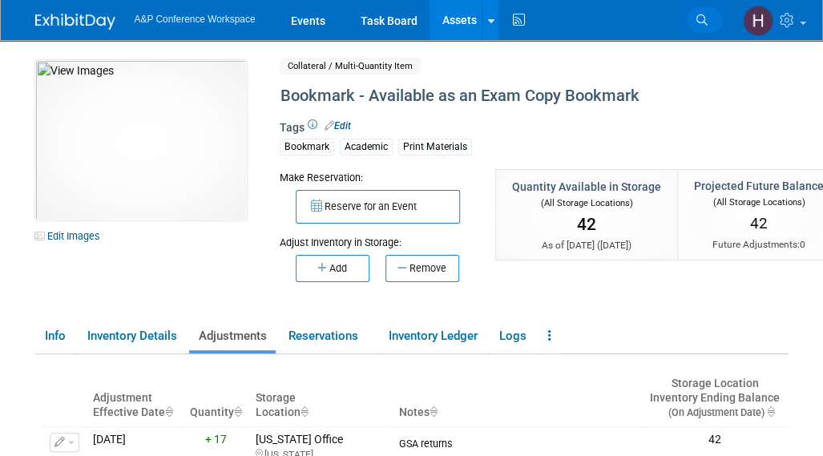
click at [710, 17] on link "Search" at bounding box center [703, 20] width 35 height 26
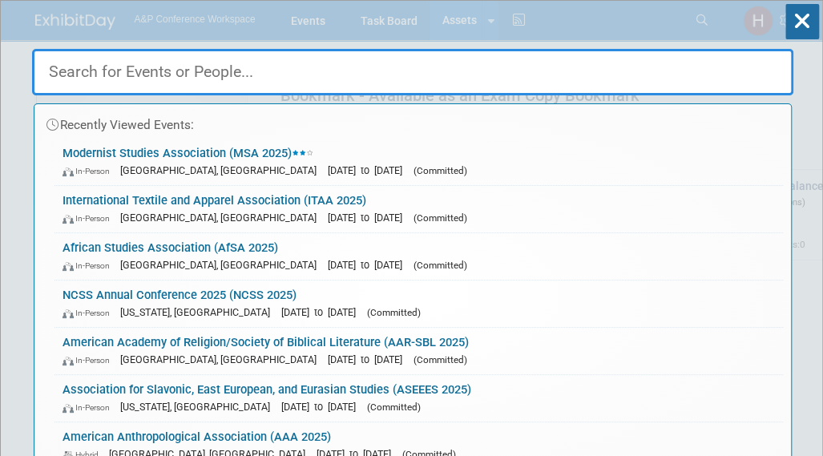
click at [473, 7] on div "Recently Viewed Events: Modernist Studies Association (MSA 2025) In-Person" at bounding box center [412, 241] width 761 height 481
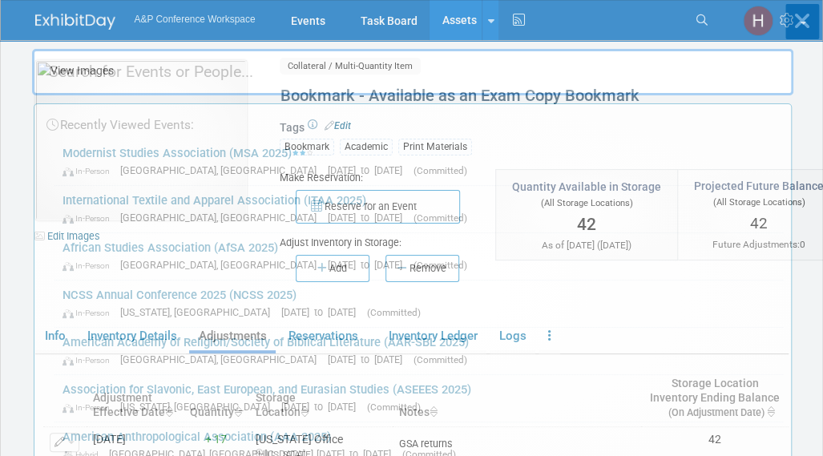
click at [473, 7] on div "Recently Viewed Events: Modernist Studies Association (MSA 2025) In-Person" at bounding box center [412, 241] width 761 height 481
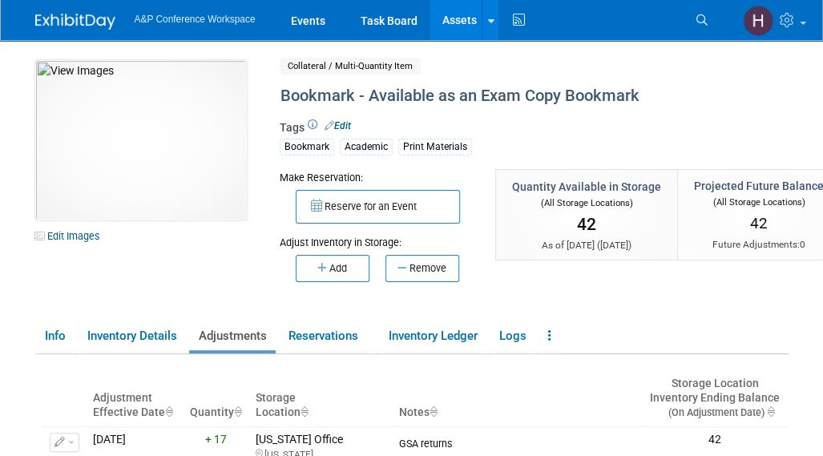
click at [467, 18] on link "Assets" at bounding box center [458, 20] width 58 height 40
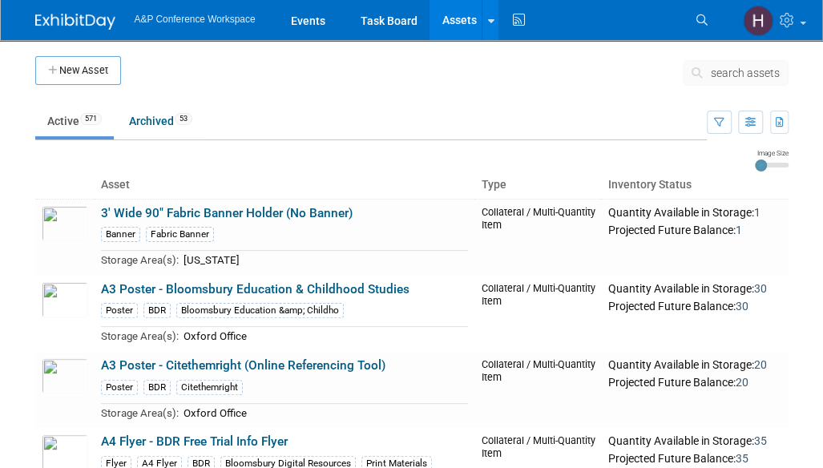
click at [711, 65] on button "search assets" at bounding box center [735, 73] width 106 height 26
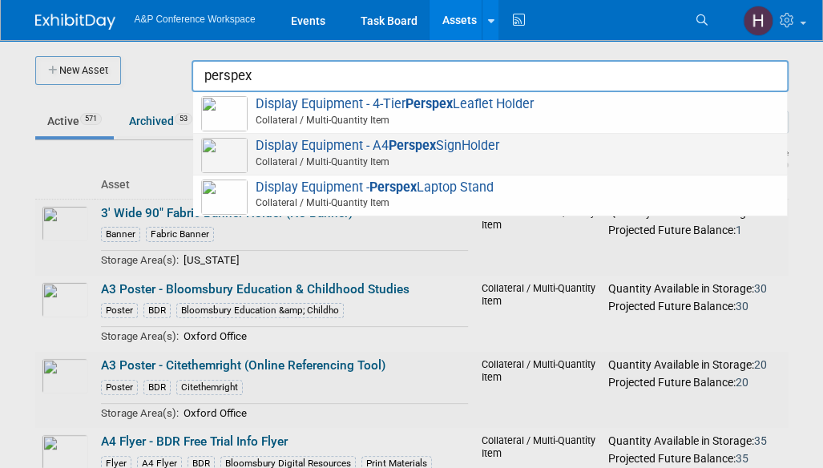
click at [682, 161] on span "Collateral / Multi-Quantity Item" at bounding box center [492, 162] width 573 height 14
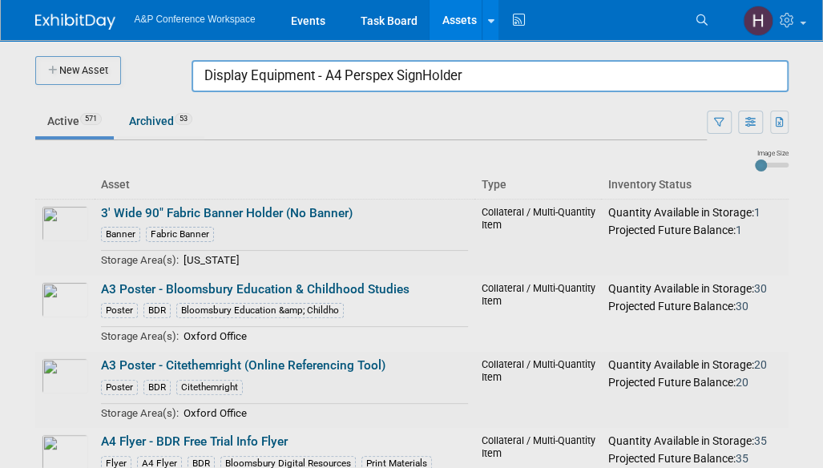
drag, startPoint x: 510, startPoint y: 81, endPoint x: 100, endPoint y: 36, distance: 412.5
click at [100, 36] on body "A&P Conference Workspace Events Task Board Assets New Asset Search Assets Bulk …" at bounding box center [411, 234] width 823 height 468
type input "msa"
drag, startPoint x: 260, startPoint y: 68, endPoint x: 133, endPoint y: 66, distance: 126.6
click at [133, 66] on body "A&P Conference Workspace Events Task Board Assets New Asset Search Assets Bulk …" at bounding box center [411, 234] width 823 height 468
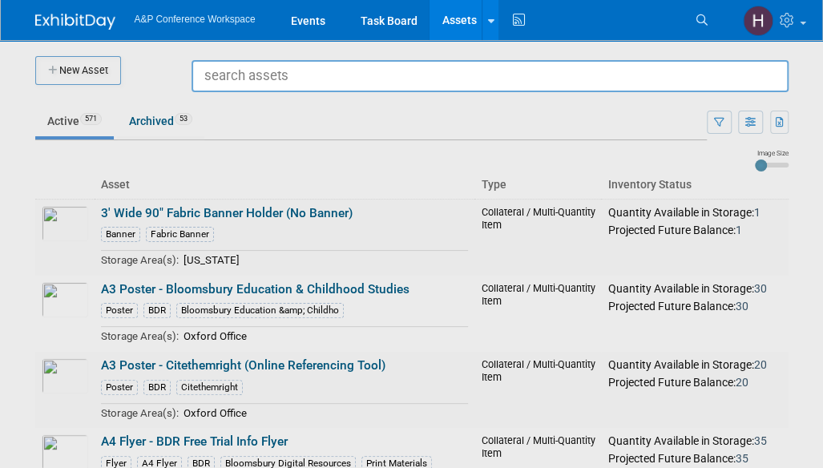
click at [412, 70] on div at bounding box center [412, 234] width 0 height 468
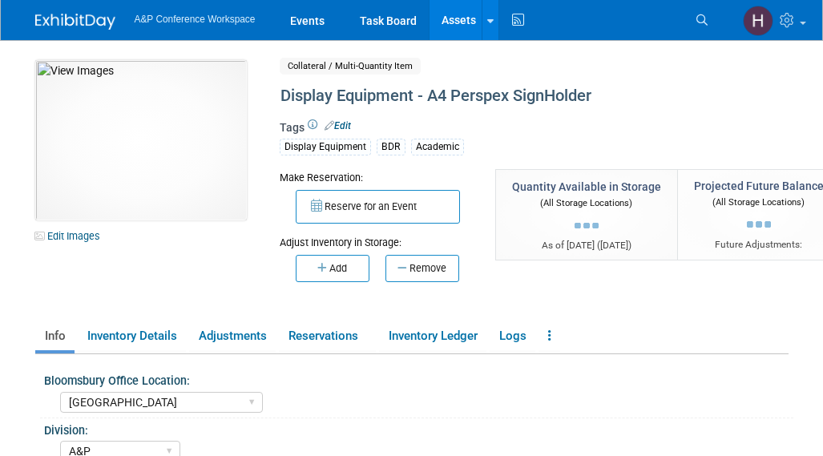
select select "[GEOGRAPHIC_DATA]"
select select "A&P"
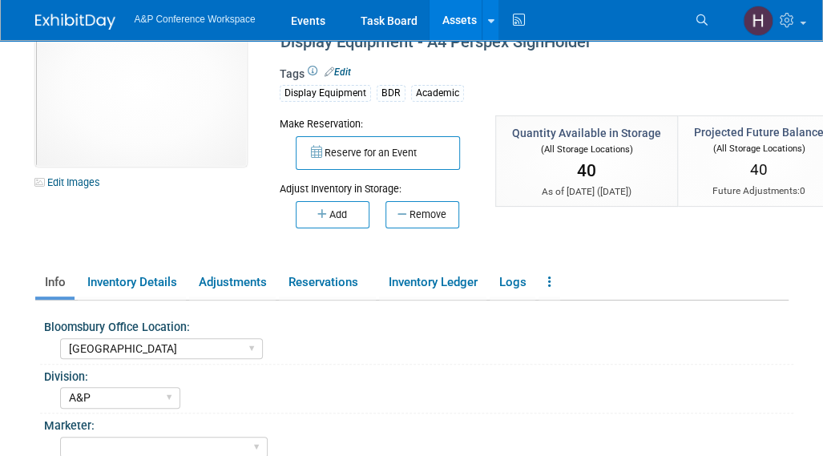
scroll to position [53, 0]
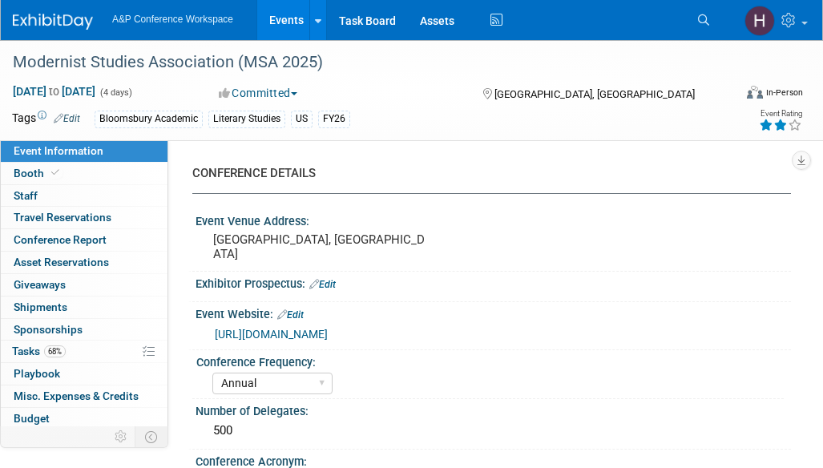
select select "Annual"
select select "Level 2"
select select "In-Person Booth"
select select "Literary Studies"
select select "Bloomsbury Academic"
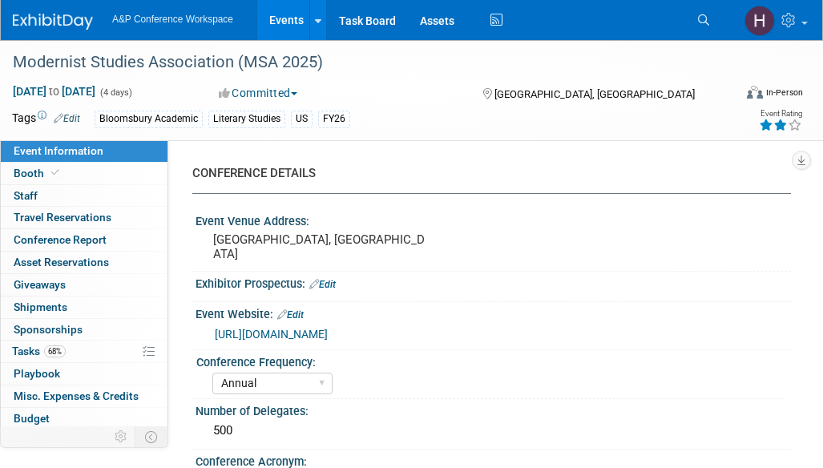
select select "[PERSON_NAME]"
select select "Brand/Subject Presence​"
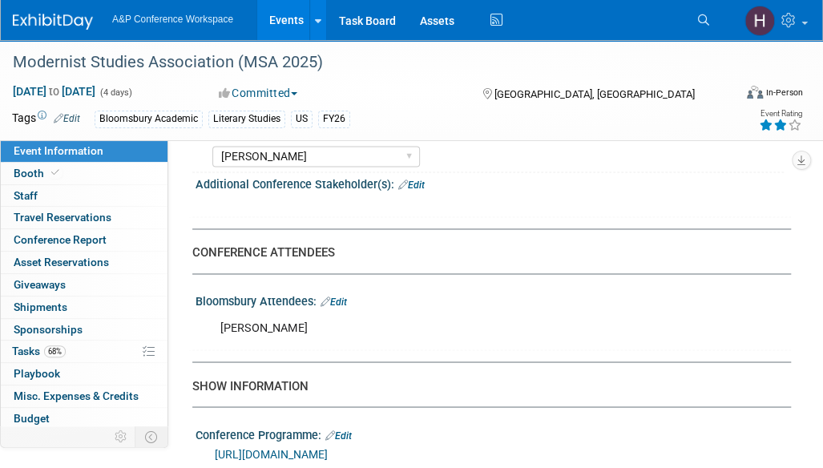
click at [59, 160] on link "Event Information" at bounding box center [84, 151] width 167 height 22
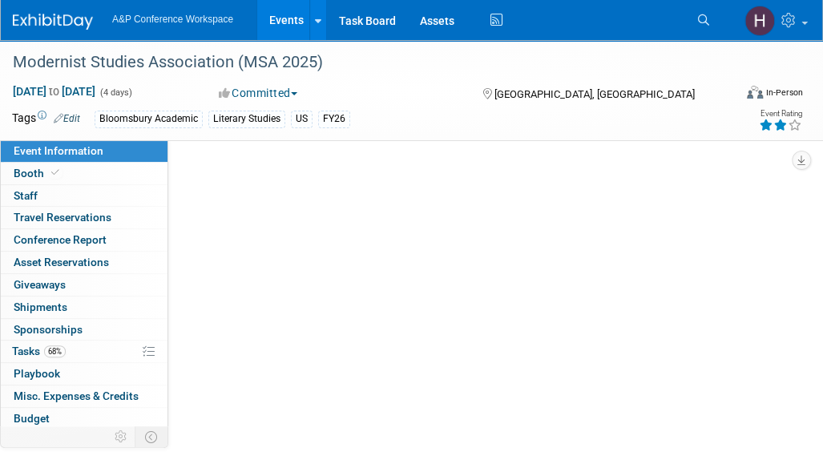
select select "Annual"
select select "Level 2"
select select "In-Person Booth"
select select "Literary Studies"
select select "Bloomsbury Academic"
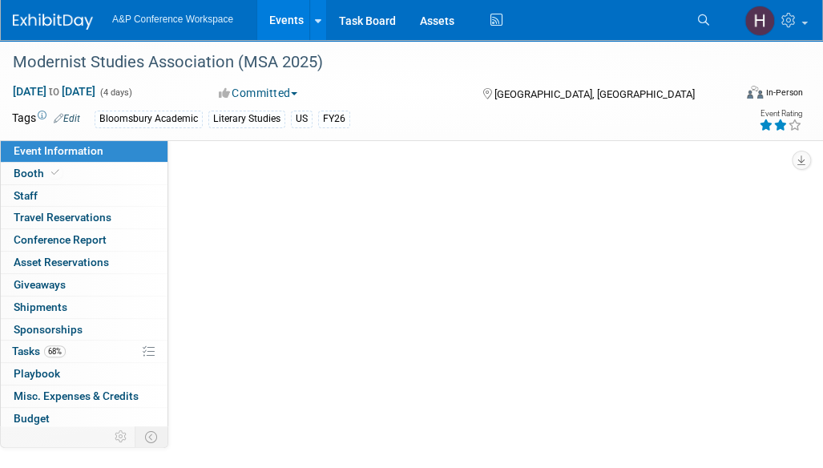
select select "[PERSON_NAME]"
select select "Brand/Subject Presence​"
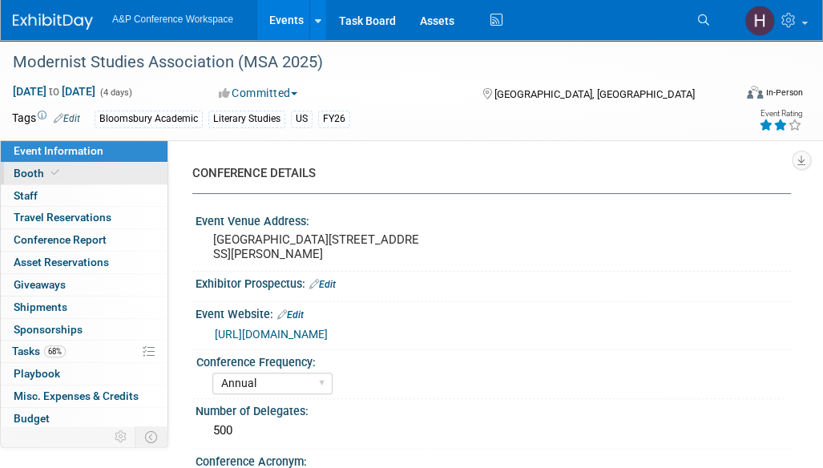
click at [59, 167] on span "Booth" at bounding box center [38, 173] width 49 height 13
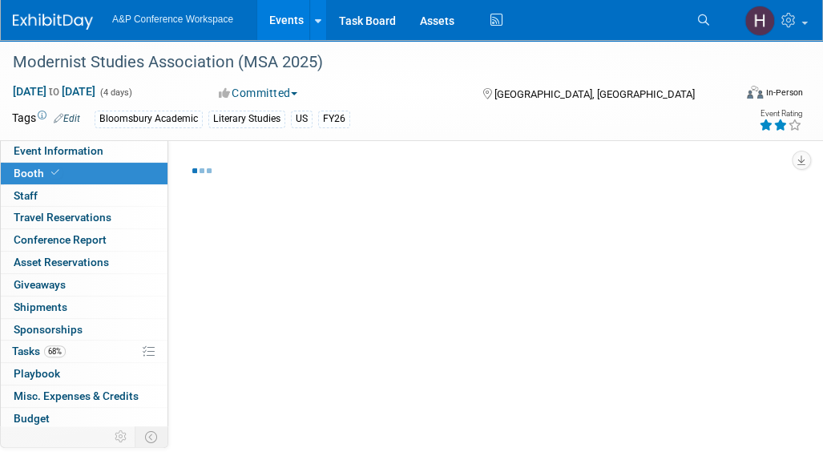
select select "CUAP"
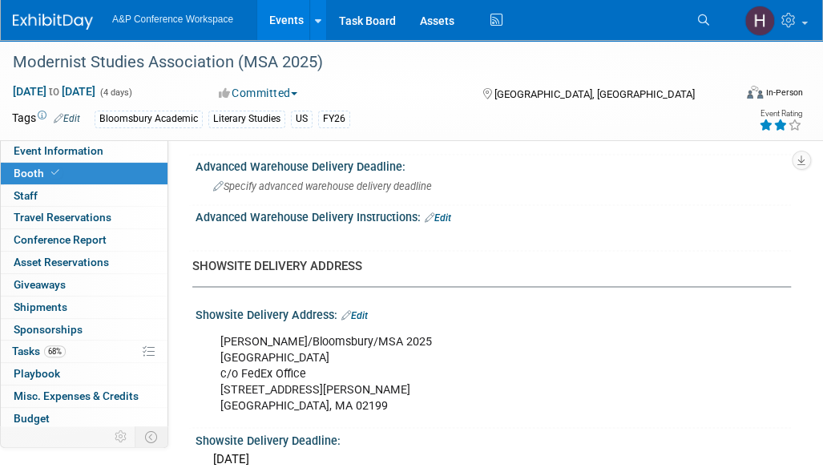
scroll to position [940, 0]
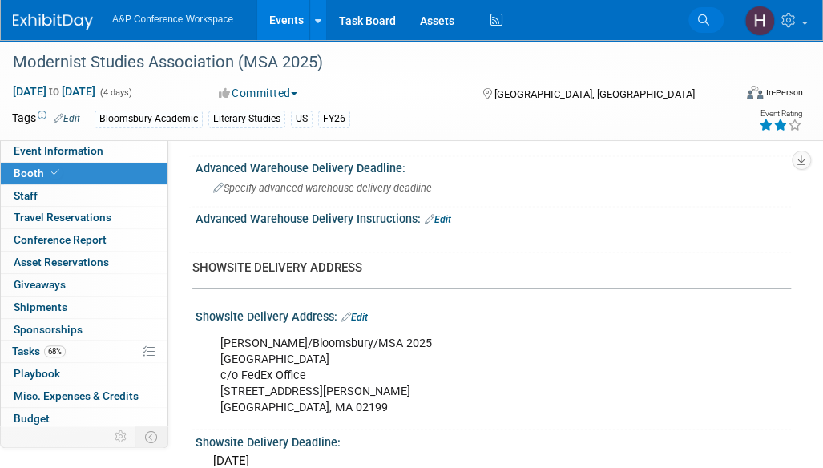
click at [699, 20] on icon at bounding box center [703, 19] width 11 height 11
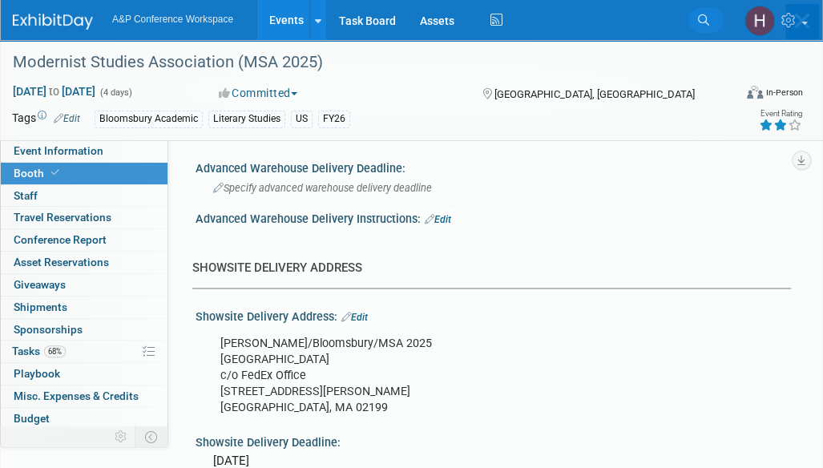
scroll to position [0, 0]
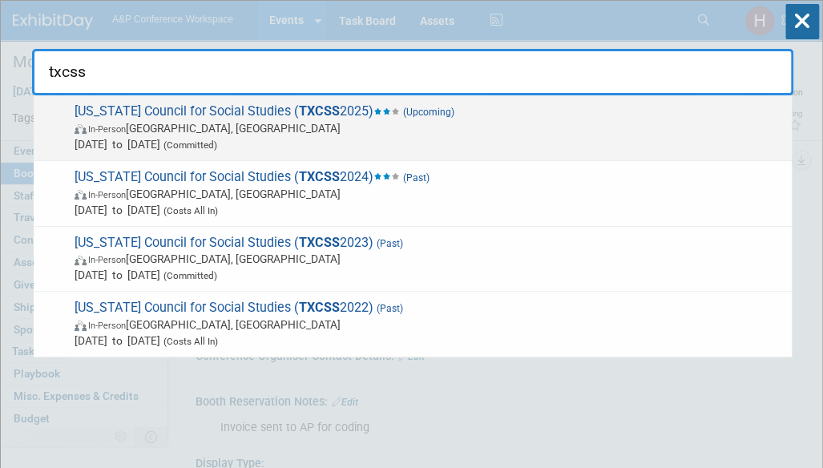
type input "txcss"
click at [403, 95] on div "[US_STATE] Council for Social Studies ( TXCSS 2025) (Upcoming) In-Person [GEOGR…" at bounding box center [413, 128] width 758 height 66
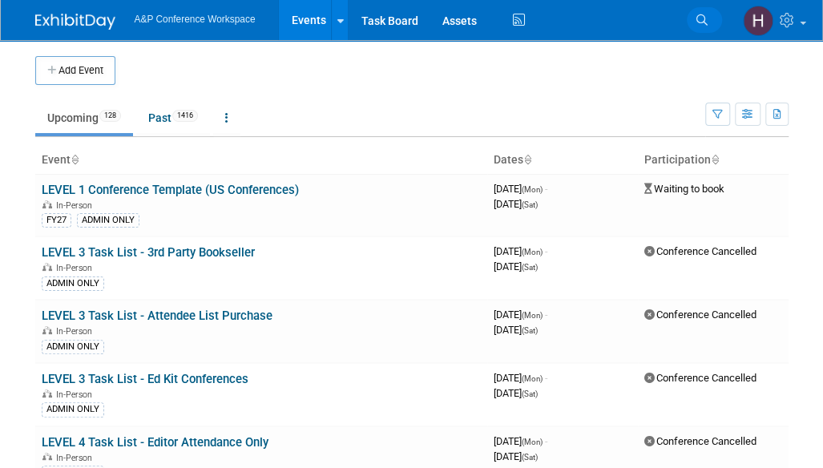
click at [702, 24] on icon at bounding box center [701, 19] width 11 height 11
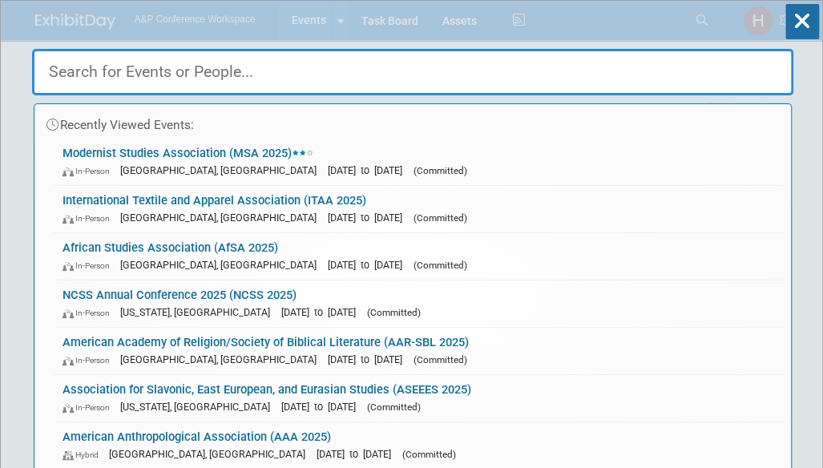
type input "a"
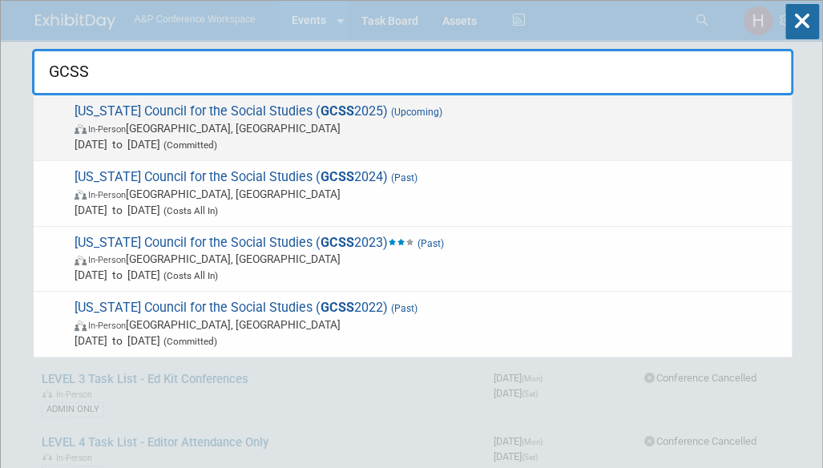
type input "GCSS"
click at [567, 113] on span "[US_STATE] Council for the Social Studies ( GCSS 2025) (Upcoming) In-Person [GE…" at bounding box center [427, 127] width 714 height 49
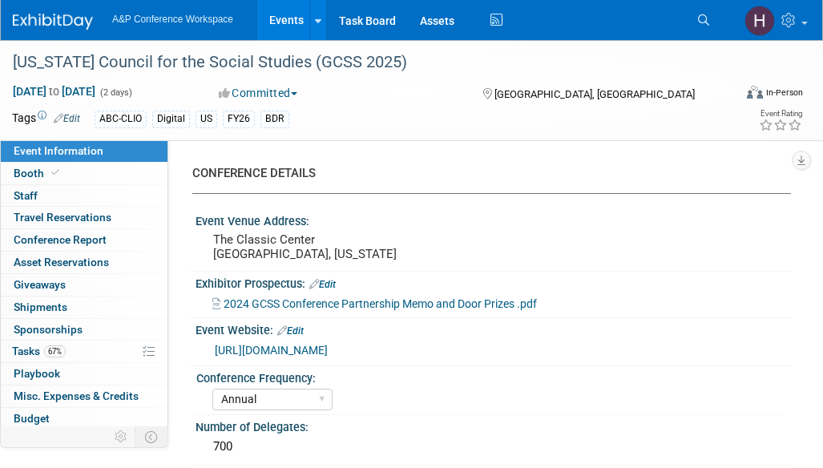
select select "Annual"
select select "Level 2"
select select "In-Person Booth"
select select "Schools"
select select "Bloomsbury Digital Resources"
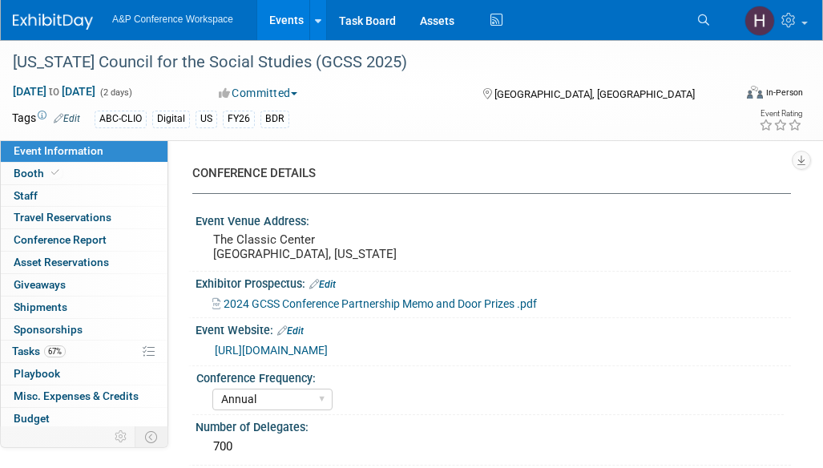
select select "[PERSON_NAME]"
select select "BDR Product Awareness and Trial Generation​"
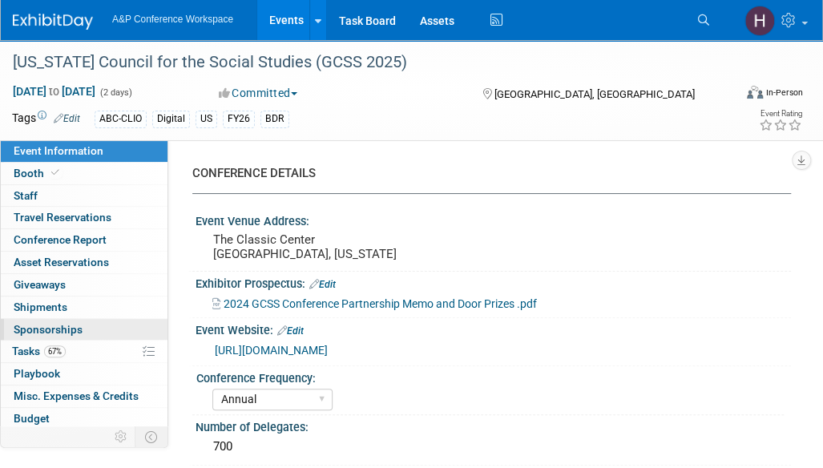
scroll to position [66, 0]
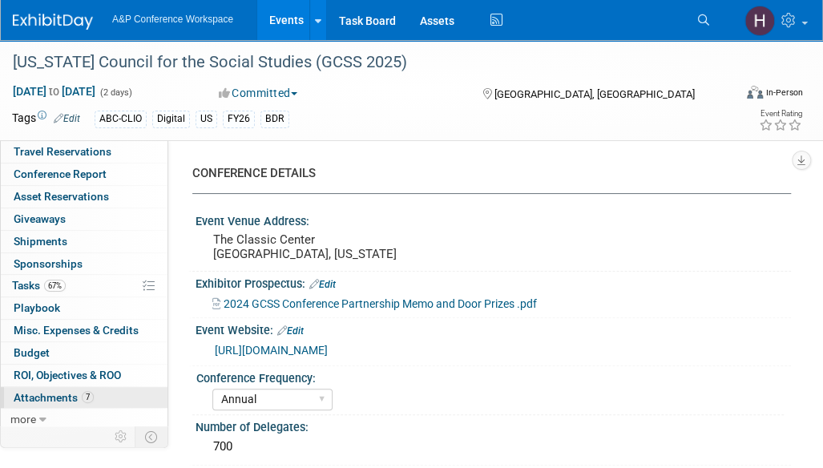
click at [59, 399] on span "Attachments 7" at bounding box center [54, 397] width 80 height 13
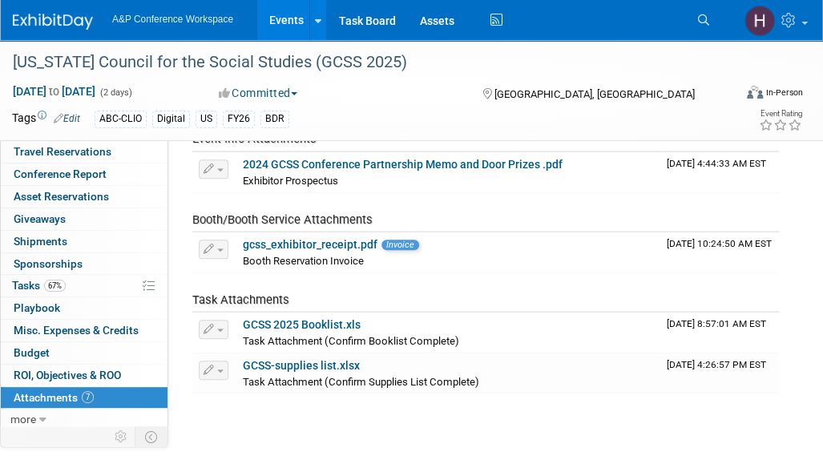
scroll to position [248, 0]
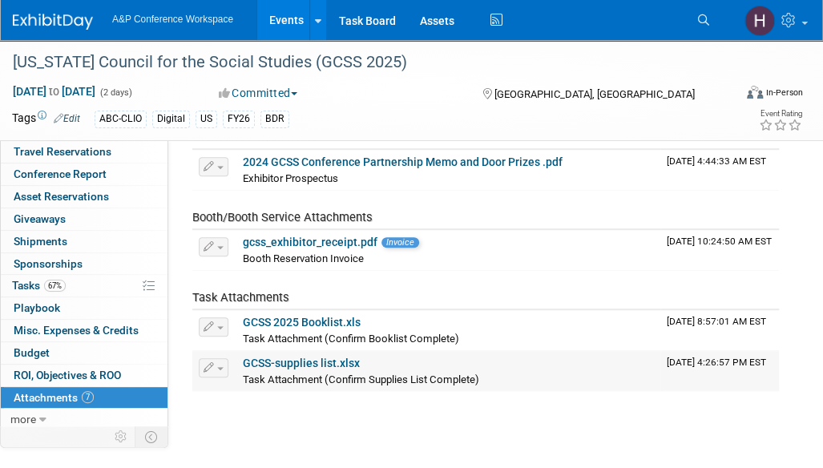
click at [339, 356] on link "GCSS-supplies list.xlsx" at bounding box center [301, 362] width 117 height 13
click at [716, 10] on link "Search" at bounding box center [705, 20] width 35 height 26
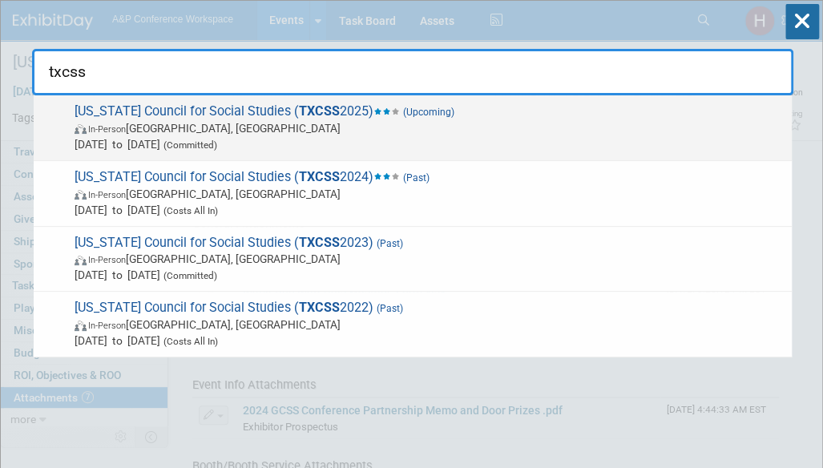
type input "txcss"
click at [625, 110] on span "Texas Council for Social Studies ( TXCSS 2025) (Upcoming) In-Person Frisco, TX …" at bounding box center [427, 127] width 714 height 49
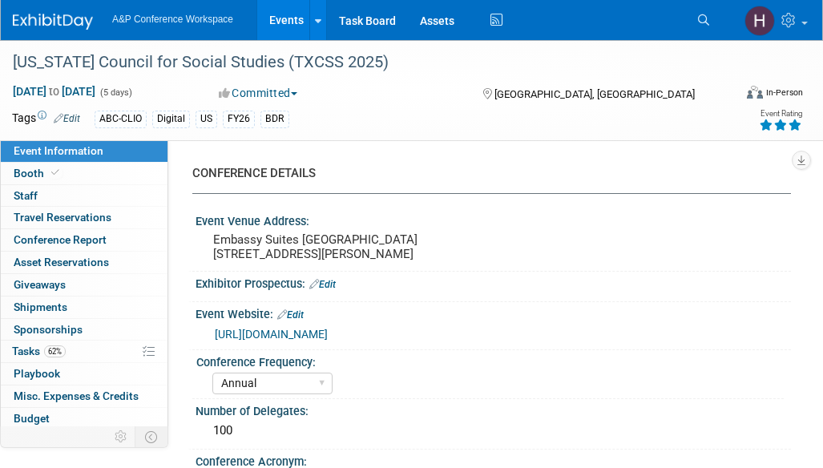
select select "Annual"
select select "Level 2"
select select "In-Person Booth"
select select "Schools"
select select "Bloomsbury Digital Resources"
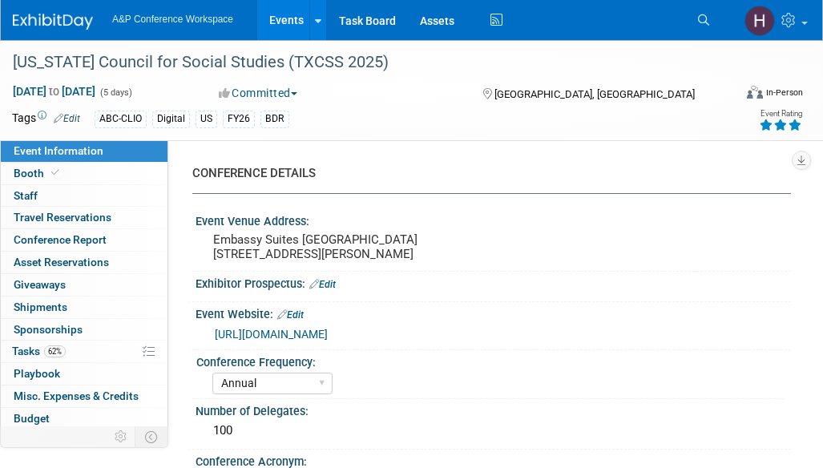
select select "[PERSON_NAME]"
select select "BDR Product Awareness and Trial Generation​"
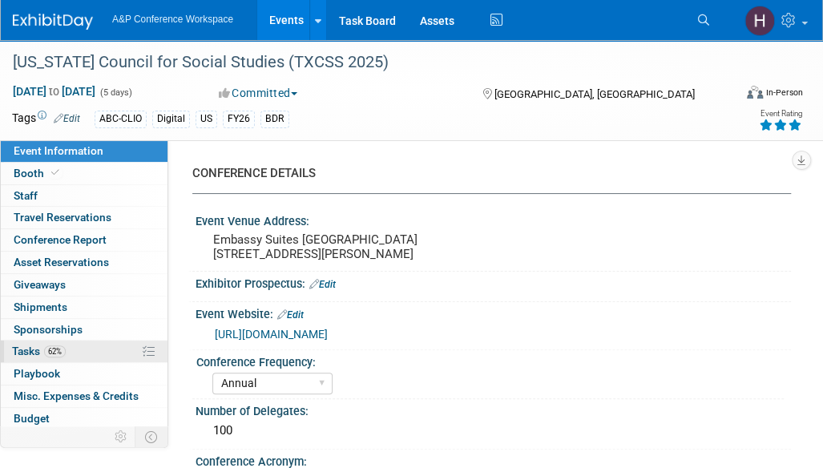
click at [80, 348] on link "62% Tasks 62%" at bounding box center [84, 351] width 167 height 22
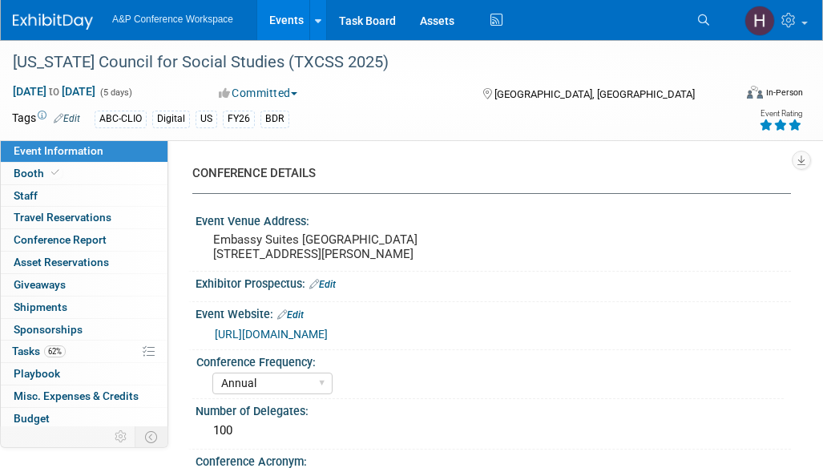
select select "Annual"
select select "Level 2"
select select "In-Person Booth"
select select "Schools"
select select "Bloomsbury Digital Resources"
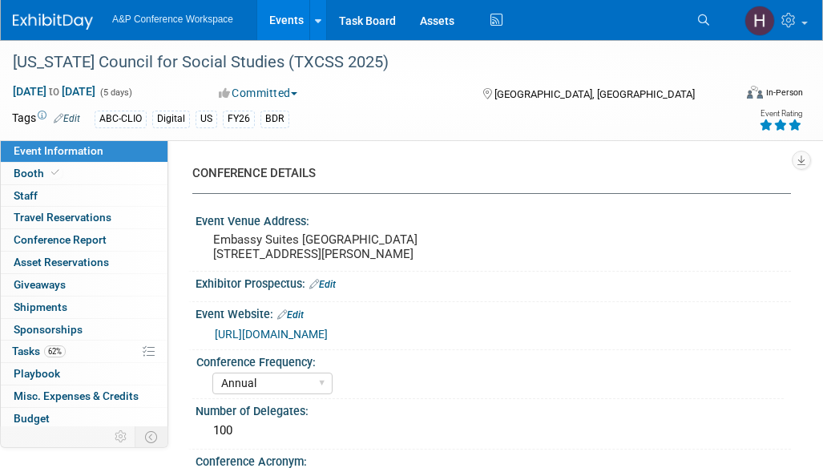
select select "Amanda Oney"
select select "Mark Strong"
select select "BDR Product Awareness and Trial Generation​"
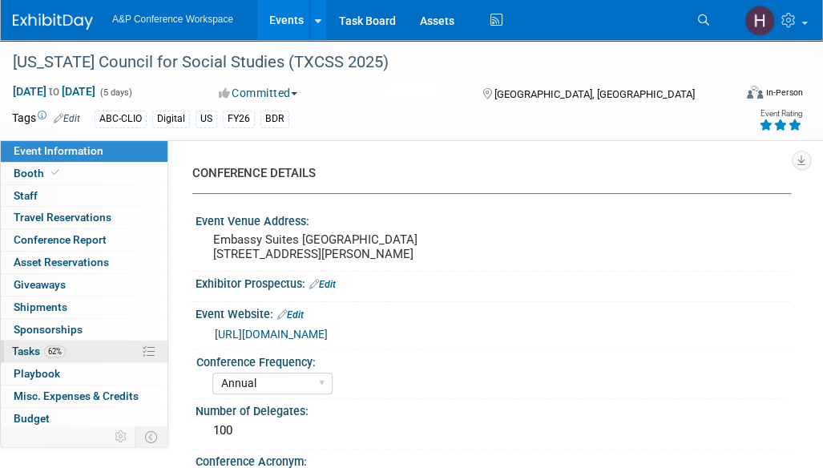
click at [62, 347] on span "62%" at bounding box center [55, 351] width 22 height 12
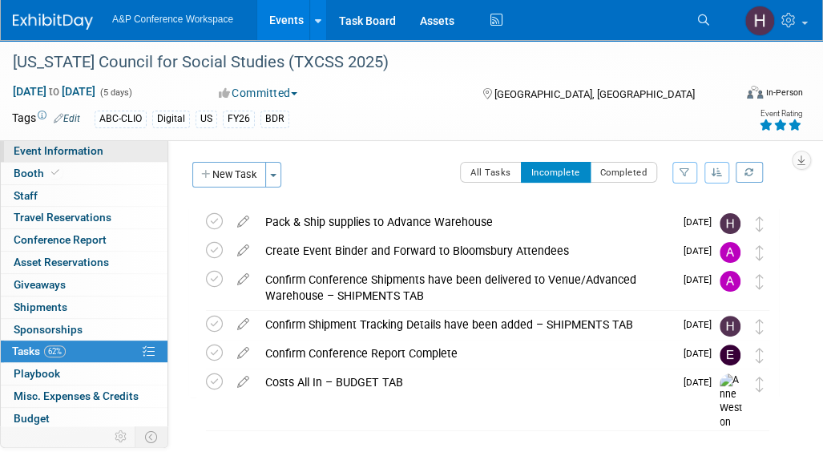
click at [90, 151] on span "Event Information" at bounding box center [59, 150] width 90 height 13
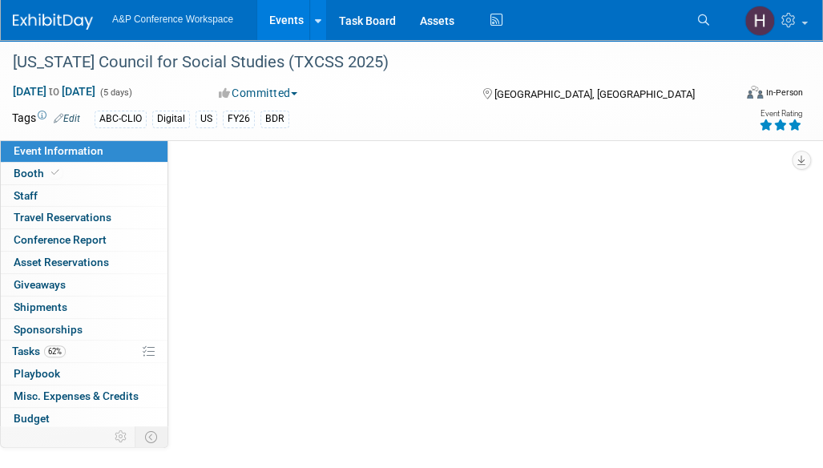
select select "Annual"
select select "Level 2"
select select "In-Person Booth"
select select "Schools"
select select "Bloomsbury Digital Resources"
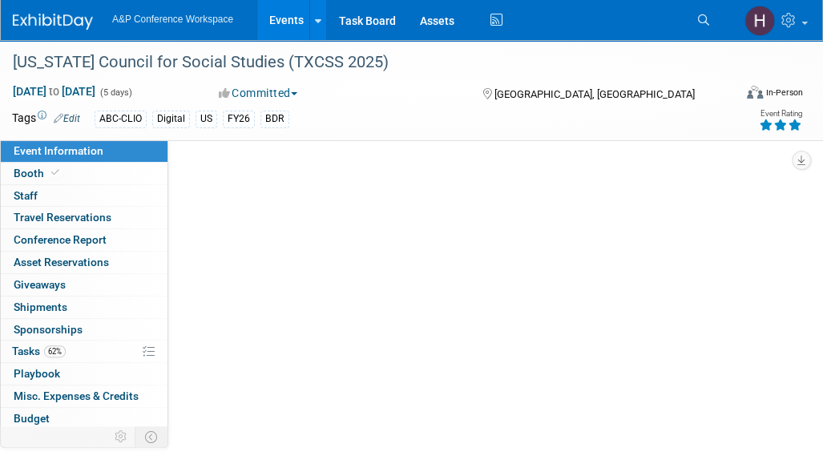
select select "Amanda Oney"
select select "Mark Strong"
select select "BDR Product Awareness and Trial Generation​"
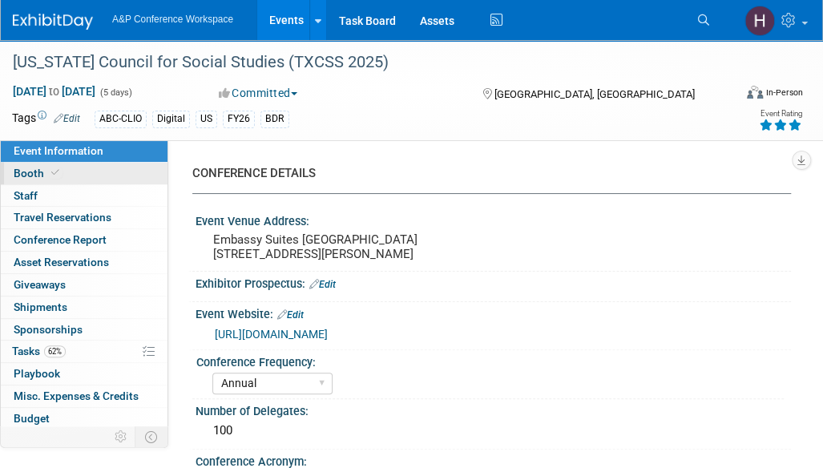
click at [103, 180] on link "Booth" at bounding box center [84, 174] width 167 height 22
select select "CLDC - Digital/BDR"
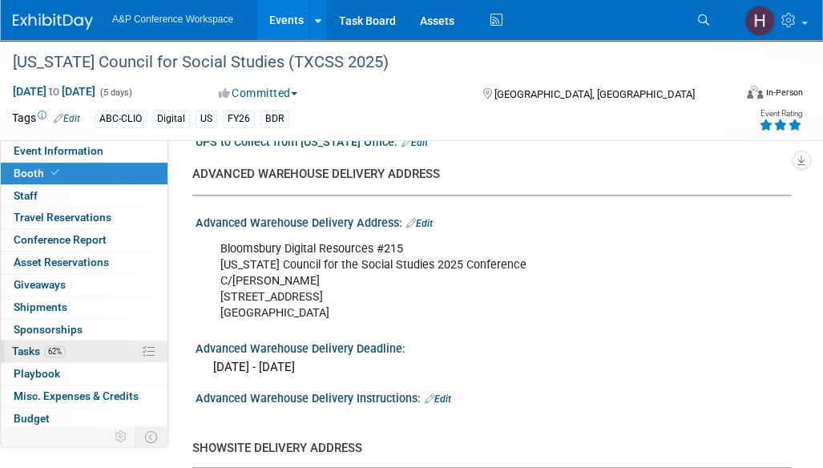
scroll to position [66, 0]
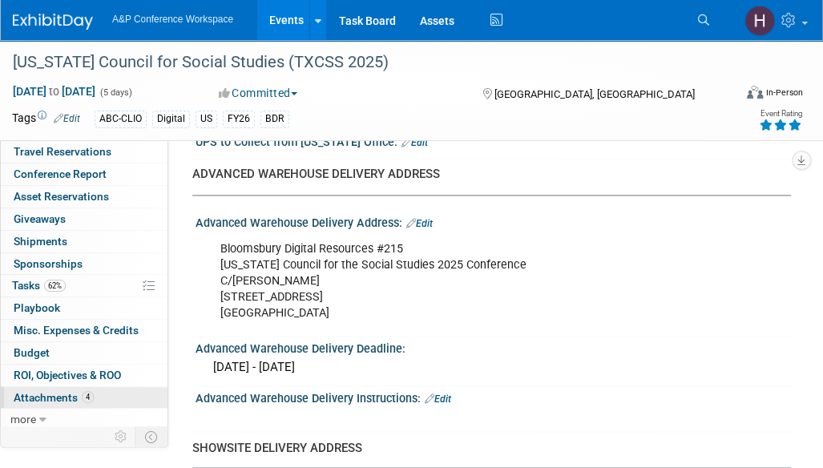
click at [62, 398] on span "Attachments 4" at bounding box center [54, 397] width 80 height 13
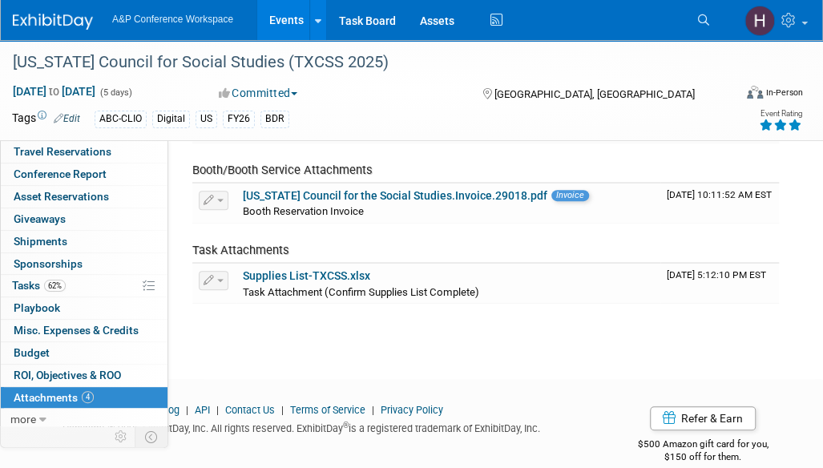
scroll to position [174, 0]
click at [307, 270] on link "Supplies List-TXCSS.xlsx" at bounding box center [306, 276] width 127 height 13
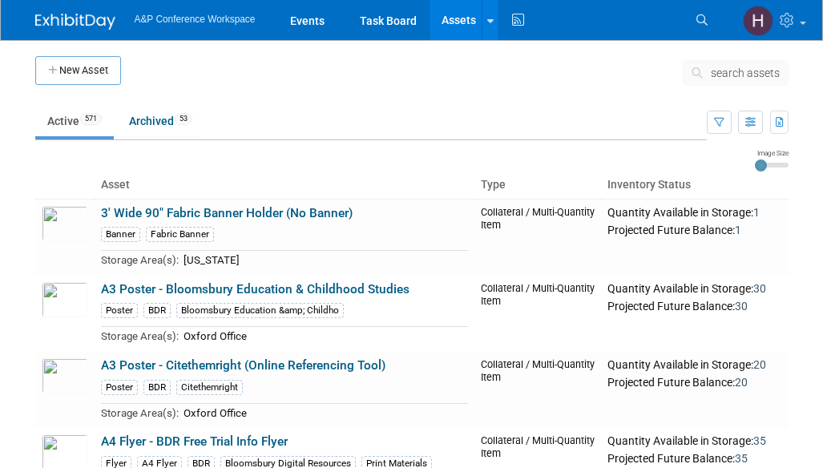
click at [739, 70] on span "search assets" at bounding box center [744, 72] width 69 height 13
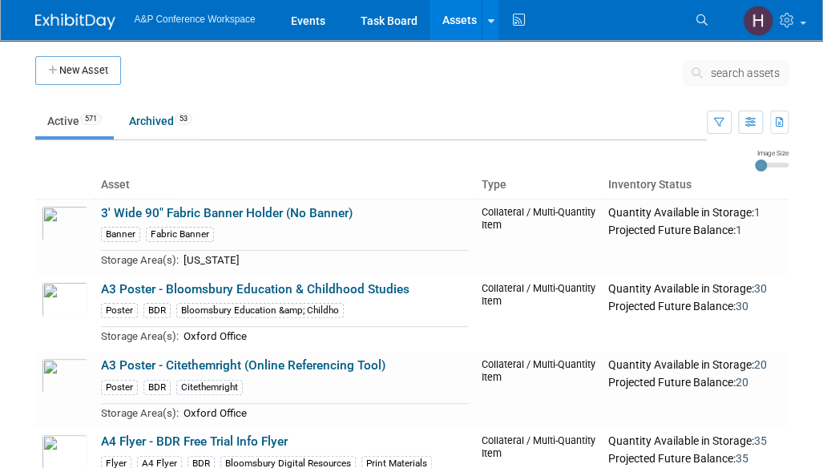
click at [720, 69] on span "search assets" at bounding box center [744, 72] width 69 height 13
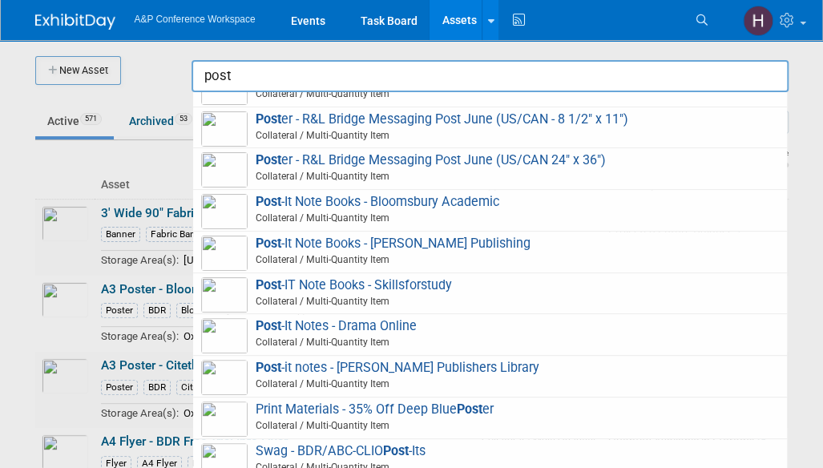
scroll to position [1407, 0]
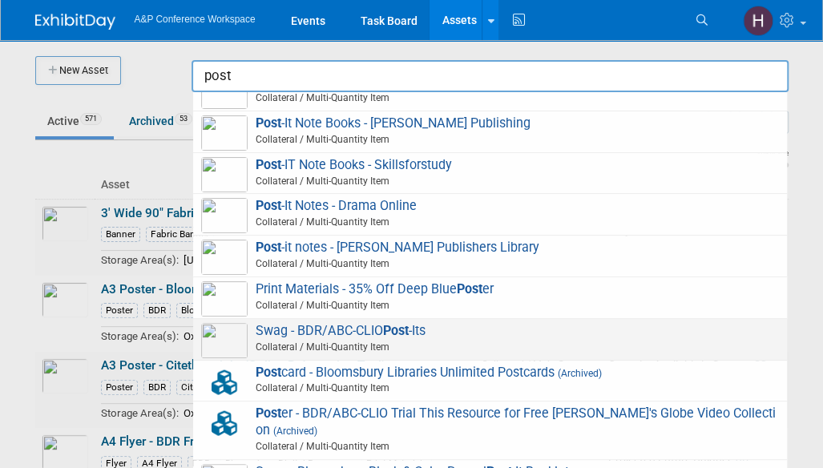
click at [333, 324] on span "Swag - BDR/ABC-CLIO Post -Its Collateral / Multi-Quantity Item" at bounding box center [489, 339] width 577 height 33
type input "Swag - BDR/ABC-CLIO Post-Its"
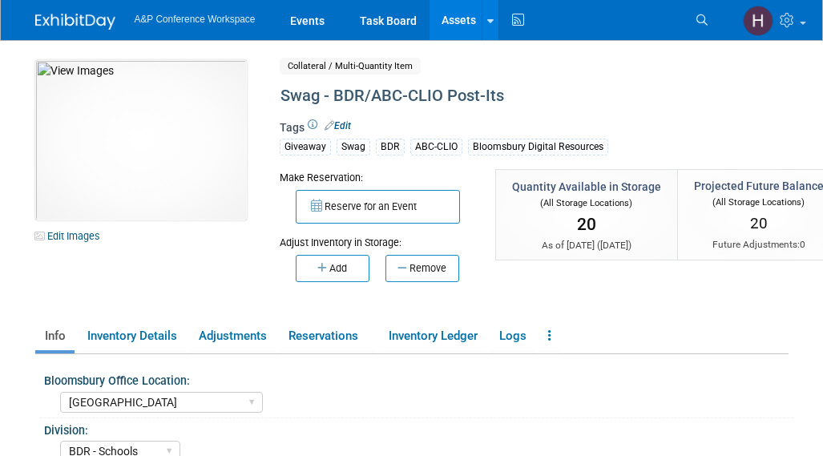
select select "[GEOGRAPHIC_DATA]"
select select "BDR - Schools"
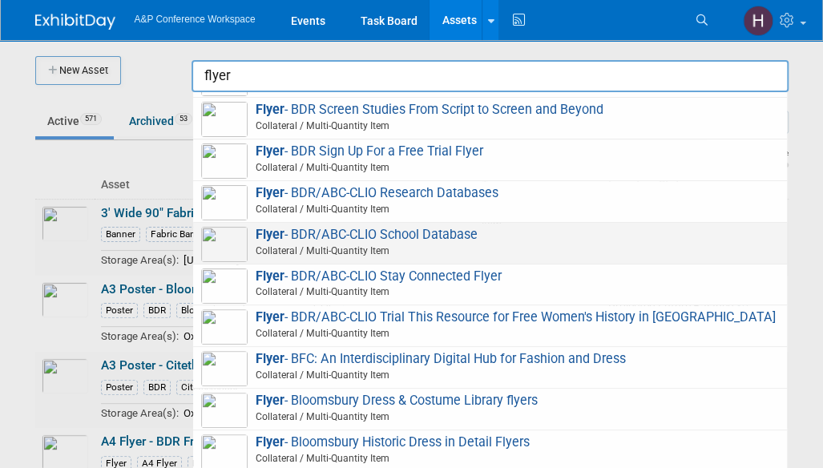
scroll to position [799, 0]
click at [403, 228] on span "Flyer - BDR/ABC-CLIO School Database Collateral / Multi-Quantity Item" at bounding box center [489, 242] width 577 height 33
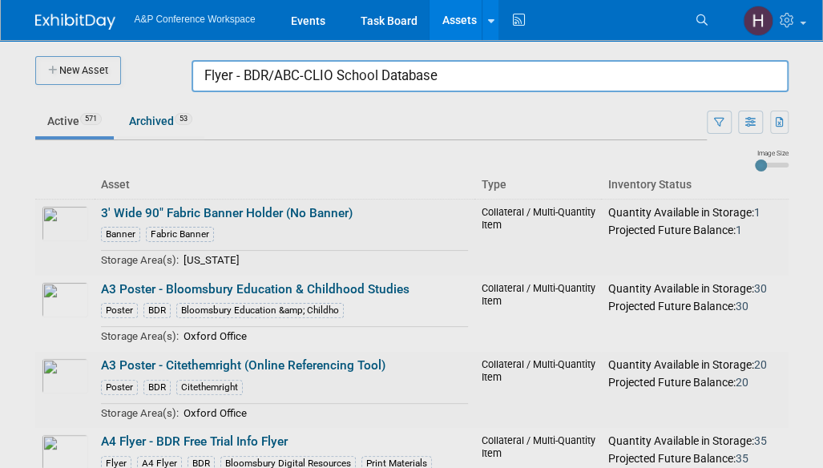
drag, startPoint x: 580, startPoint y: 80, endPoint x: 183, endPoint y: 78, distance: 397.3
click at [183, 78] on body "A&P Conference Workspace Events Task Board Assets New Asset Search Assets Bulk …" at bounding box center [411, 234] width 823 height 468
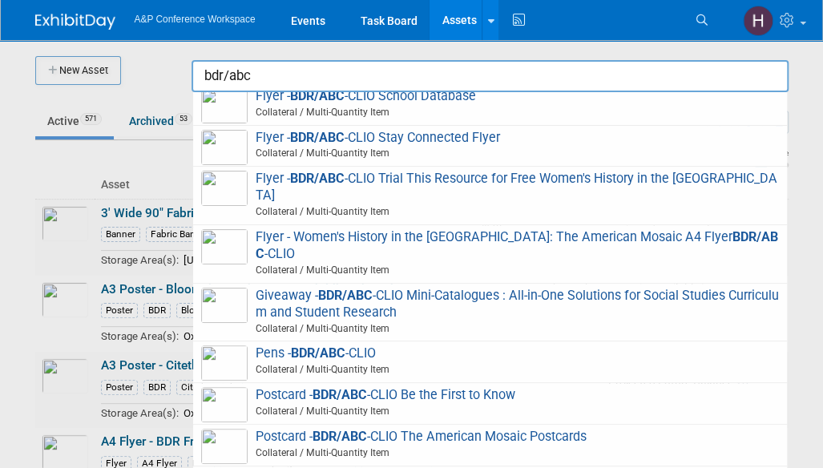
scroll to position [578, 0]
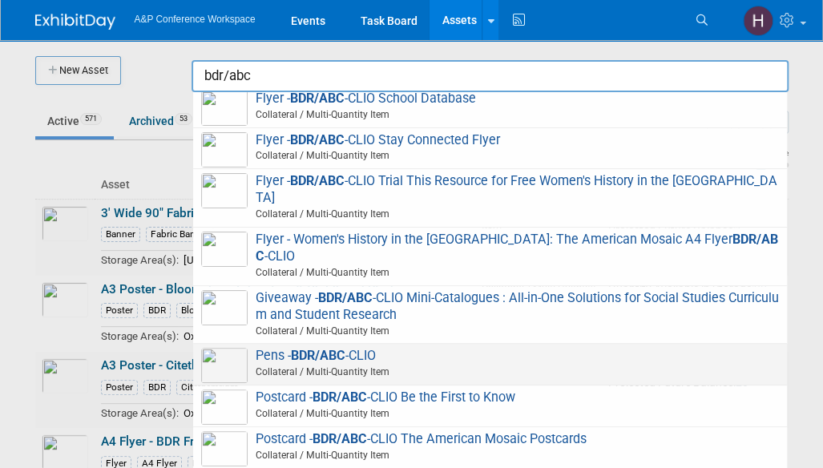
click at [292, 350] on span "Pens - BDR/ABC -CLIO Collateral / Multi-Quantity Item" at bounding box center [489, 364] width 577 height 33
type input "Pens - BDR/ABC-CLIO"
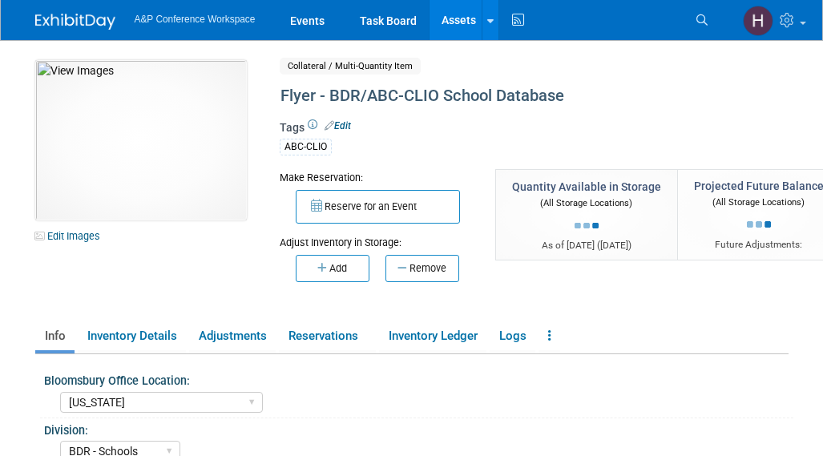
select select "[US_STATE]"
select select "BDR - Schools"
select select "[PERSON_NAME]"
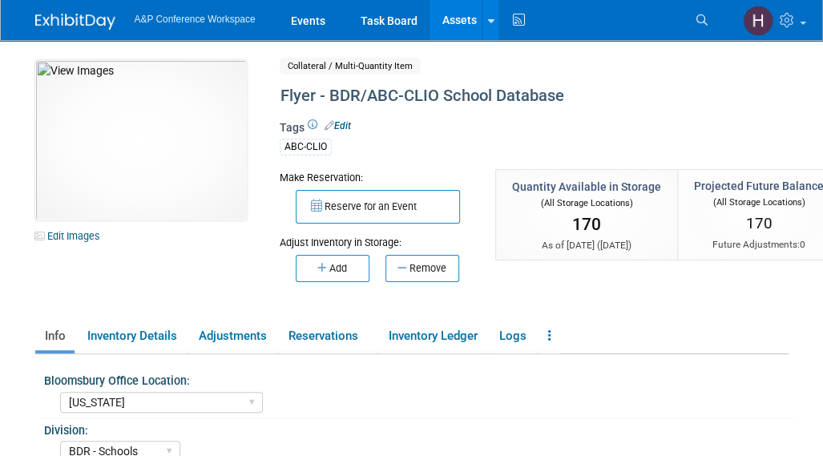
scroll to position [1, 0]
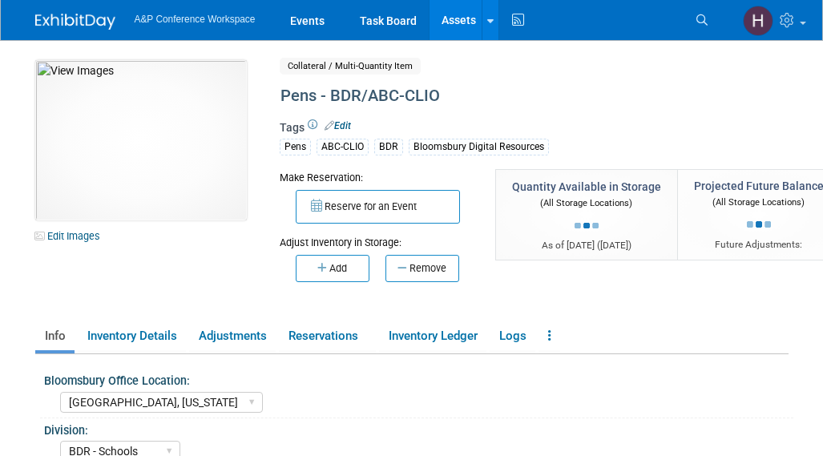
select select "[GEOGRAPHIC_DATA], [US_STATE]"
select select "BDR - Schools"
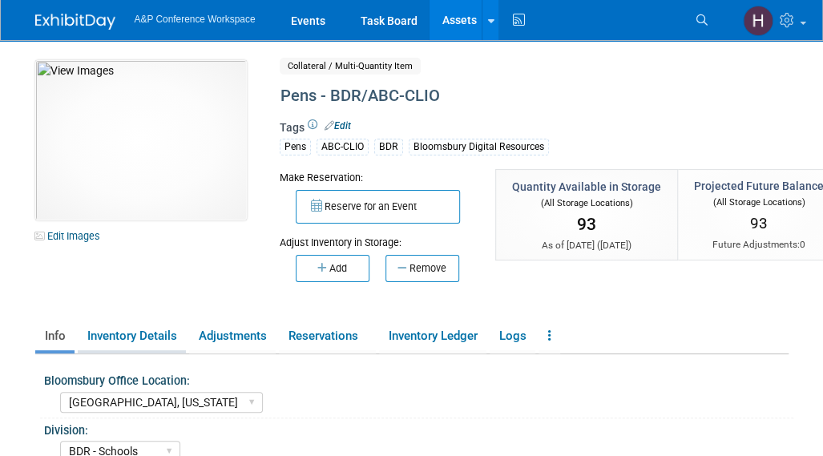
click at [93, 345] on link "Inventory Details" at bounding box center [132, 336] width 108 height 28
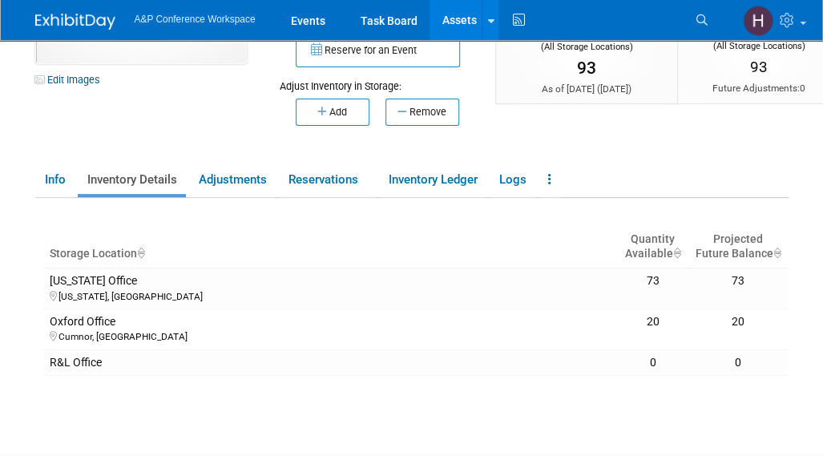
scroll to position [157, 0]
click at [616, 199] on div "Storage Location Quantity Available Projected Future Balance [US_STATE] Office …" at bounding box center [415, 286] width 745 height 178
